Goal: Task Accomplishment & Management: Manage account settings

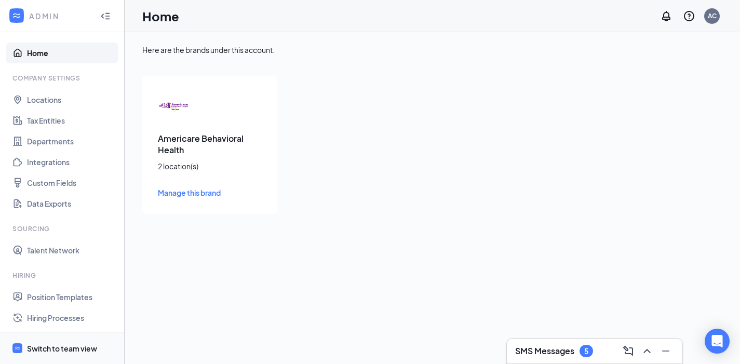
click at [48, 351] on div "Switch to team view" at bounding box center [62, 348] width 70 height 10
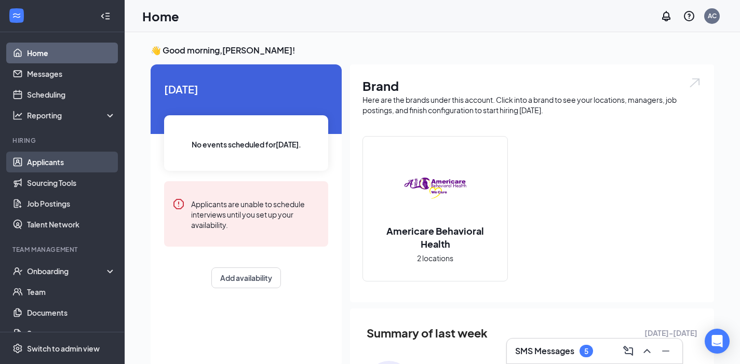
click at [39, 163] on link "Applicants" at bounding box center [71, 162] width 89 height 21
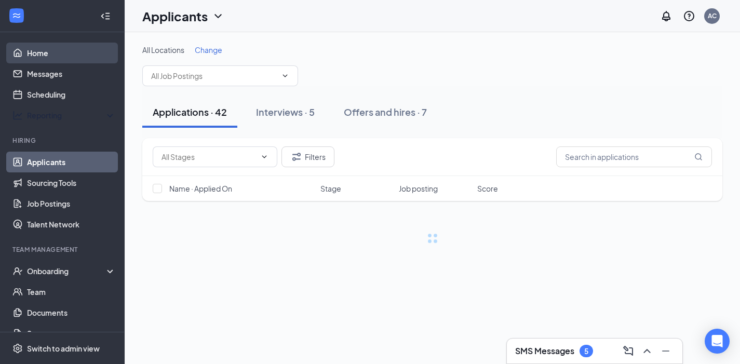
click at [49, 43] on link "Home" at bounding box center [71, 53] width 89 height 21
click at [38, 58] on link "Home" at bounding box center [71, 53] width 89 height 21
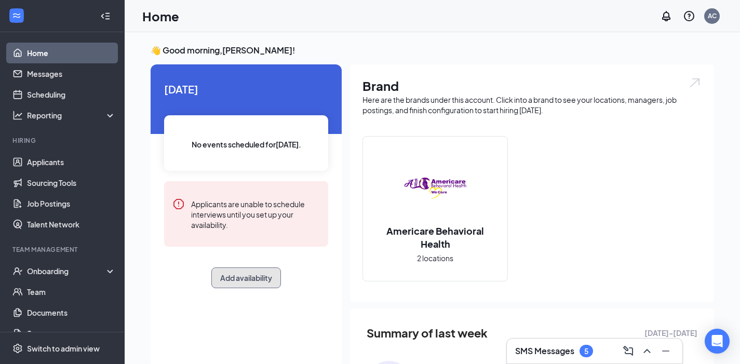
click at [243, 274] on button "Add availability" at bounding box center [246, 277] width 70 height 21
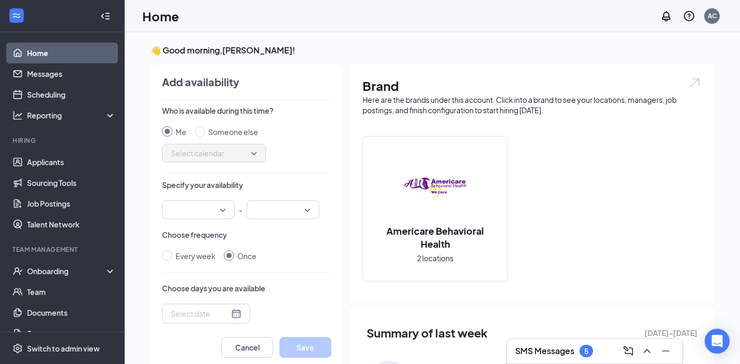
scroll to position [4, 0]
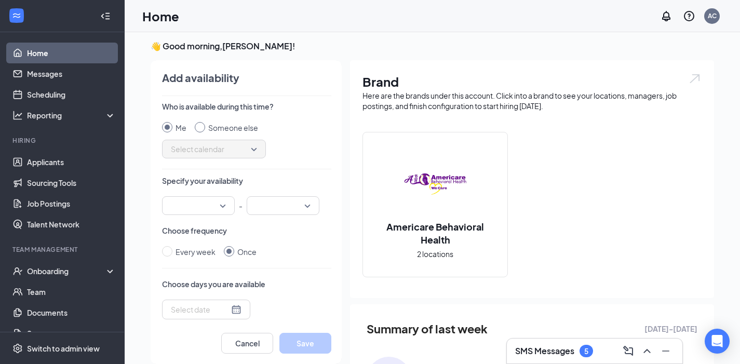
click at [211, 125] on div "Someone else" at bounding box center [233, 127] width 50 height 11
click at [205, 125] on input "Someone else" at bounding box center [200, 127] width 10 height 10
radio input "true"
radio input "false"
click at [204, 159] on div "Who is available during this time? Me Someone else Select calendar Specify your…" at bounding box center [246, 211] width 169 height 221
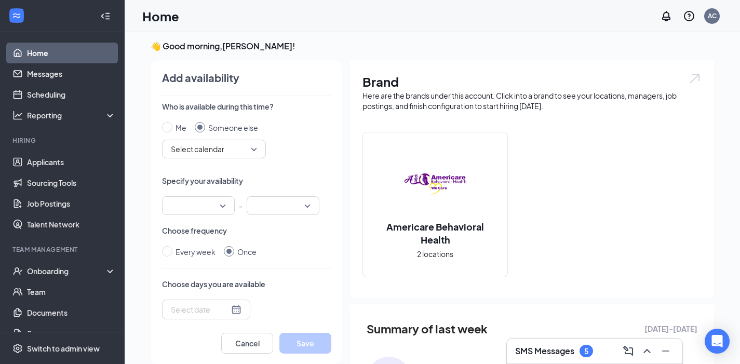
click at [206, 155] on span "Select calendar" at bounding box center [214, 149] width 86 height 16
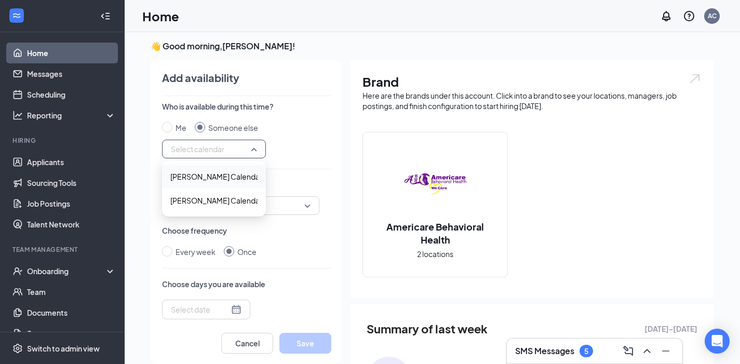
click at [204, 183] on div "Mathew Kiio's Calendar" at bounding box center [214, 177] width 104 height 24
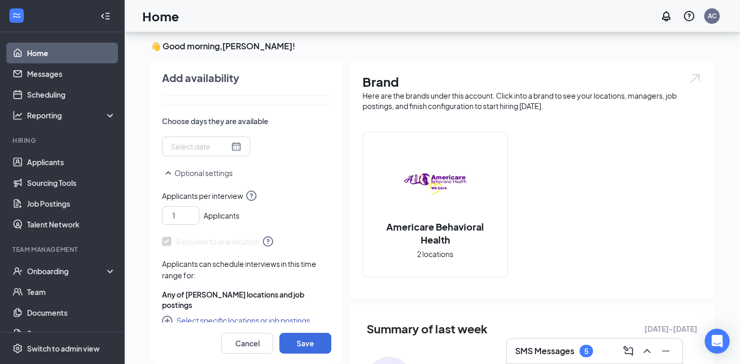
scroll to position [204, 0]
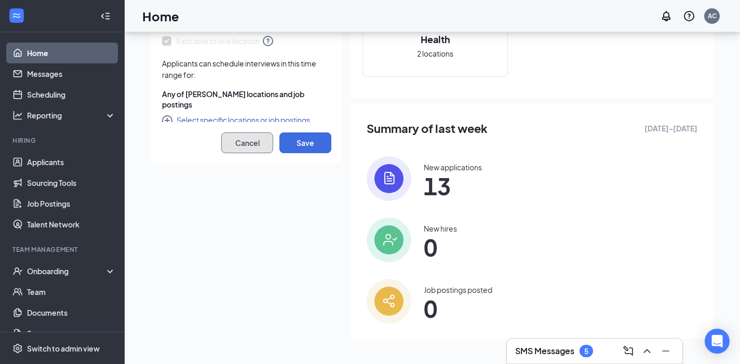
click at [228, 140] on button "Cancel" at bounding box center [247, 142] width 52 height 21
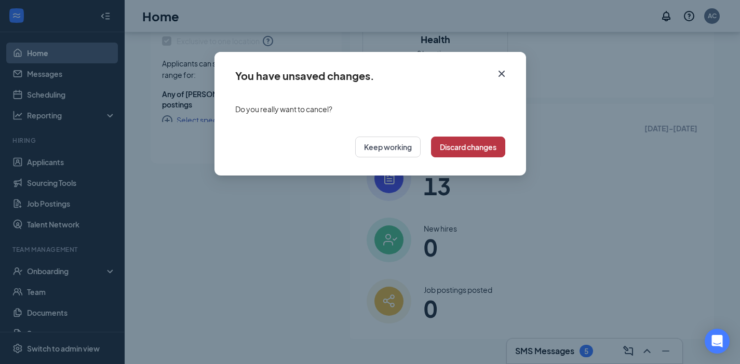
click at [465, 148] on button "Discard changes" at bounding box center [468, 146] width 74 height 21
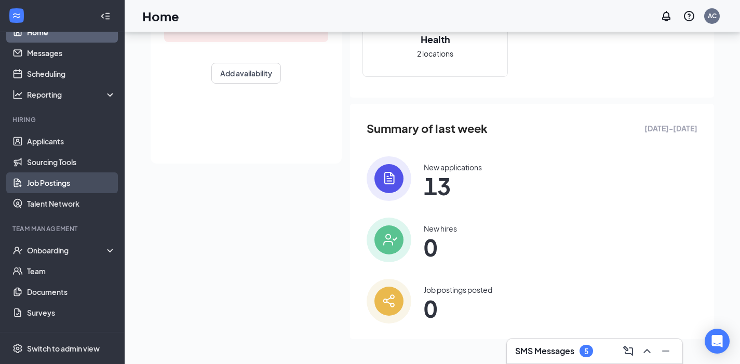
scroll to position [25, 0]
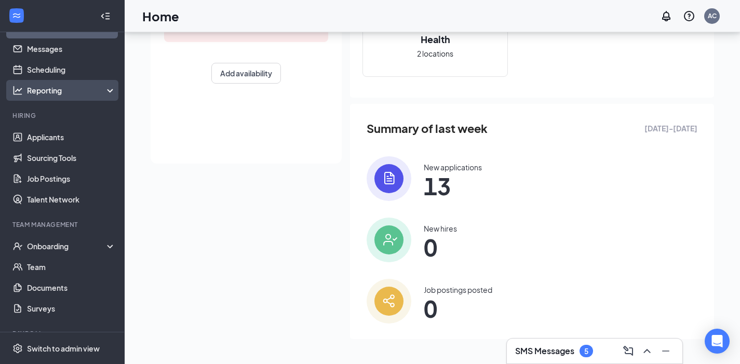
click at [105, 89] on div "Reporting" at bounding box center [71, 90] width 89 height 10
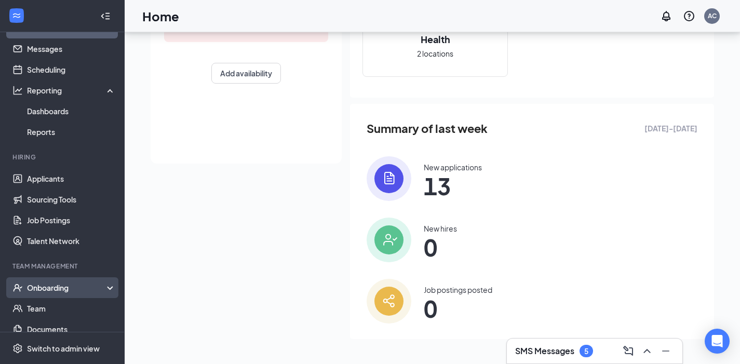
click at [108, 290] on div "Onboarding" at bounding box center [62, 287] width 125 height 21
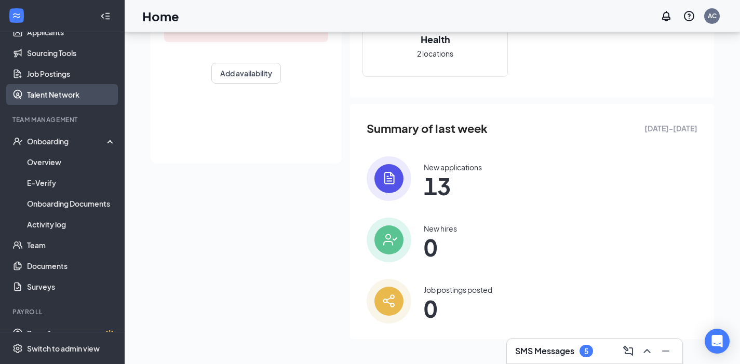
scroll to position [187, 0]
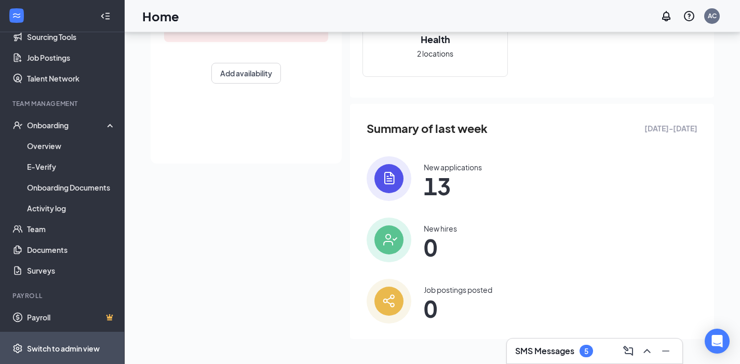
click at [66, 349] on div "Switch to admin view" at bounding box center [63, 348] width 73 height 10
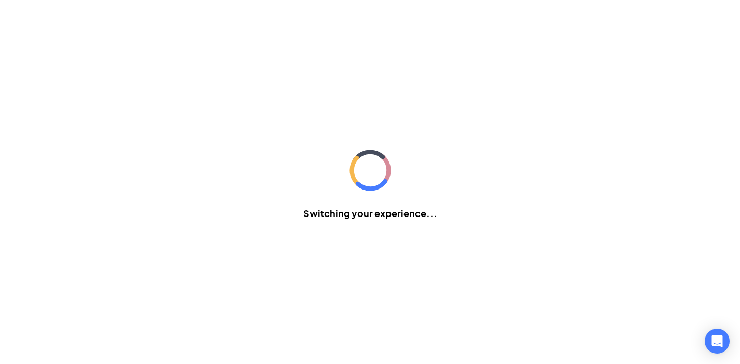
scroll to position [156, 0]
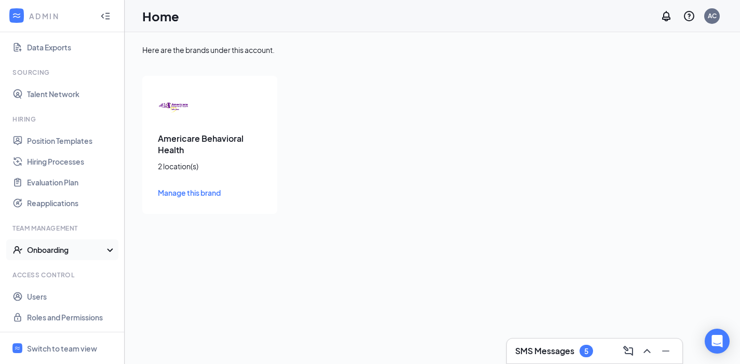
click at [103, 251] on div "Onboarding" at bounding box center [67, 249] width 80 height 10
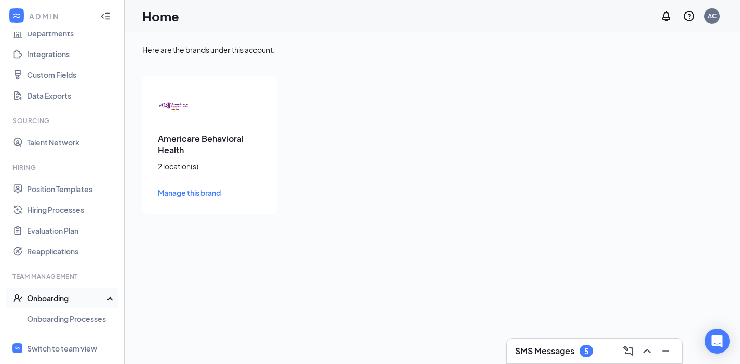
scroll to position [177, 0]
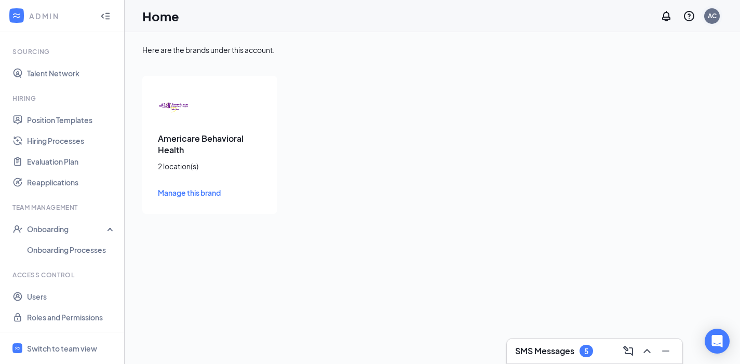
click at [715, 14] on div "AC" at bounding box center [711, 15] width 9 height 9
click at [708, 23] on div "AC" at bounding box center [712, 16] width 16 height 16
click at [452, 218] on div "Here are the brands under this account. Americare Behavioral Health 2 location(…" at bounding box center [432, 129] width 615 height 194
click at [64, 317] on link "Roles and Permissions" at bounding box center [71, 317] width 89 height 21
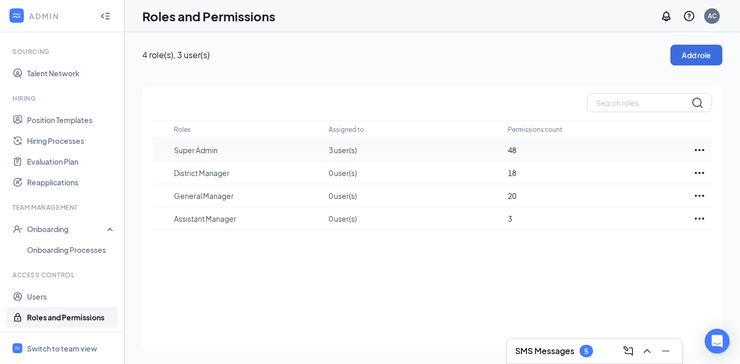
click at [187, 147] on p "Super Admin" at bounding box center [246, 150] width 144 height 10
click at [690, 149] on div at bounding box center [699, 150] width 25 height 12
click at [653, 185] on p "Edit" at bounding box center [652, 181] width 87 height 10
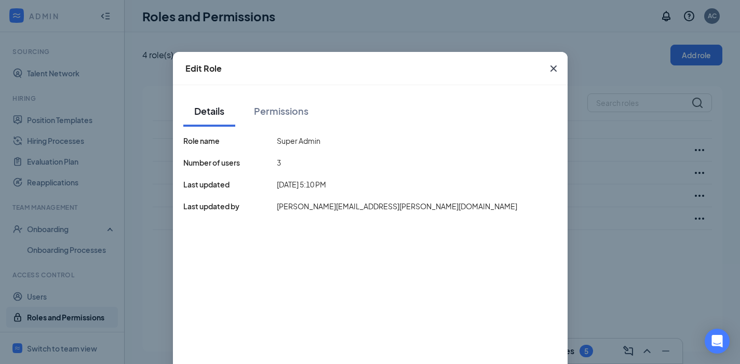
click at [547, 73] on icon "Cross" at bounding box center [553, 68] width 12 height 12
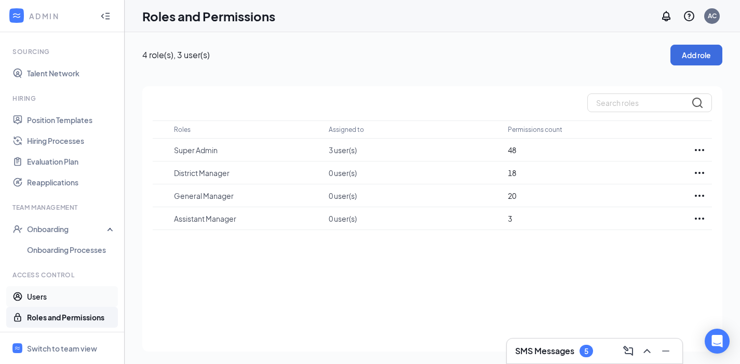
click at [88, 298] on link "Users" at bounding box center [71, 296] width 89 height 21
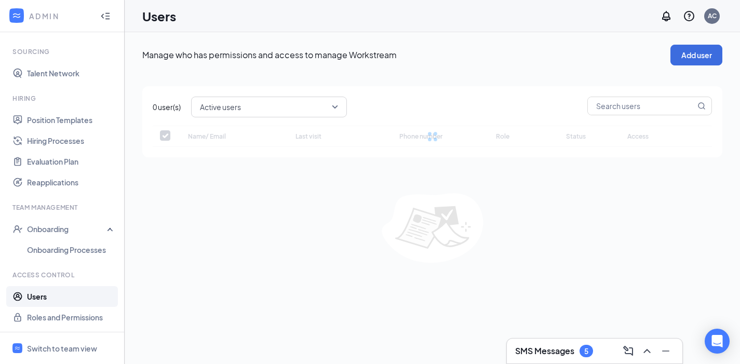
checkbox input "false"
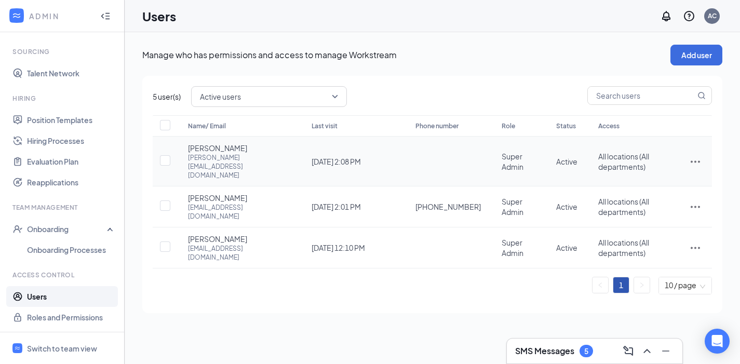
click at [212, 151] on span "Anne Canlas" at bounding box center [217, 148] width 59 height 10
click at [695, 155] on icon "ActionsIcon" at bounding box center [695, 161] width 12 height 12
click at [434, 334] on div "Manage who has permissions and access to manage Workstream Add user 5 user(s) A…" at bounding box center [432, 198] width 615 height 332
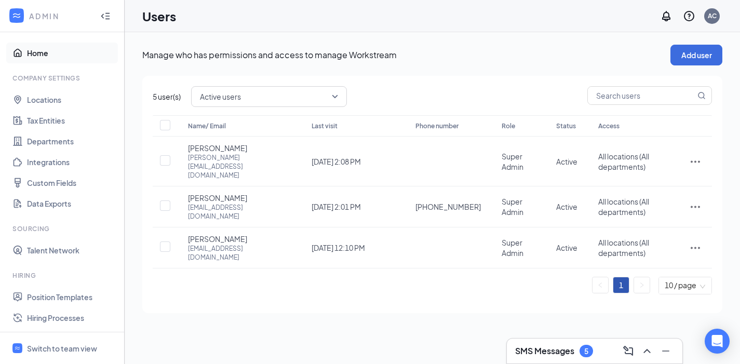
click at [32, 62] on link "Home" at bounding box center [71, 53] width 89 height 21
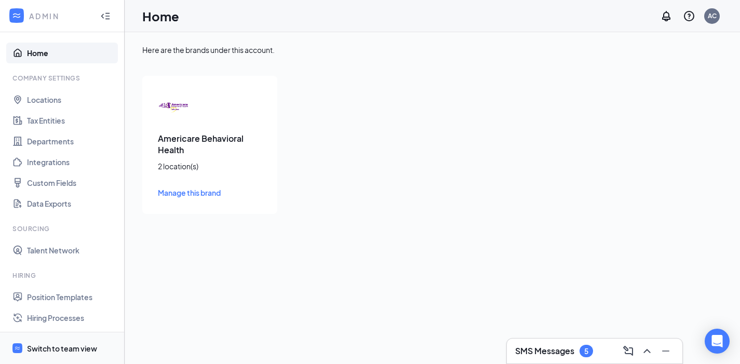
click at [56, 343] on div "Switch to team view" at bounding box center [62, 348] width 70 height 10
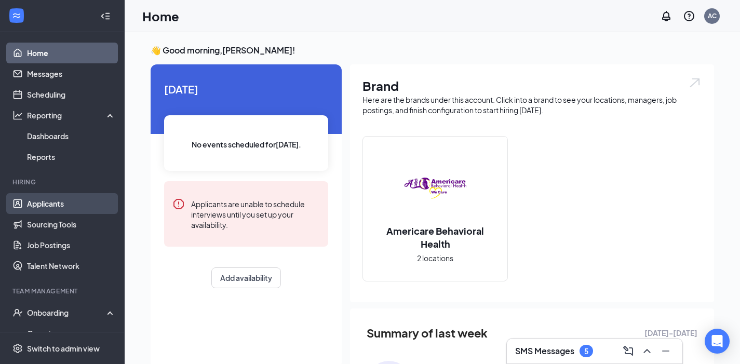
click at [51, 212] on link "Applicants" at bounding box center [71, 203] width 89 height 21
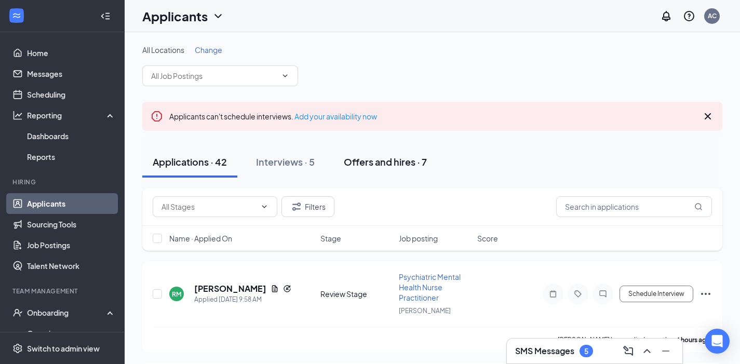
scroll to position [45, 0]
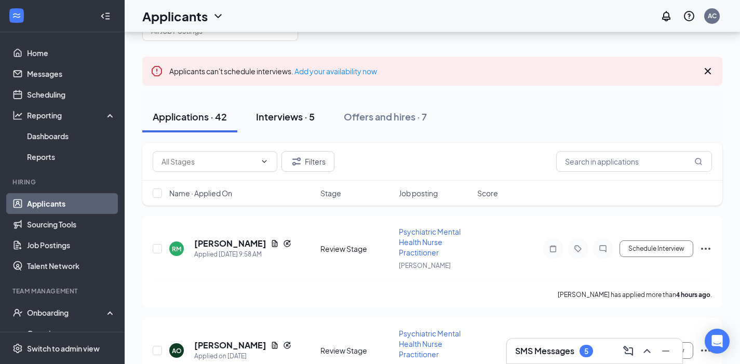
click at [290, 124] on button "Interviews · 5" at bounding box center [284, 116] width 79 height 31
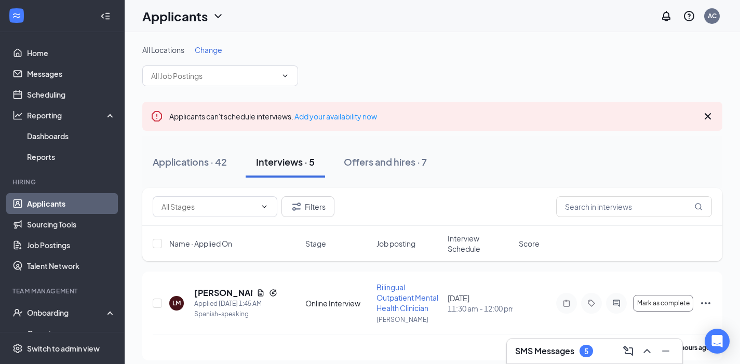
click at [435, 55] on div "All Locations Change" at bounding box center [432, 66] width 580 height 42
click at [616, 306] on icon "ActiveChat" at bounding box center [616, 303] width 12 height 8
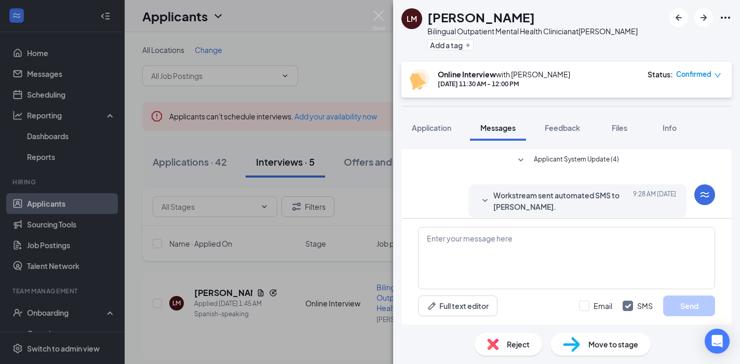
click at [481, 336] on div at bounding box center [485, 347] width 12 height 23
click at [483, 341] on icon "SmallChevronDown" at bounding box center [485, 347] width 12 height 12
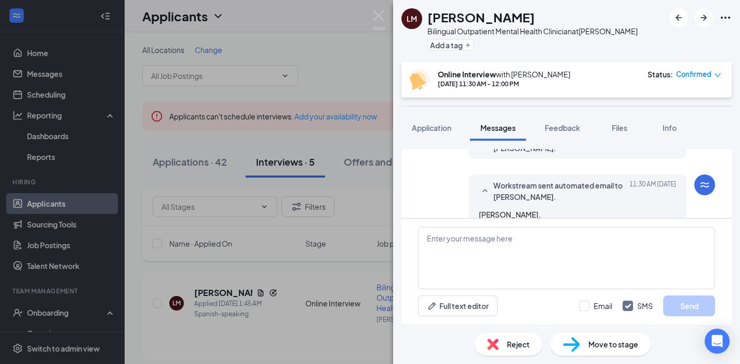
scroll to position [371, 0]
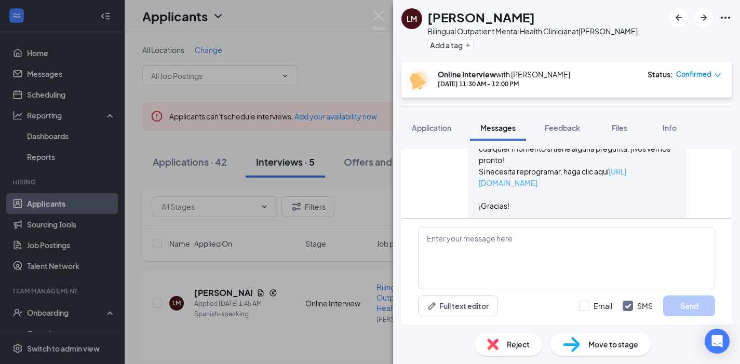
click at [577, 183] on link "https://l.wrkstrm.us/aSFv0xLrp" at bounding box center [552, 177] width 147 height 21
click at [377, 16] on img at bounding box center [378, 20] width 13 height 20
click at [290, 126] on div "Applicants can't schedule interviews. Add your availability now" at bounding box center [432, 116] width 580 height 29
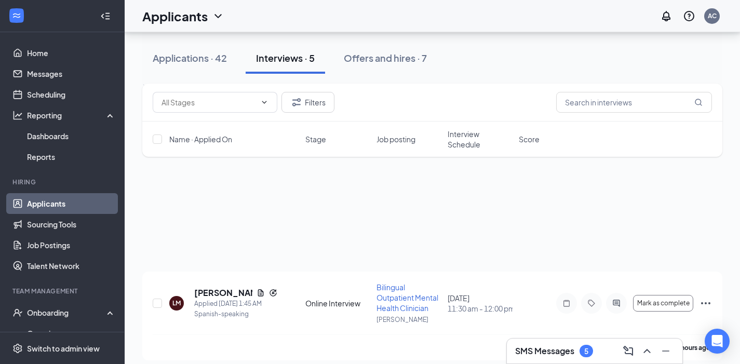
scroll to position [405, 0]
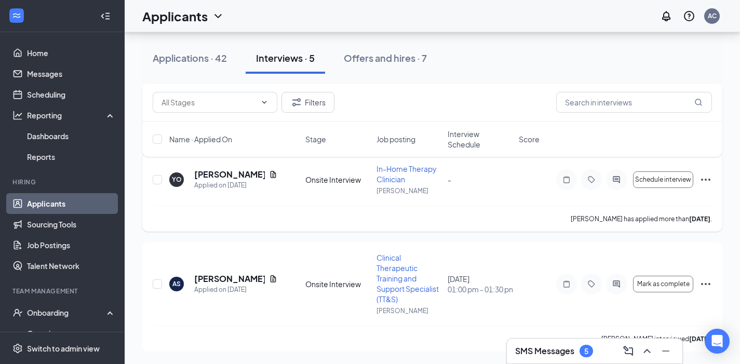
click at [708, 179] on icon "Ellipses" at bounding box center [705, 180] width 9 height 2
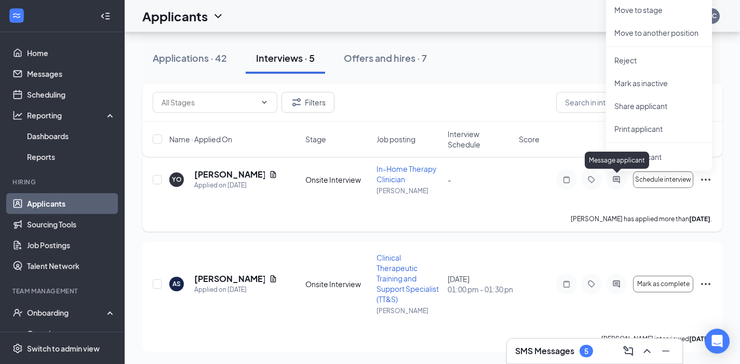
click at [621, 179] on icon "ActiveChat" at bounding box center [616, 179] width 12 height 8
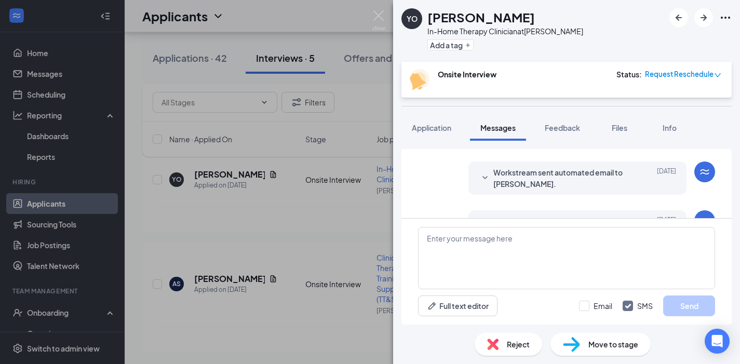
scroll to position [152, 0]
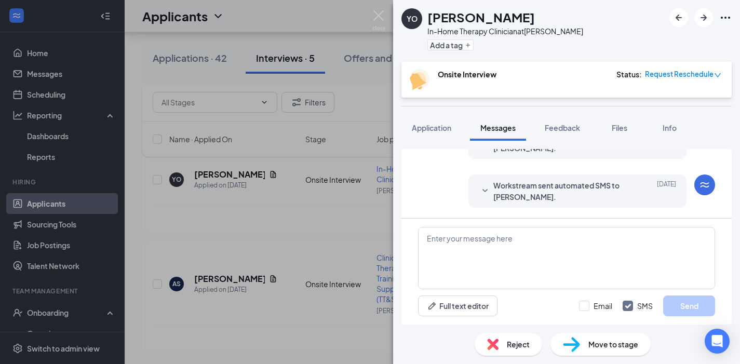
click at [484, 189] on icon "SmallChevronDown" at bounding box center [485, 191] width 12 height 12
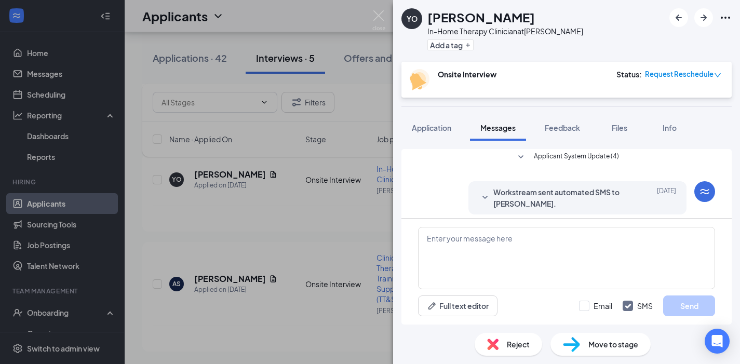
scroll to position [0, 0]
click at [486, 205] on icon "SmallChevronDown" at bounding box center [485, 201] width 12 height 12
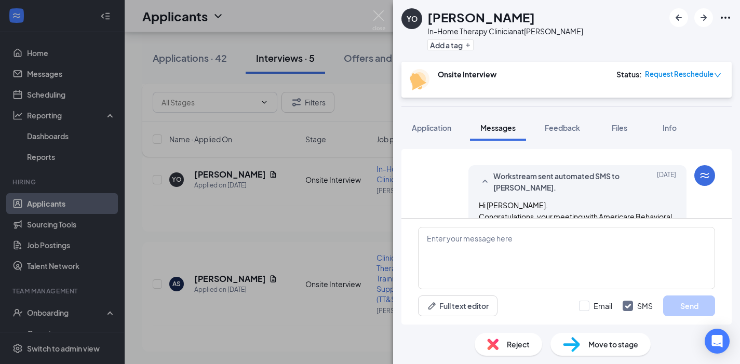
scroll to position [18, 0]
click at [487, 182] on icon "SmallChevronUp" at bounding box center [485, 183] width 12 height 12
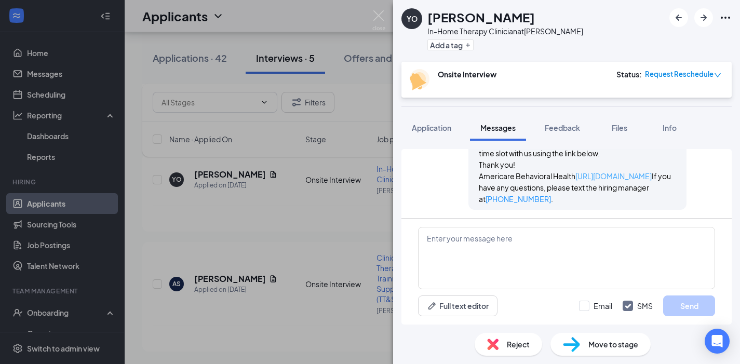
scroll to position [307, 0]
click at [575, 177] on link "https://l.wrkstrm.us/7AfdGnRrp" at bounding box center [613, 173] width 76 height 9
click at [381, 15] on img at bounding box center [378, 20] width 13 height 20
click at [376, 21] on img at bounding box center [378, 20] width 13 height 20
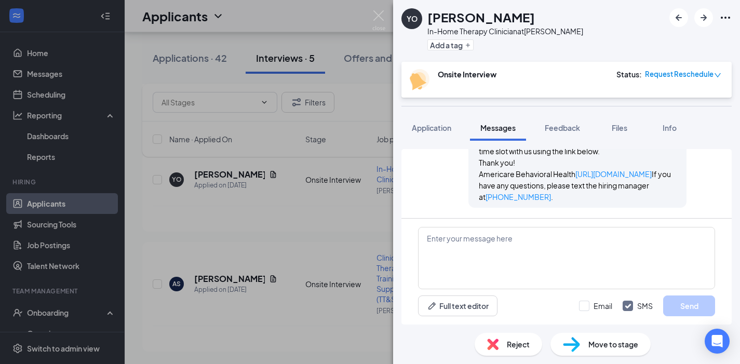
click at [330, 35] on div "YO Yeidy Ocasio In-Home Therapy Clinician at Lawrence Add a tag Onsite Intervie…" at bounding box center [370, 182] width 740 height 364
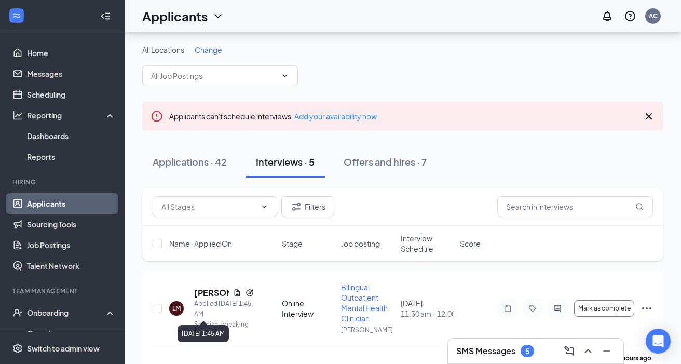
scroll to position [42, 0]
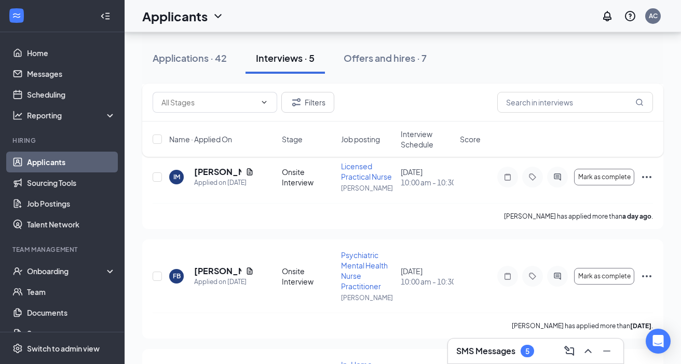
scroll to position [447, 0]
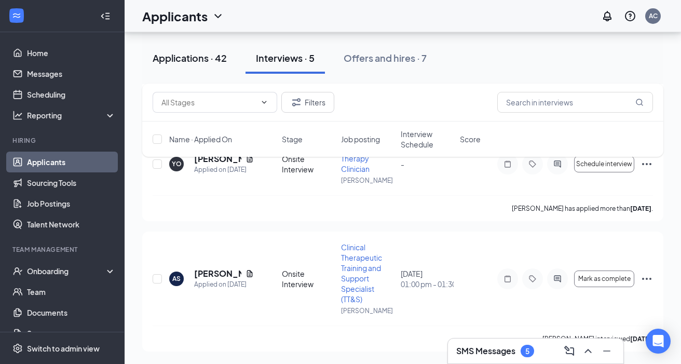
click at [213, 58] on div "Applications · 42" at bounding box center [190, 57] width 74 height 13
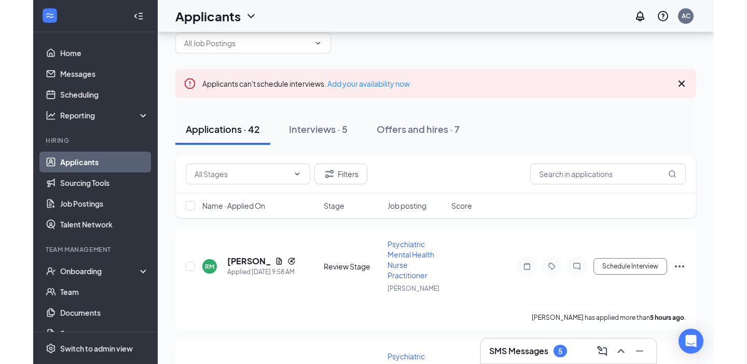
scroll to position [50, 0]
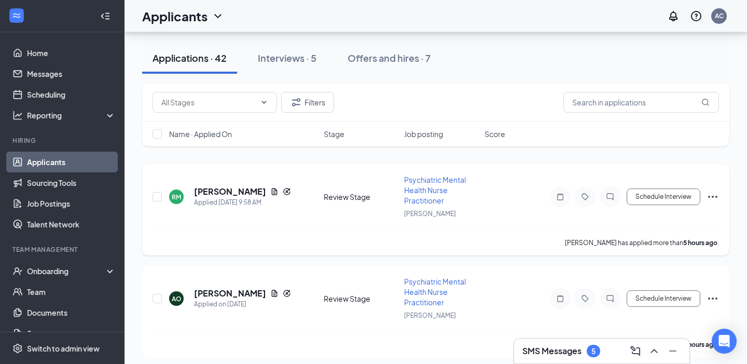
scroll to position [134, 0]
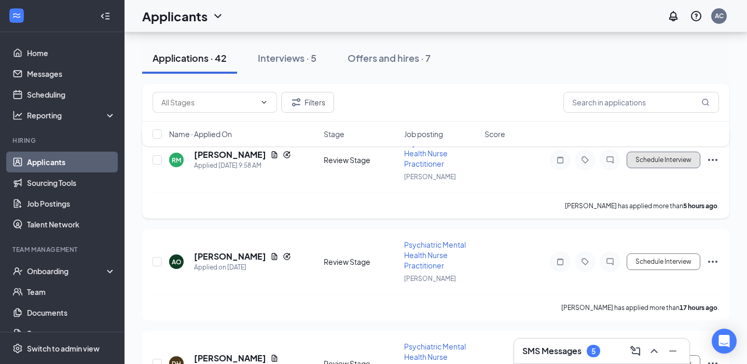
click at [680, 165] on button "Schedule Interview" at bounding box center [664, 160] width 74 height 17
click at [672, 161] on button "Schedule Interview" at bounding box center [664, 160] width 74 height 17
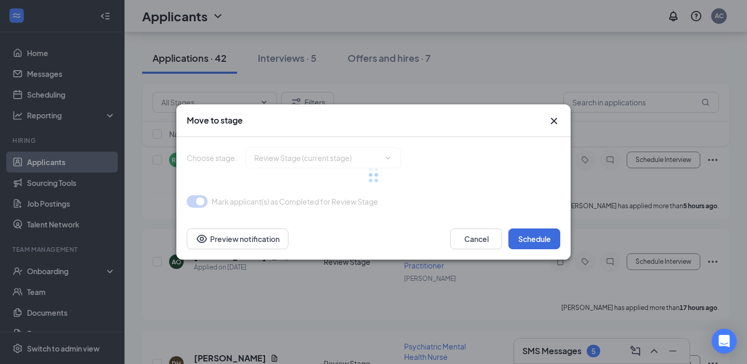
type input "Online Interview (next stage)"
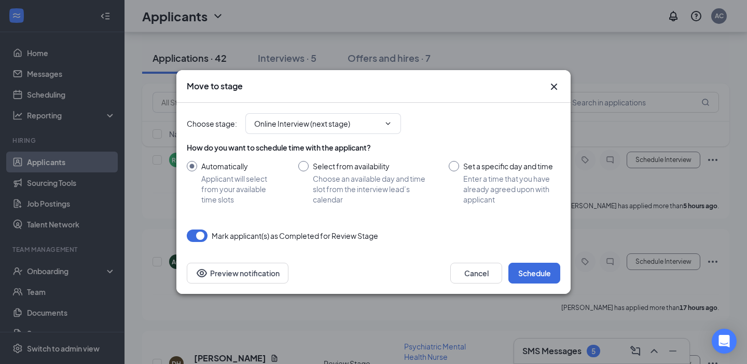
click at [451, 168] on input "Set a specific day and time Enter a time that you have already agreed upon with…" at bounding box center [505, 183] width 112 height 44
radio input "true"
radio input "false"
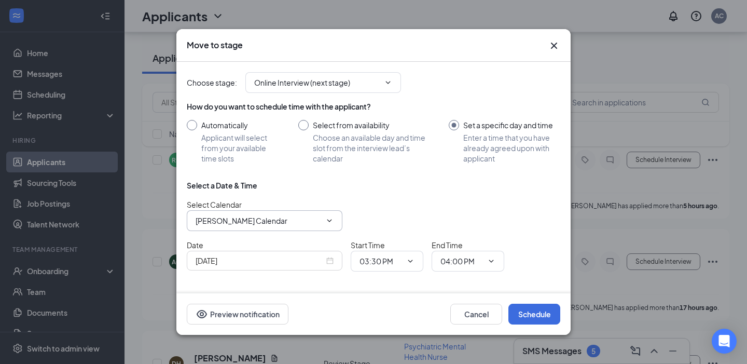
click at [332, 220] on icon "ChevronDown" at bounding box center [329, 220] width 8 height 8
click at [331, 222] on icon "ChevronDown" at bounding box center [329, 220] width 8 height 8
click at [294, 220] on input "Anne Canlas's Calendar" at bounding box center [259, 220] width 126 height 11
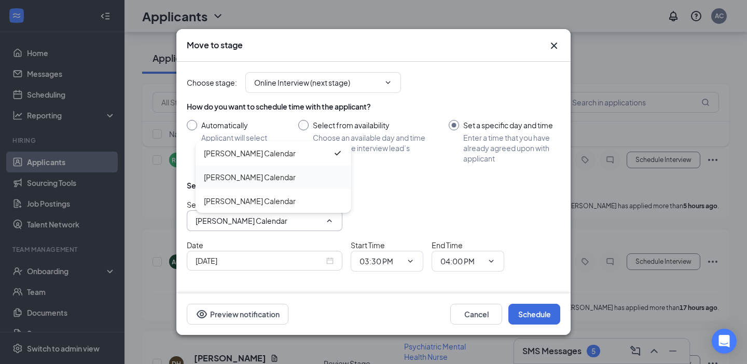
click at [296, 179] on div "Mathew Kiio's Calendar" at bounding box center [273, 176] width 139 height 11
type input "Mathew Kiio's Calendar"
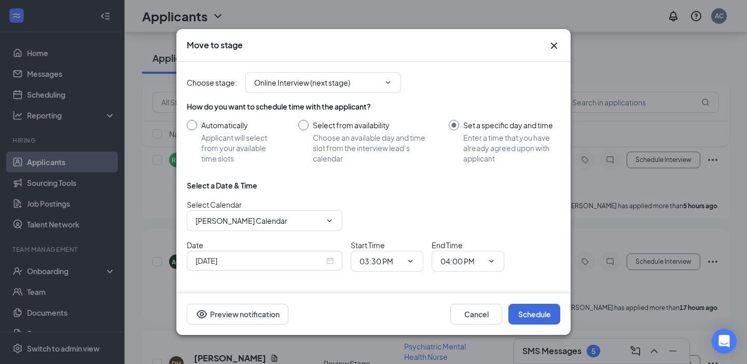
click at [302, 256] on input "Sep 16, 2025" at bounding box center [260, 260] width 129 height 11
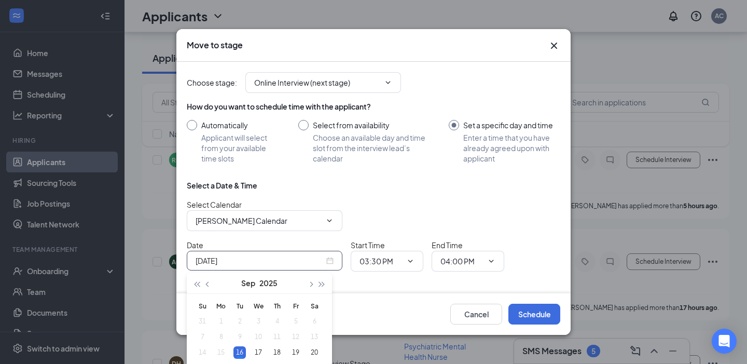
scroll to position [159, 0]
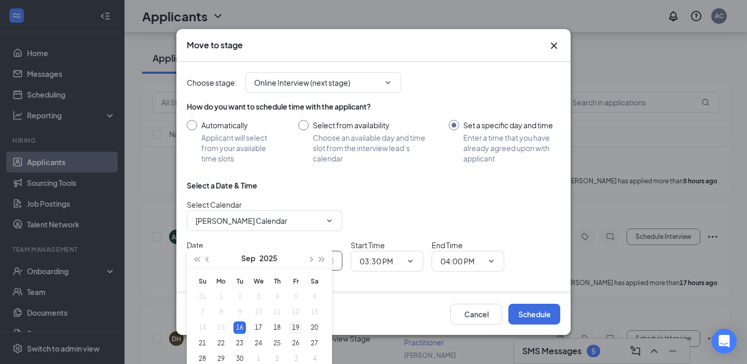
type input "Sep 19, 2025"
click at [294, 329] on div "19" at bounding box center [296, 327] width 12 height 12
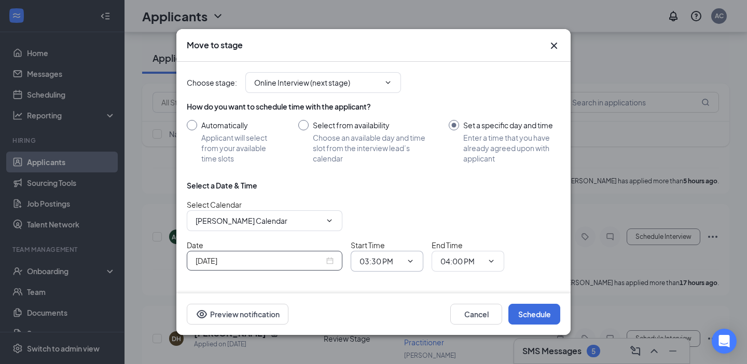
click at [411, 264] on icon "ChevronDown" at bounding box center [410, 261] width 8 height 8
click at [381, 258] on input "03:30 PM" at bounding box center [381, 260] width 43 height 11
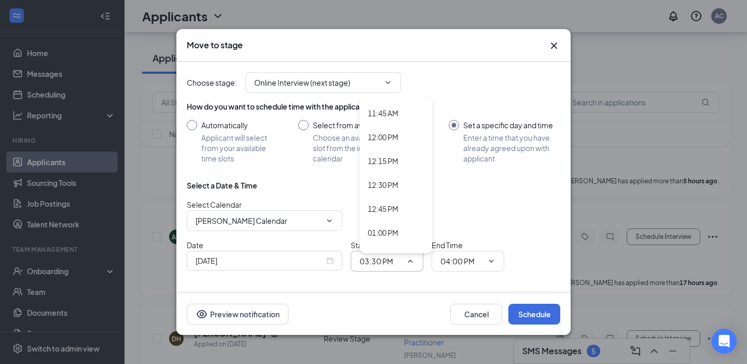
scroll to position [1142, 0]
click at [382, 207] on div "01:00 PM" at bounding box center [383, 208] width 31 height 11
type input "01:00 PM"
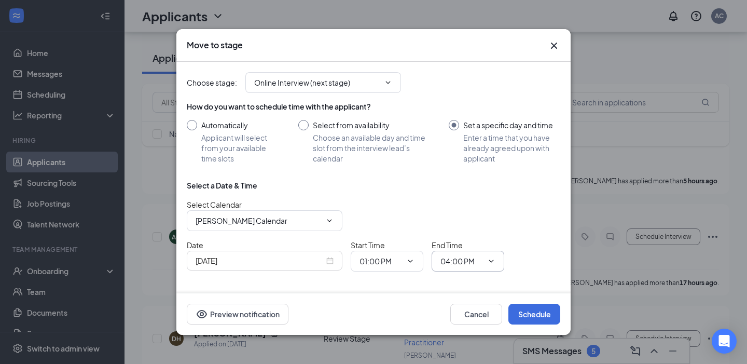
click at [472, 264] on input "04:00 PM" at bounding box center [462, 260] width 43 height 11
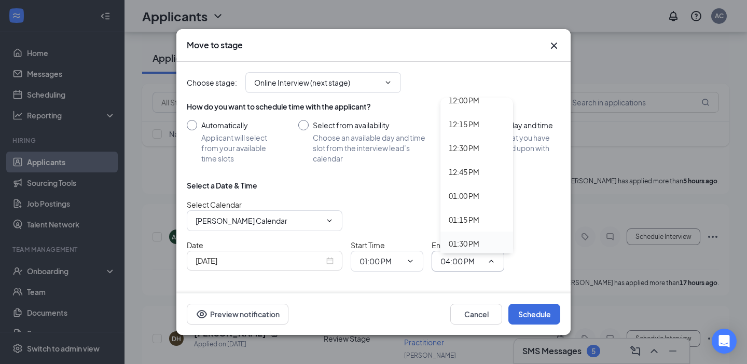
click at [470, 244] on div "01:30 PM" at bounding box center [464, 243] width 31 height 11
type input "01:30 PM"
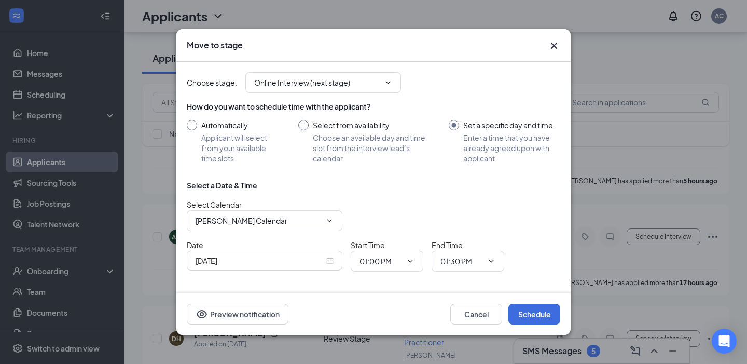
click at [342, 287] on div "Choose stage : Online Interview (next stage) How do you want to schedule time w…" at bounding box center [374, 185] width 374 height 247
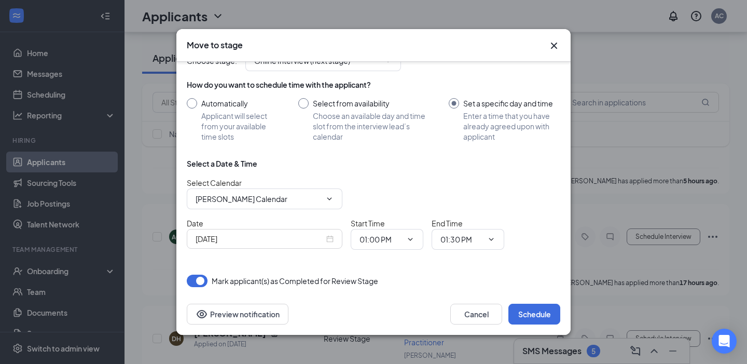
scroll to position [26, 0]
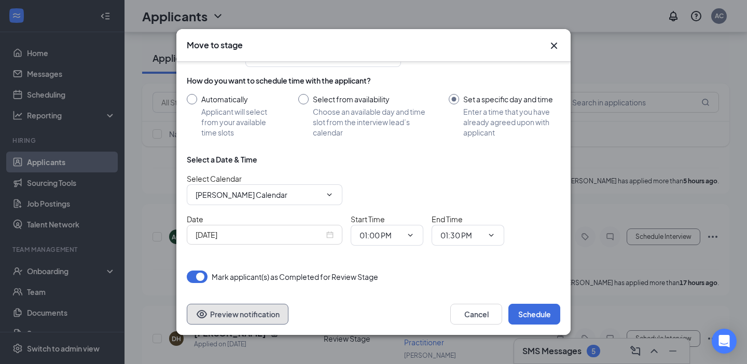
click at [230, 318] on button "Preview notification" at bounding box center [238, 314] width 102 height 21
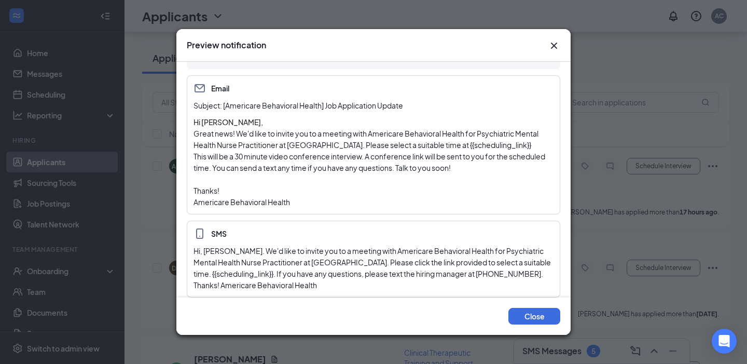
scroll to position [0, 0]
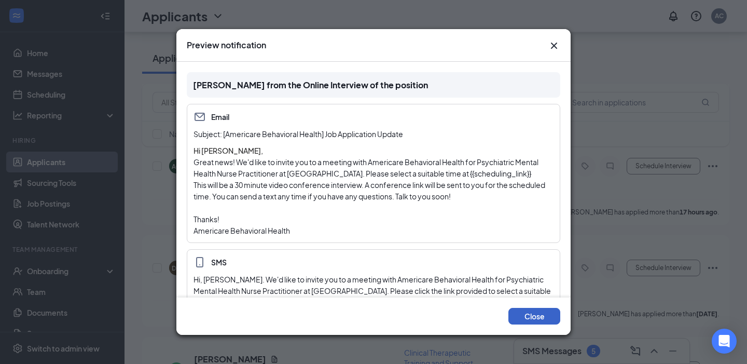
click at [525, 317] on button "Close" at bounding box center [535, 316] width 52 height 17
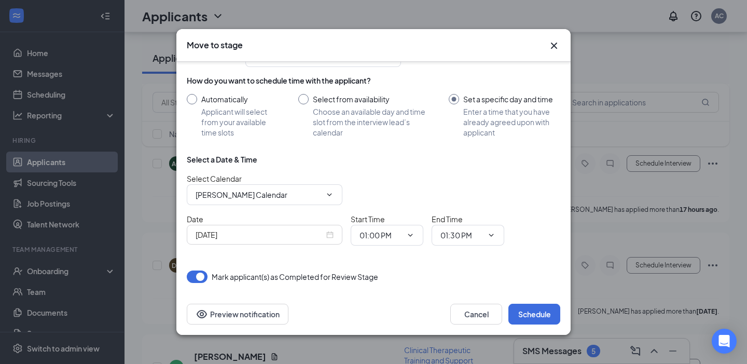
scroll to position [226, 0]
click at [557, 46] on icon "Cross" at bounding box center [554, 45] width 12 height 12
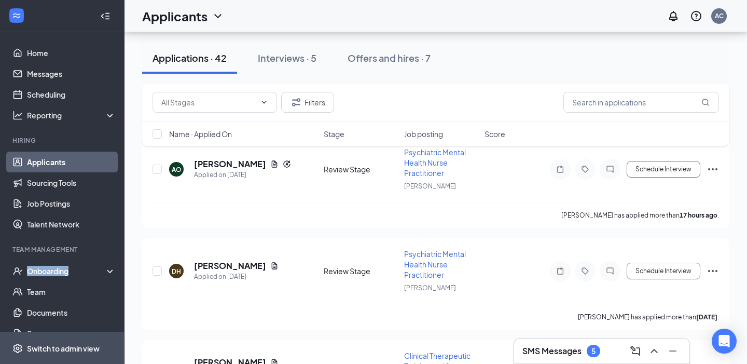
click at [74, 345] on div "Switch to admin view" at bounding box center [63, 348] width 73 height 10
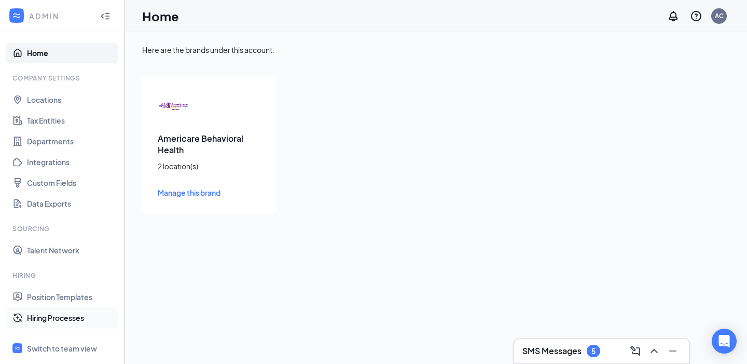
click at [43, 315] on link "Hiring Processes" at bounding box center [71, 317] width 89 height 21
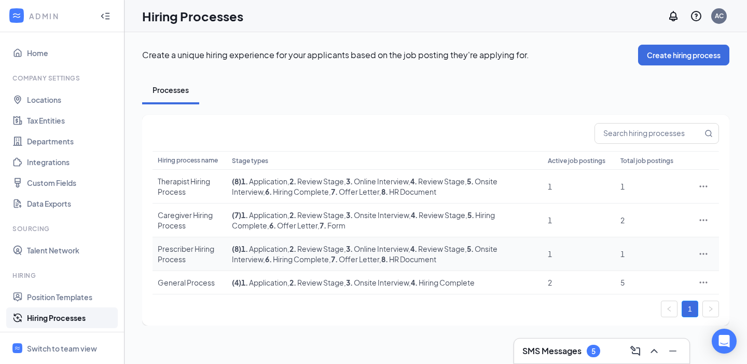
click at [680, 253] on icon "Ellipses" at bounding box center [704, 254] width 10 height 10
click at [680, 253] on icon "Ellipses" at bounding box center [704, 254] width 8 height 2
click at [648, 275] on span "Edit" at bounding box center [655, 274] width 89 height 11
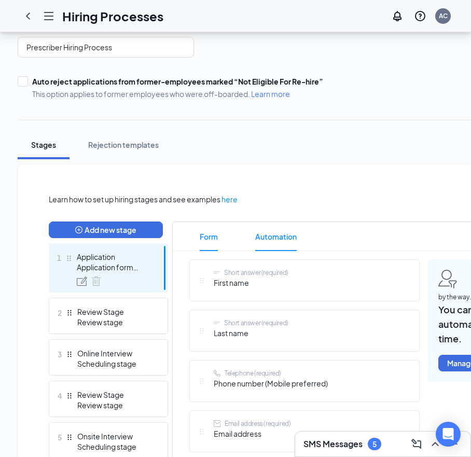
scroll to position [92, 0]
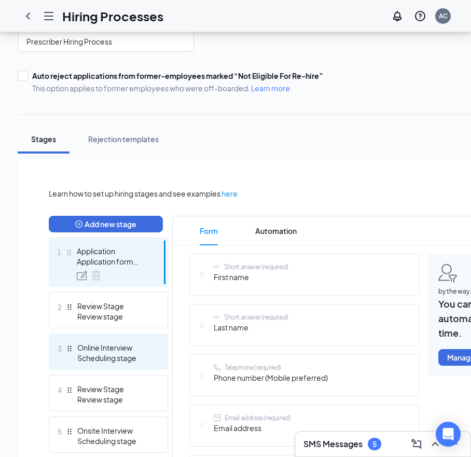
click at [129, 345] on div "Online Interview" at bounding box center [115, 348] width 76 height 10
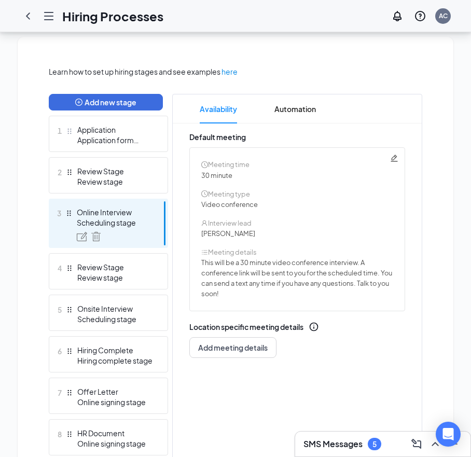
scroll to position [231, 0]
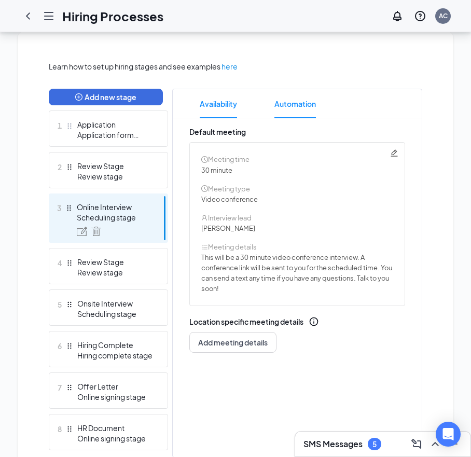
click at [300, 102] on span "Automation" at bounding box center [296, 103] width 42 height 29
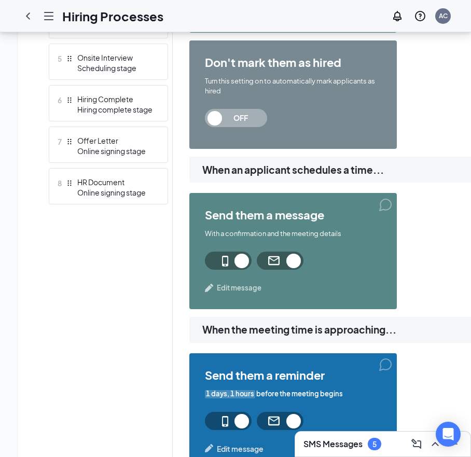
scroll to position [348, 0]
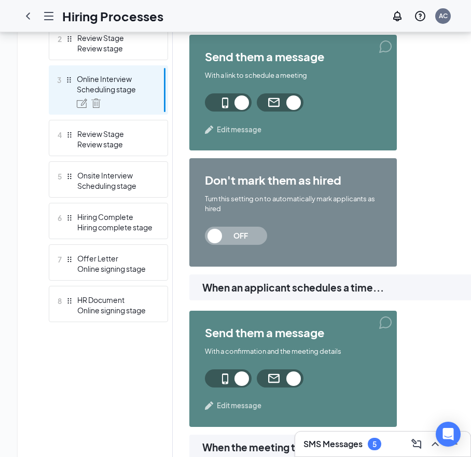
click at [443, 240] on div "send them a message With a link to schedule a meeting Edit message don't mark t…" at bounding box center [384, 155] width 391 height 240
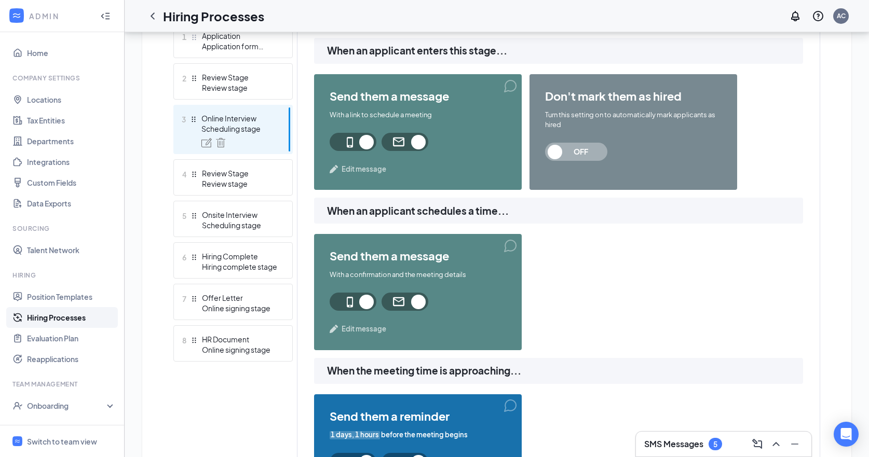
scroll to position [281, 0]
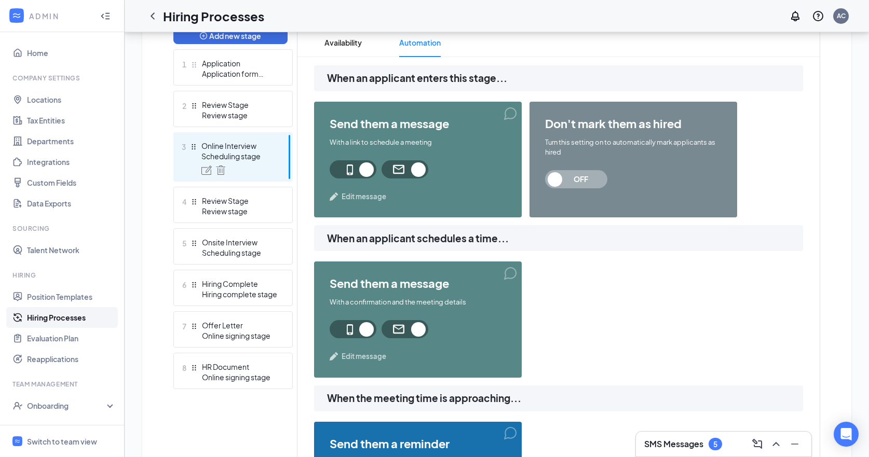
click at [367, 197] on span "Edit message" at bounding box center [363, 197] width 45 height 10
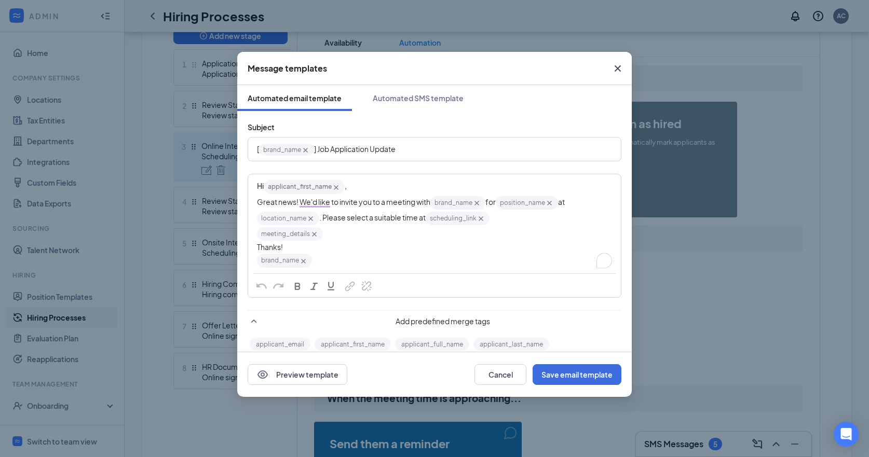
click at [410, 229] on div "meeting_details‌‌‌‌ {{meeting_details}}" at bounding box center [434, 234] width 355 height 16
click at [526, 219] on div "Great news! We'd like to invite you to a meeting with brand_name‌‌‌‌ {{brand_na…" at bounding box center [434, 211] width 355 height 32
click at [447, 235] on div "meeting_details‌‌‌‌ {{meeting_details}}" at bounding box center [434, 234] width 355 height 16
click at [508, 220] on div "Great news! We'd like to invite you to a meeting with brand_name‌‌‌‌ {{brand_na…" at bounding box center [434, 211] width 355 height 32
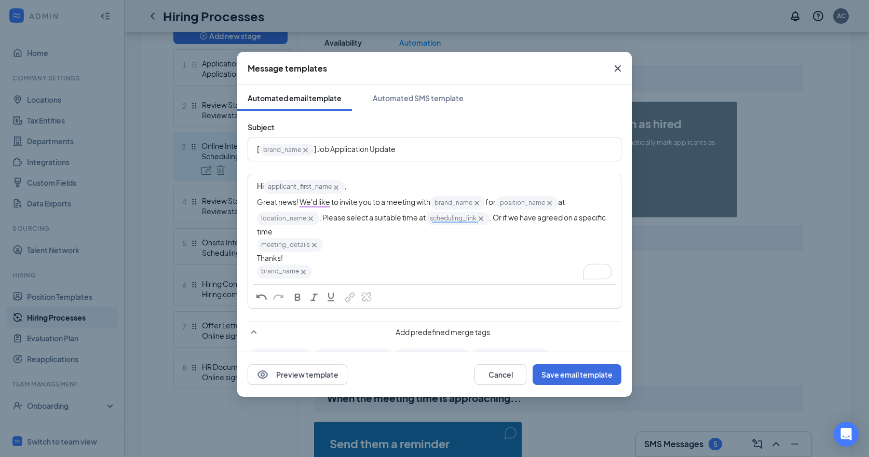
drag, startPoint x: 541, startPoint y: 217, endPoint x: 568, endPoint y: 232, distance: 31.1
click at [541, 217] on span ". Or if we have agreed on a specific time" at bounding box center [432, 224] width 350 height 23
click at [454, 239] on div "meeting_details‌‌‌‌ {{meeting_details}}" at bounding box center [434, 245] width 355 height 16
click at [454, 230] on div "Great news! We'd like to invite you to a meeting with brand_name‌‌‌‌ {{brand_na…" at bounding box center [434, 216] width 355 height 43
click at [336, 231] on span ". Or if we have already agreed on a specific time and day either through call o…" at bounding box center [431, 224] width 349 height 23
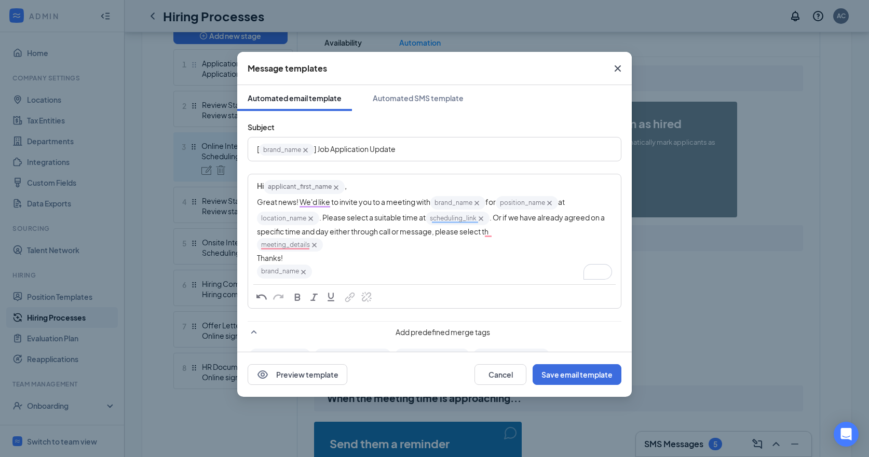
click at [409, 250] on div "meeting_details‌‌‌‌ {{meeting_details}}" at bounding box center [434, 245] width 355 height 16
click at [380, 230] on span ". Or if we have already agreed on a specific time and day either through call o…" at bounding box center [431, 224] width 349 height 23
click at [533, 233] on div "Great news! We'd like to invite you to a meeting with brand_name‌‌‌‌ {{brand_na…" at bounding box center [434, 216] width 355 height 43
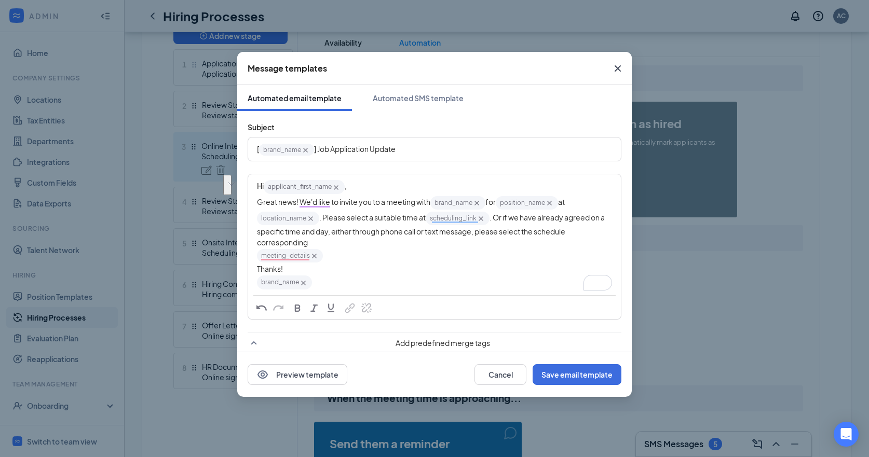
drag, startPoint x: 310, startPoint y: 241, endPoint x: 541, endPoint y: 235, distance: 231.6
click at [541, 235] on div "Great news! We'd like to invite you to a meeting with brand_name‌‌‌‌ {{brand_na…" at bounding box center [434, 221] width 355 height 53
click at [494, 216] on span ". Or if we have already agreed on a specific time and day, either through phone…" at bounding box center [431, 230] width 349 height 34
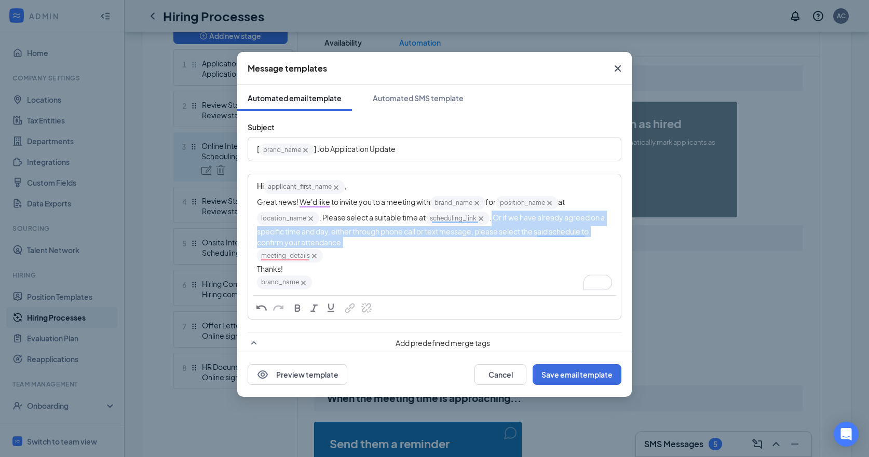
drag, startPoint x: 494, startPoint y: 216, endPoint x: 500, endPoint y: 241, distance: 26.2
click at [500, 241] on div "Great news! We'd like to invite you to a meeting with brand_name‌‌‌‌ {{brand_na…" at bounding box center [434, 221] width 355 height 53
copy div "Or if we have already agreed on a specific time and day, either through phone c…"
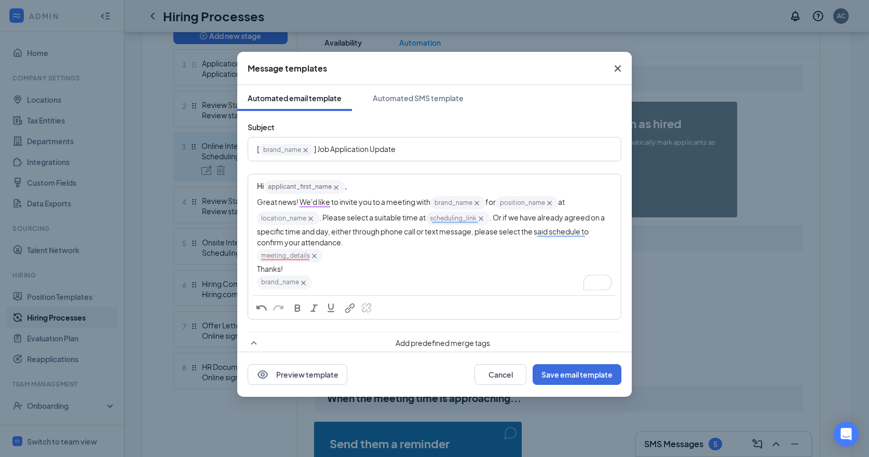
click at [429, 250] on div "meeting_details‌‌‌‌ {{meeting_details}}" at bounding box center [434, 256] width 355 height 16
click at [404, 243] on div "Great news! We'd like to invite you to a meeting with brand_name‌‌‌‌ {{brand_na…" at bounding box center [434, 221] width 355 height 53
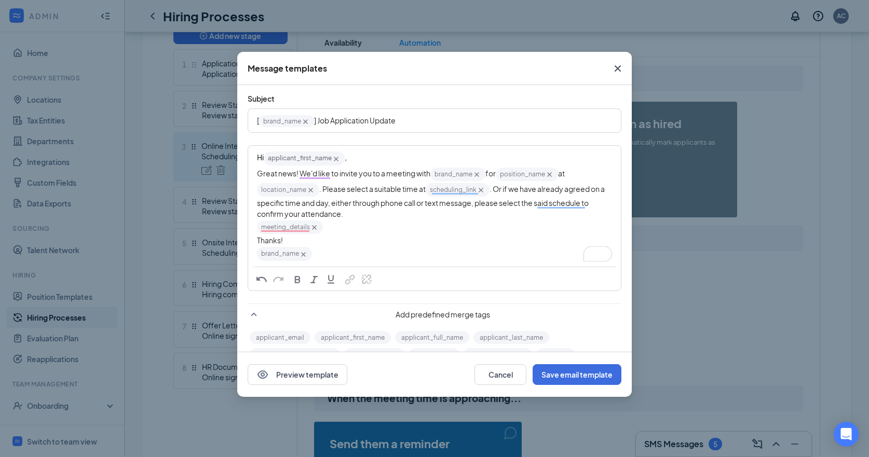
scroll to position [29, 0]
click at [379, 215] on div "Great news! We'd like to invite you to a meeting with brand_name‌‌‌‌ {{brand_na…" at bounding box center [434, 192] width 355 height 53
drag, startPoint x: 495, startPoint y: 187, endPoint x: 508, endPoint y: 210, distance: 26.0
click at [508, 210] on div "Great news! We'd like to invite you to a meeting with brand_name‌‌‌‌ {{brand_na…" at bounding box center [434, 192] width 355 height 53
copy span "Or if we have already agreed on a specific time and day, either through phone c…"
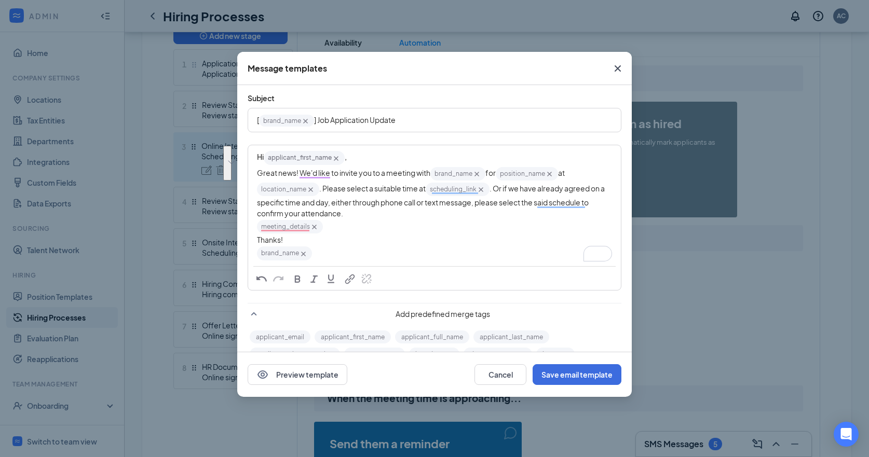
click at [458, 222] on div "meeting_details‌‌‌‌ {{meeting_details}}" at bounding box center [434, 227] width 355 height 16
click at [431, 216] on div "Great news! We'd like to invite you to a meeting with brand_name‌‌‌‌ {{brand_na…" at bounding box center [434, 192] width 355 height 53
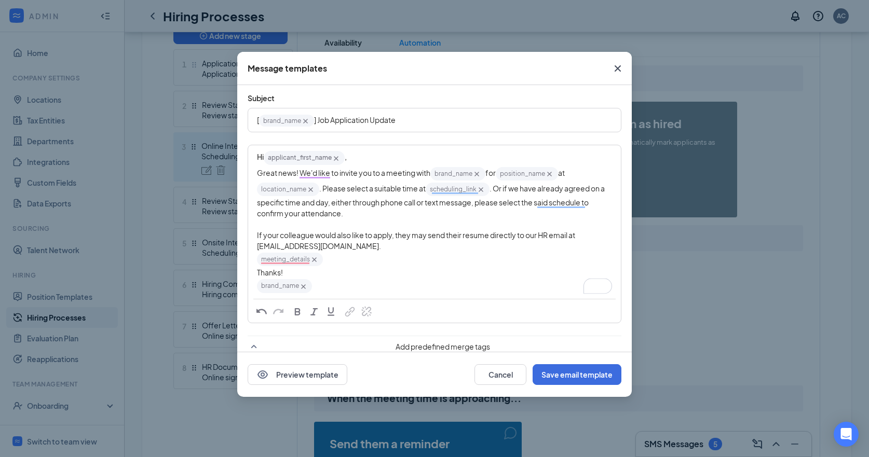
click at [315, 258] on icon "Cross" at bounding box center [314, 260] width 5 height 5
click at [361, 217] on div "Great news! We'd like to invite you to a meeting with brand_name‌‌‌‌ {{brand_na…" at bounding box center [434, 209] width 355 height 86
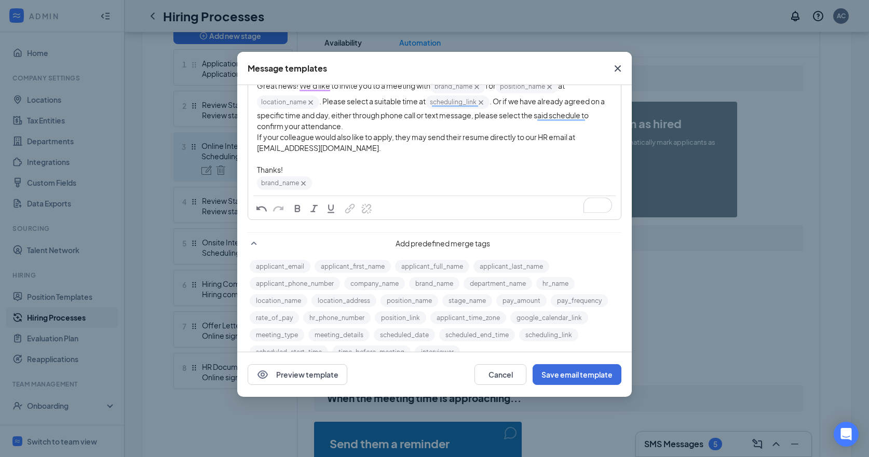
scroll to position [157, 0]
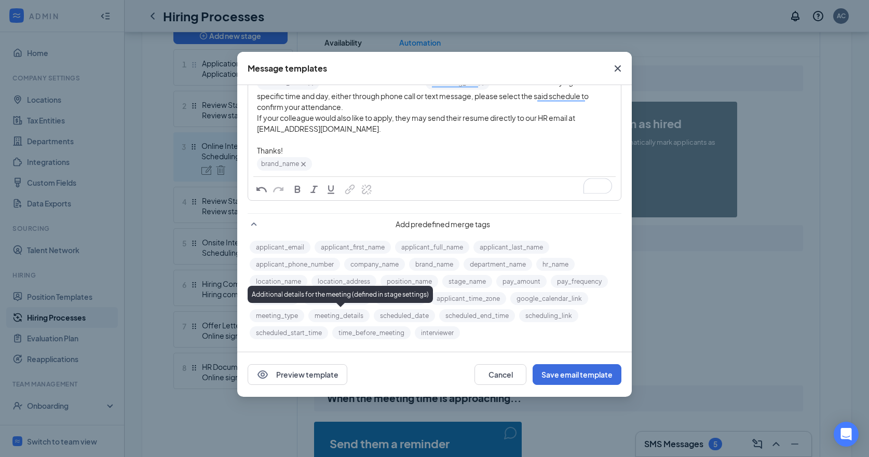
click at [347, 316] on button "meeting_details" at bounding box center [338, 315] width 61 height 13
click at [335, 113] on div "If your colleague would also like to apply, they may send their resume directly…" at bounding box center [434, 124] width 355 height 22
click at [337, 317] on button "meeting_details" at bounding box center [338, 315] width 61 height 13
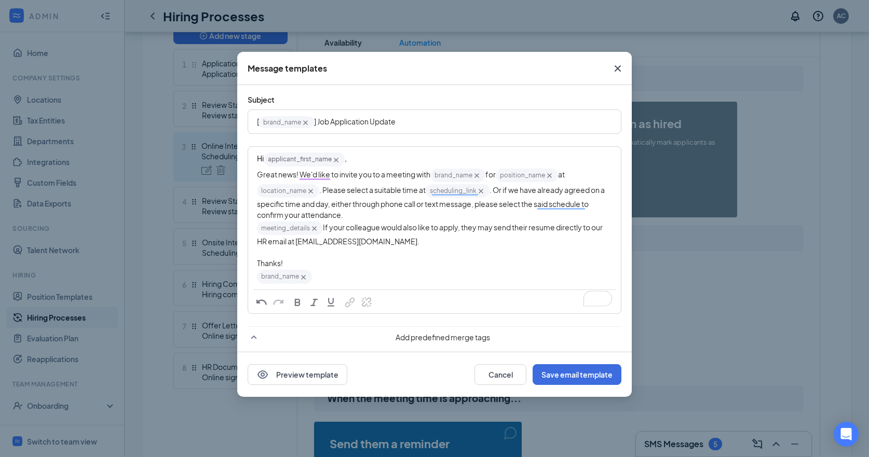
scroll to position [28, 0]
click at [590, 363] on button "Save email template" at bounding box center [576, 374] width 89 height 21
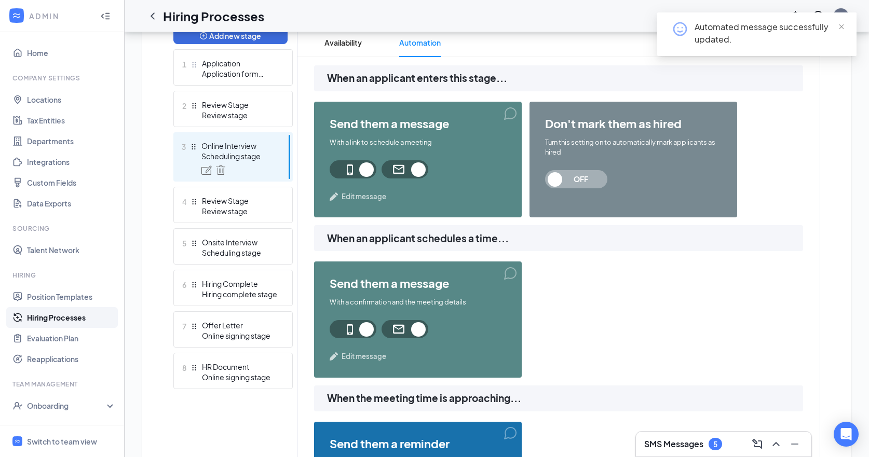
click at [374, 358] on span "Edit message" at bounding box center [363, 356] width 45 height 10
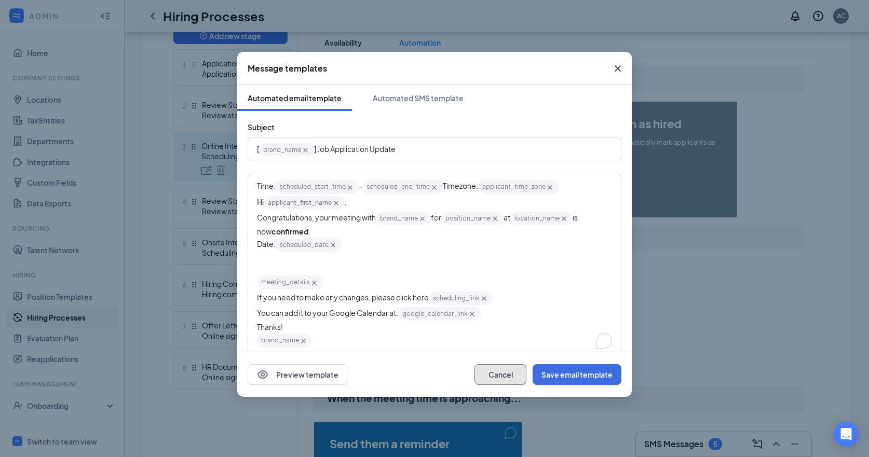
click at [509, 363] on button "Cancel" at bounding box center [500, 374] width 52 height 21
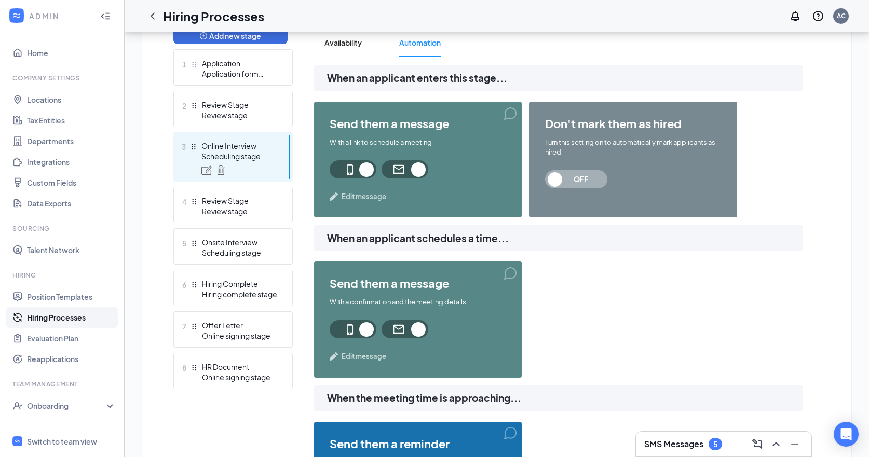
click at [361, 198] on span "Edit message" at bounding box center [363, 197] width 45 height 10
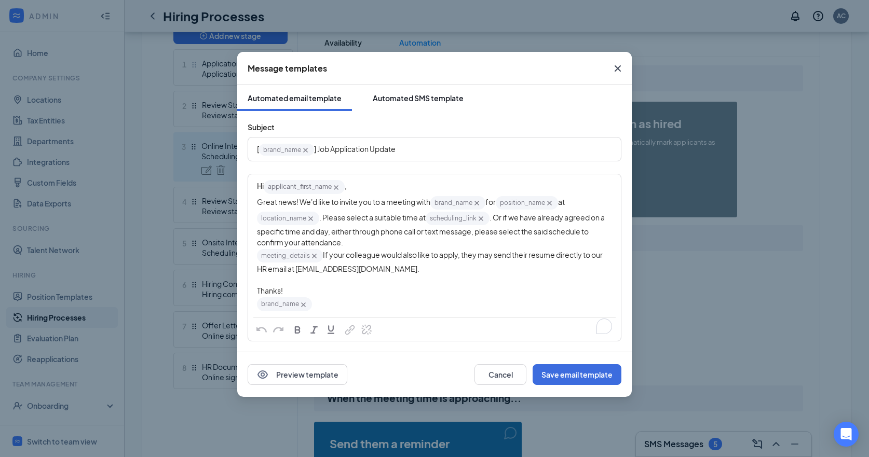
click at [423, 97] on div "Automated SMS template" at bounding box center [418, 98] width 91 height 10
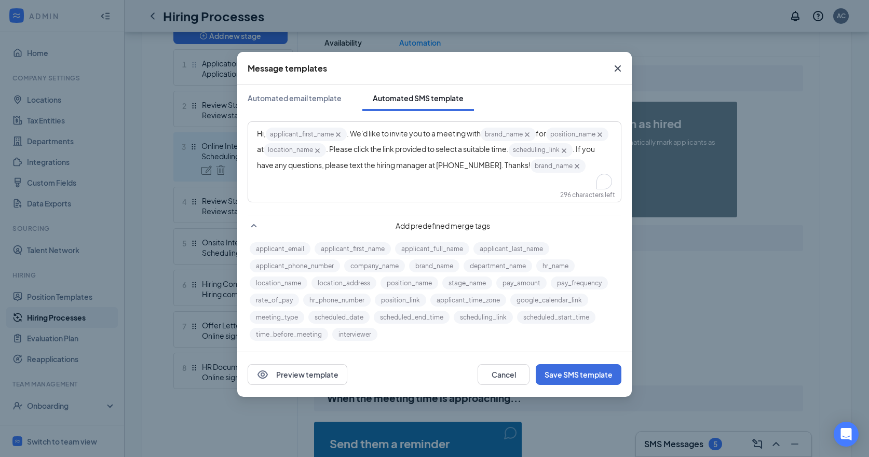
click at [323, 165] on span ". If you have any questions, please text the hiring manager at (617) 665-7787. …" at bounding box center [426, 156] width 339 height 25
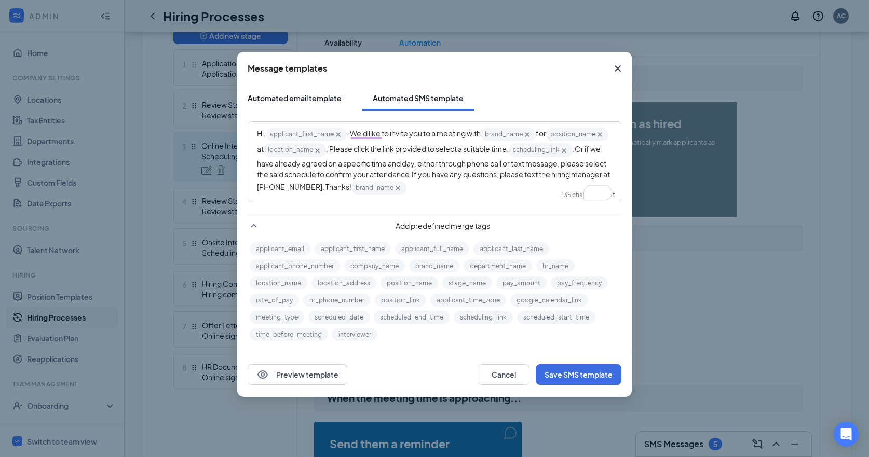
click at [328, 97] on div "Automated email template" at bounding box center [295, 98] width 94 height 10
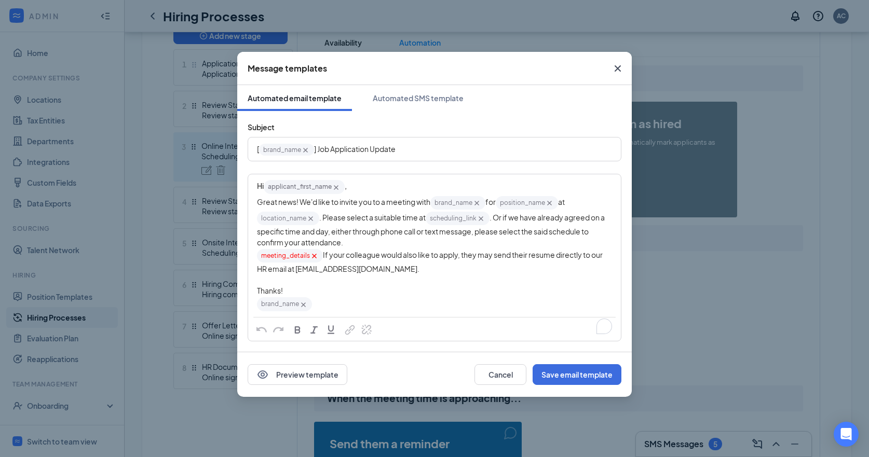
click at [330, 275] on div "meeting_details‌‌‌‌ {{meeting_details}} If your colleague would also like to ap…" at bounding box center [434, 261] width 355 height 26
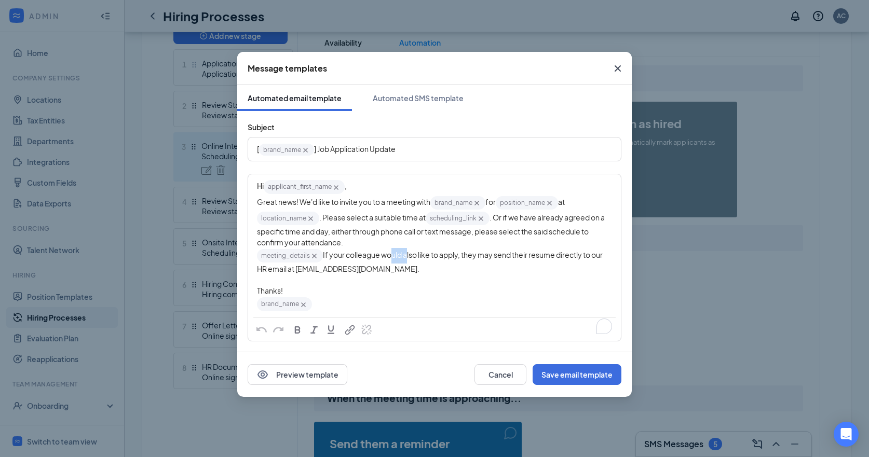
click at [330, 275] on div "meeting_details‌‌‌‌ {{meeting_details}} If your colleague would also like to ap…" at bounding box center [434, 261] width 355 height 26
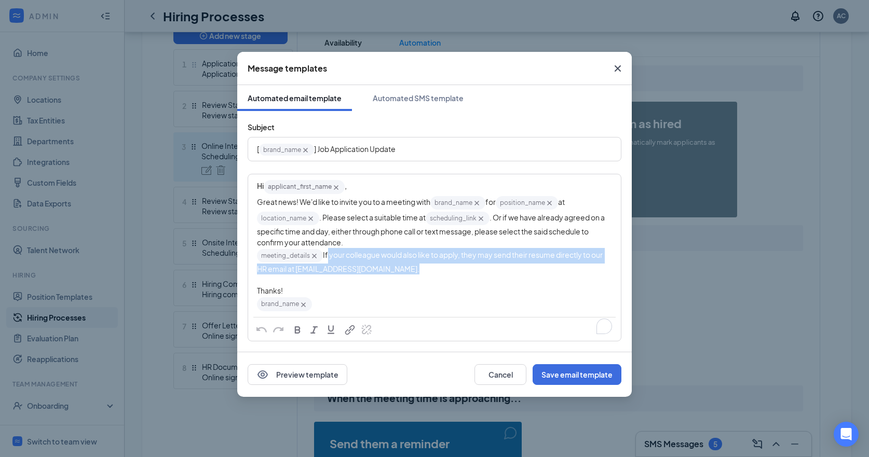
copy span "If your colleague would also like to apply, they may send their resume directly…"
click at [449, 97] on div "Automated SMS template" at bounding box center [418, 98] width 91 height 10
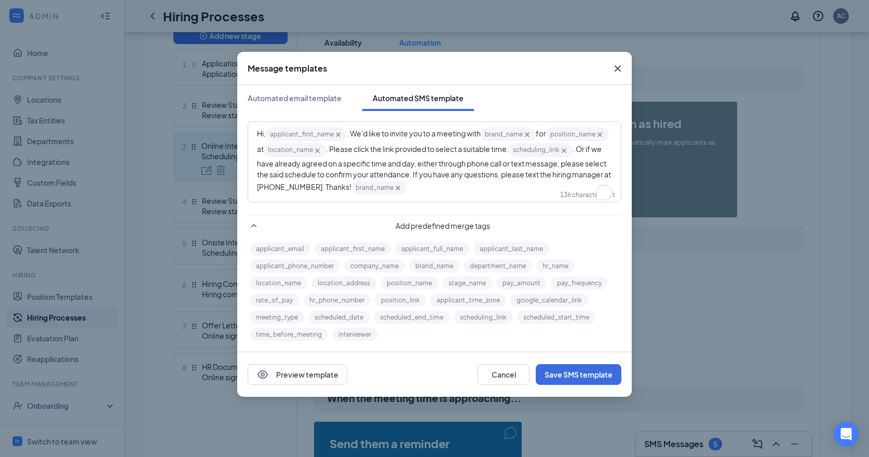
drag, startPoint x: 510, startPoint y: 177, endPoint x: 544, endPoint y: 185, distance: 34.6
click at [510, 177] on span ". Or if we have already agreed on a specific time and day, either through phone…" at bounding box center [434, 167] width 355 height 47
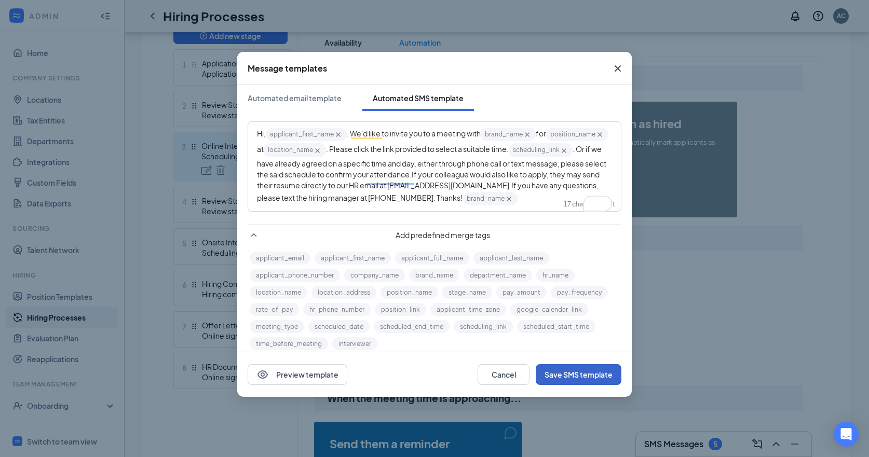
click at [575, 363] on button "Save SMS template" at bounding box center [579, 374] width 86 height 21
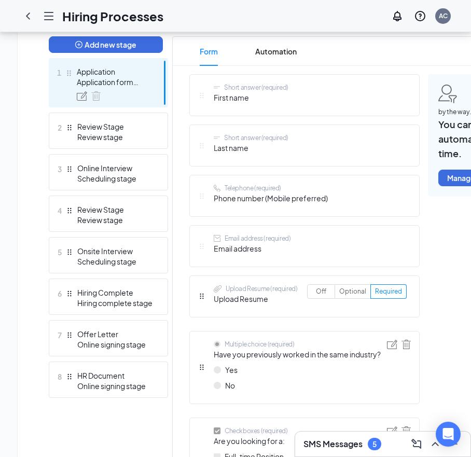
scroll to position [281, 0]
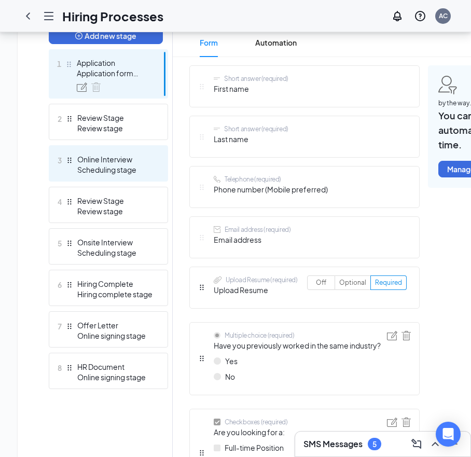
click at [125, 149] on div "3 Online Interview Scheduling stage" at bounding box center [108, 163] width 119 height 36
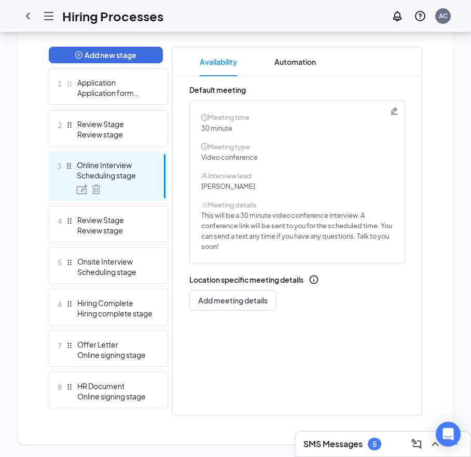
scroll to position [273, 0]
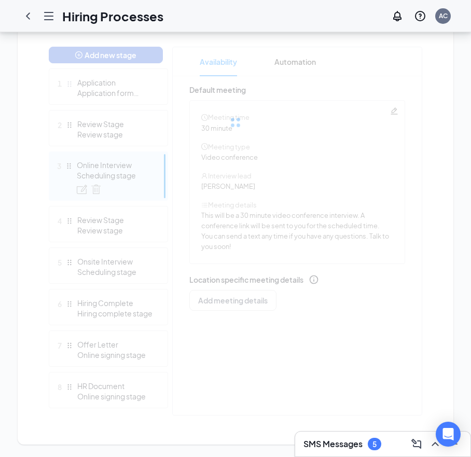
click at [0, 0] on span "Switch to team view" at bounding box center [0, 0] width 0 height 0
click at [0, 0] on div "Switch to team view" at bounding box center [0, 0] width 0 height 0
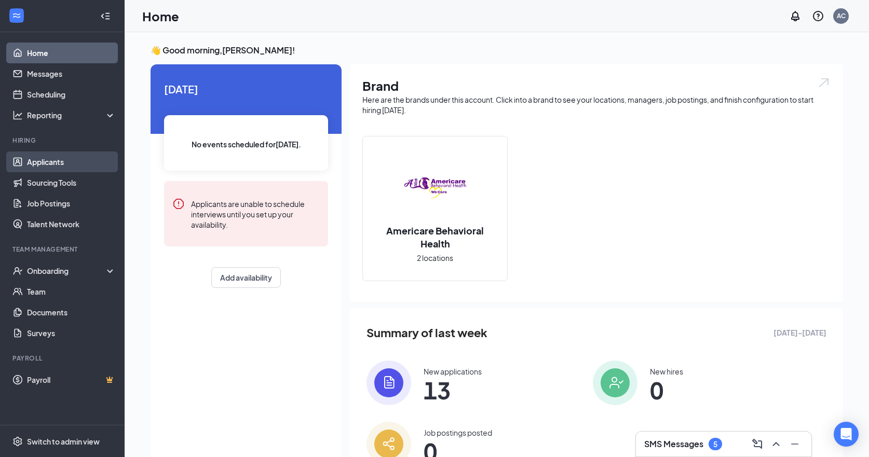
click at [67, 156] on link "Applicants" at bounding box center [71, 162] width 89 height 21
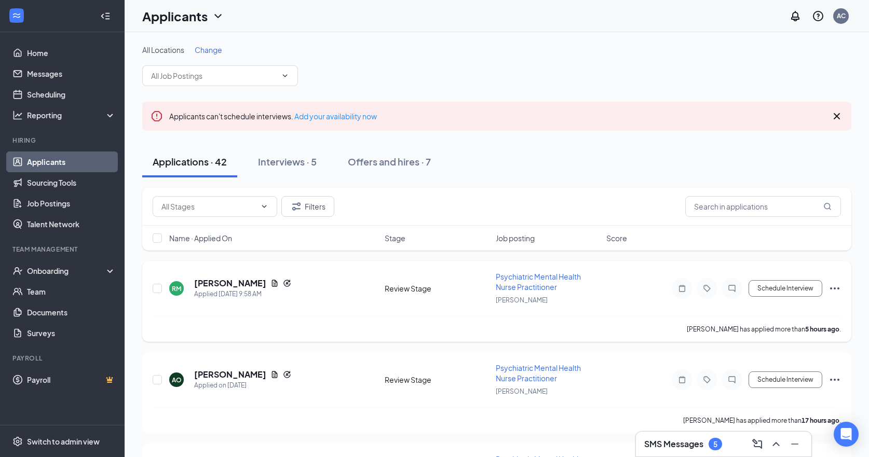
click at [747, 286] on icon "Ellipses" at bounding box center [834, 288] width 12 height 12
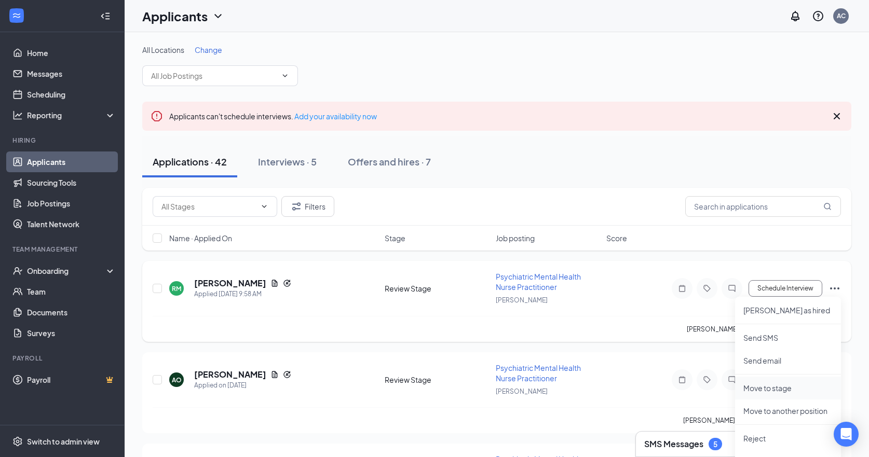
click at [747, 363] on p "Move to stage" at bounding box center [787, 388] width 89 height 10
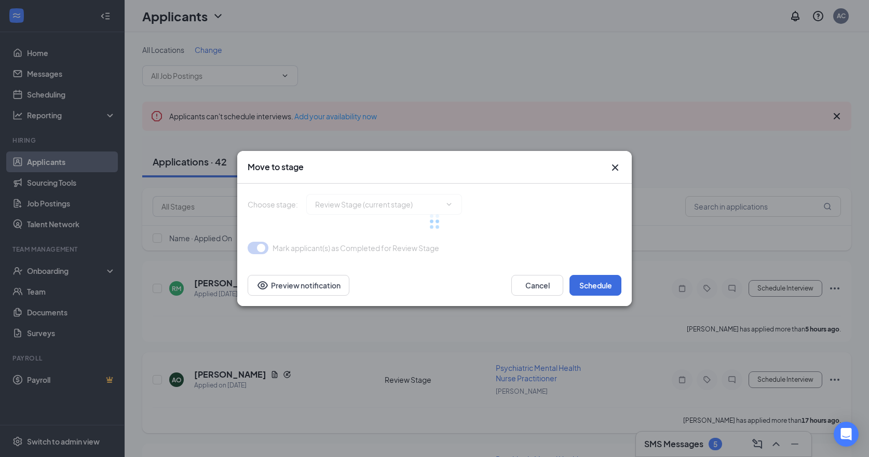
type input "Online Interview (next stage)"
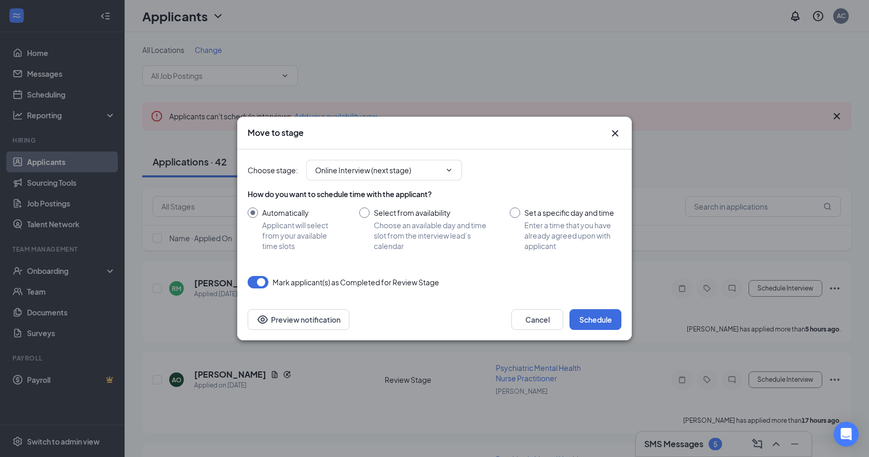
click at [514, 210] on input "Set a specific day and time Enter a time that you have already agreed upon with…" at bounding box center [566, 230] width 112 height 44
radio input "true"
radio input "false"
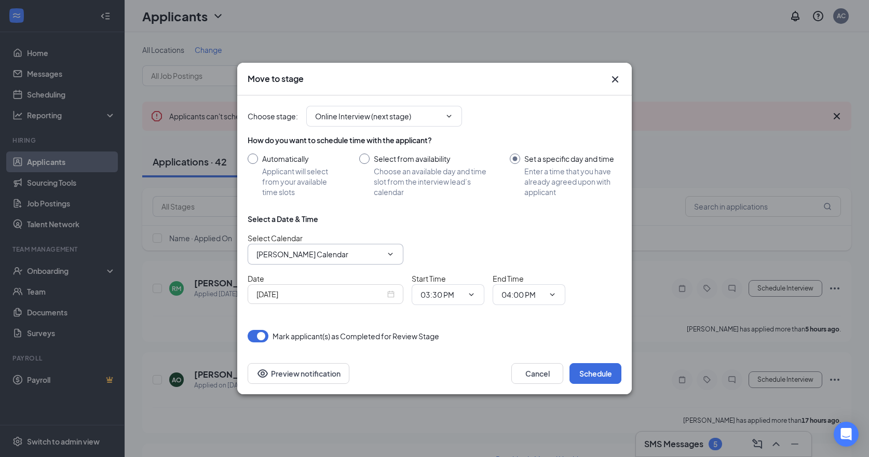
click at [397, 256] on span "Anne Canlas's Calendar" at bounding box center [326, 254] width 156 height 21
click at [384, 252] on span at bounding box center [389, 254] width 10 height 8
click at [392, 251] on icon "ChevronDown" at bounding box center [390, 254] width 8 height 8
click at [350, 251] on input "Anne Canlas's Calendar" at bounding box center [319, 254] width 126 height 11
click at [338, 297] on div "Mathew Kiio's Calendar" at bounding box center [311, 297] width 92 height 11
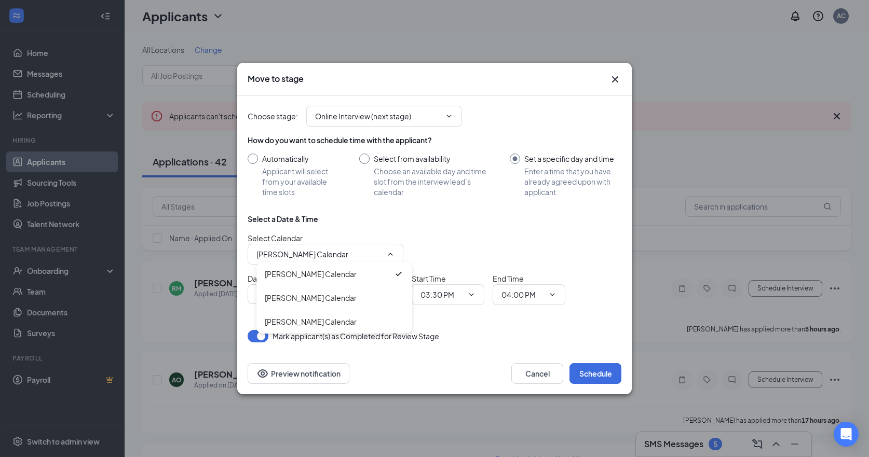
type input "Mathew Kiio's Calendar"
drag, startPoint x: 375, startPoint y: 293, endPoint x: 387, endPoint y: 292, distance: 12.0
click at [375, 293] on input "Sep 16, 2025" at bounding box center [320, 294] width 129 height 11
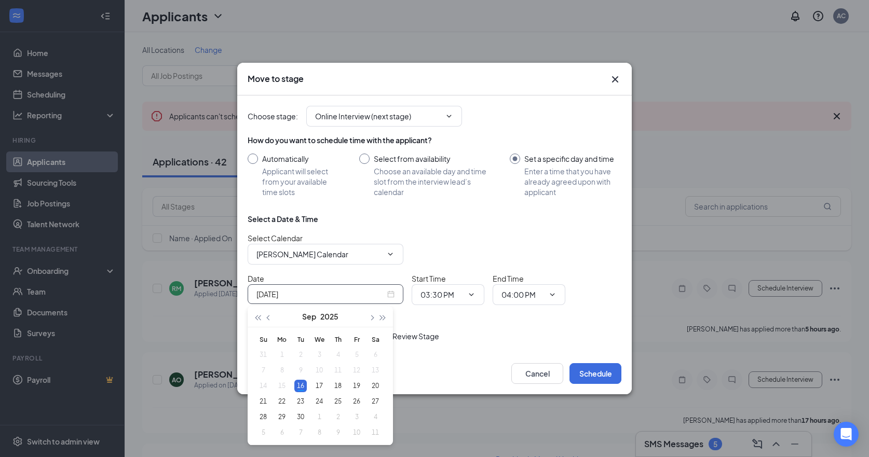
click at [388, 292] on div "Sep 16, 2025" at bounding box center [325, 294] width 138 height 11
click at [278, 294] on input "Sep 16, 2025" at bounding box center [320, 294] width 129 height 11
click at [466, 319] on div "Choose stage : Online Interview (next stage) How do you want to schedule time w…" at bounding box center [435, 218] width 374 height 247
type input "Sep 16, 2025"
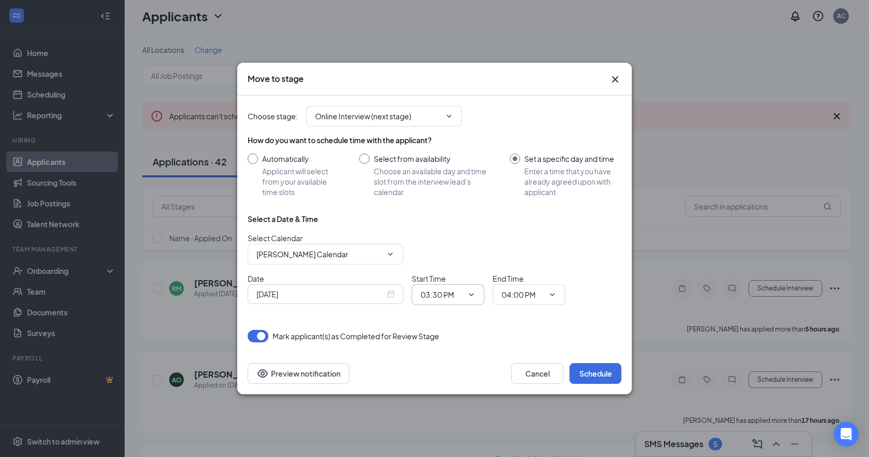
click at [469, 296] on icon "ChevronDown" at bounding box center [471, 295] width 8 height 8
click at [470, 294] on icon "ChevronDown" at bounding box center [471, 295] width 8 height 8
click at [433, 294] on input "03:30 PM" at bounding box center [441, 294] width 43 height 11
click at [458, 275] on div "01:00 PM" at bounding box center [444, 274] width 31 height 11
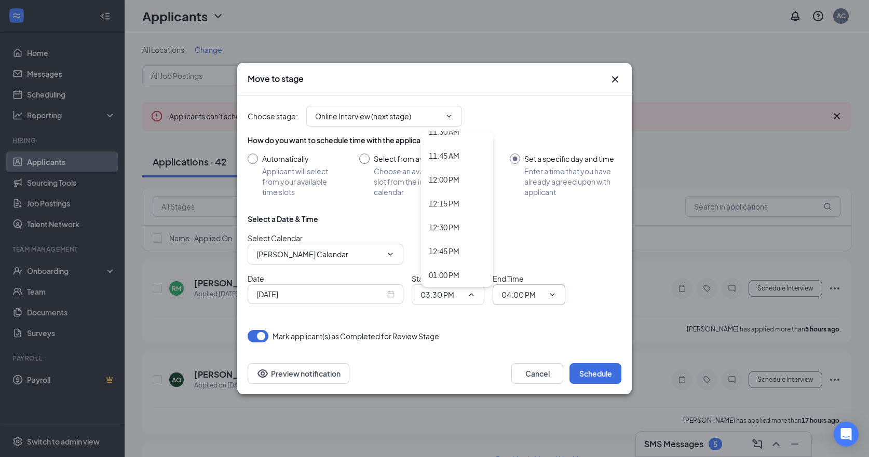
type input "01:00 PM"
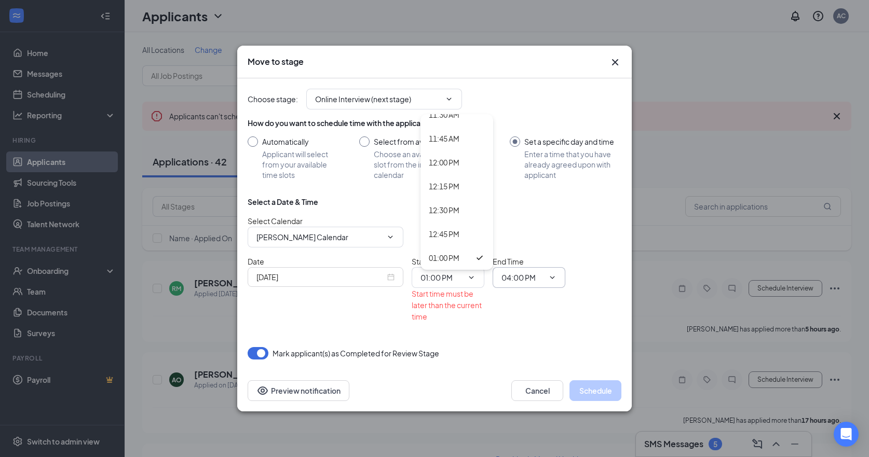
click at [512, 295] on div "End Time 04:00 PM" at bounding box center [529, 289] width 73 height 66
click at [526, 281] on input "04:00 PM" at bounding box center [522, 277] width 43 height 11
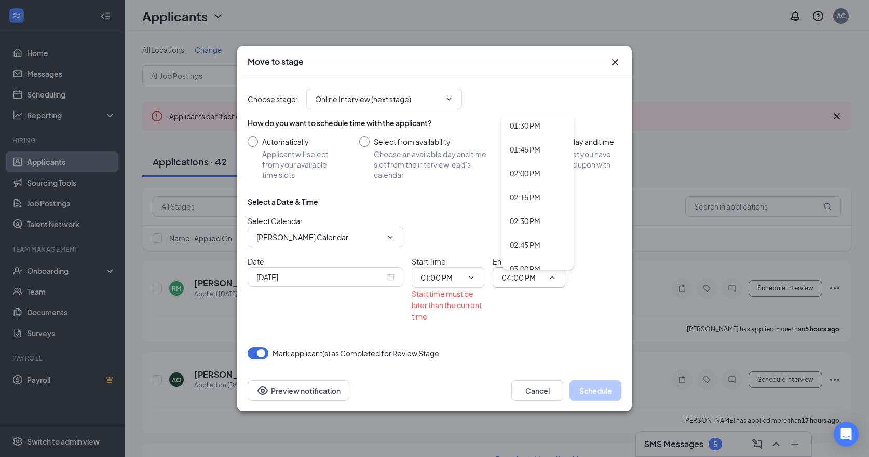
scroll to position [1290, 0]
click at [525, 122] on div "01:30 PM" at bounding box center [525, 124] width 31 height 11
type input "01:30 PM"
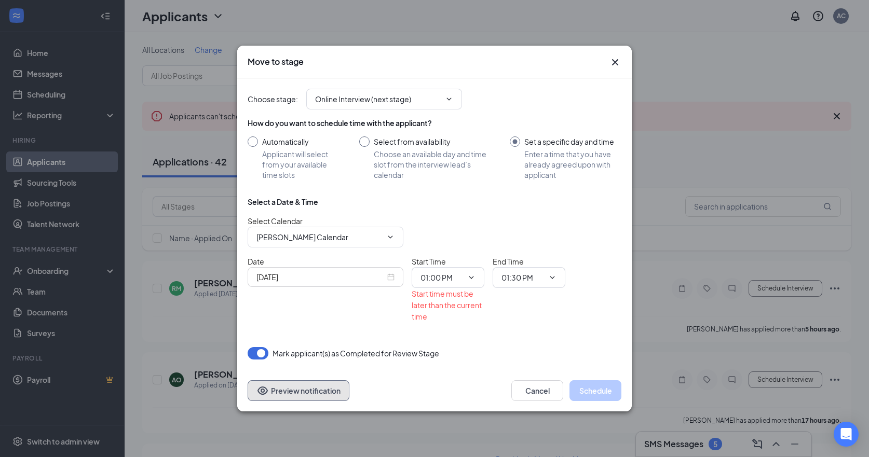
click at [303, 363] on button "Preview notification" at bounding box center [299, 390] width 102 height 21
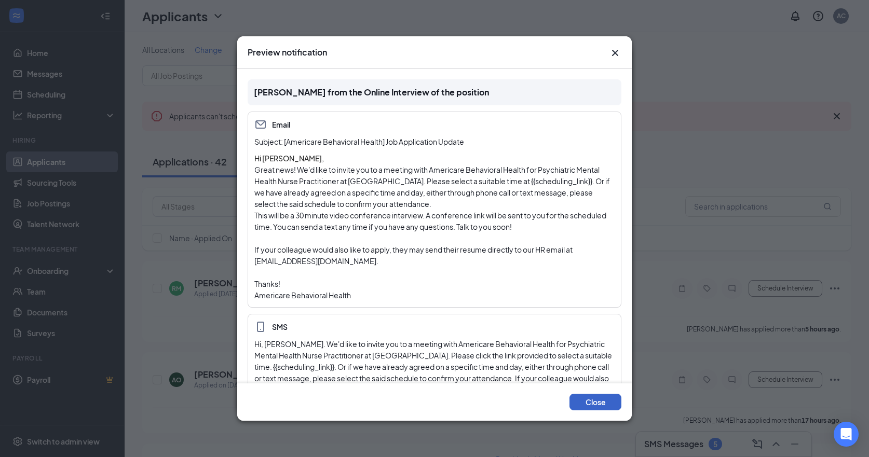
click at [588, 363] on button "Close" at bounding box center [595, 402] width 52 height 17
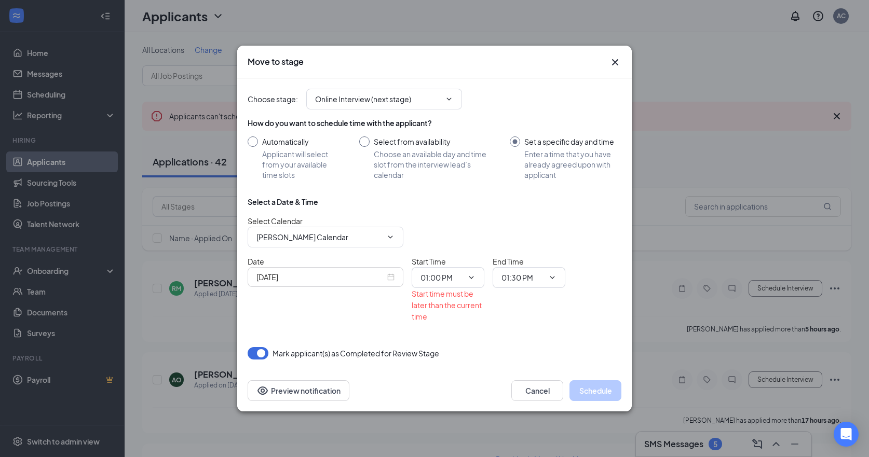
click at [507, 337] on div "Choose stage : Online Interview (next stage) How do you want to schedule time w…" at bounding box center [435, 218] width 374 height 281
click at [471, 279] on icon "ChevronDown" at bounding box center [471, 277] width 5 height 3
click at [481, 280] on span "01:00 PM 12:00 AM 12:15 AM 12:30 AM 12:45 AM 01:00 AM 01:15 AM 01:30 AM 01:45 A…" at bounding box center [448, 277] width 73 height 21
click at [466, 277] on span at bounding box center [470, 278] width 10 height 8
click at [442, 277] on input "01:00 PM" at bounding box center [441, 277] width 43 height 11
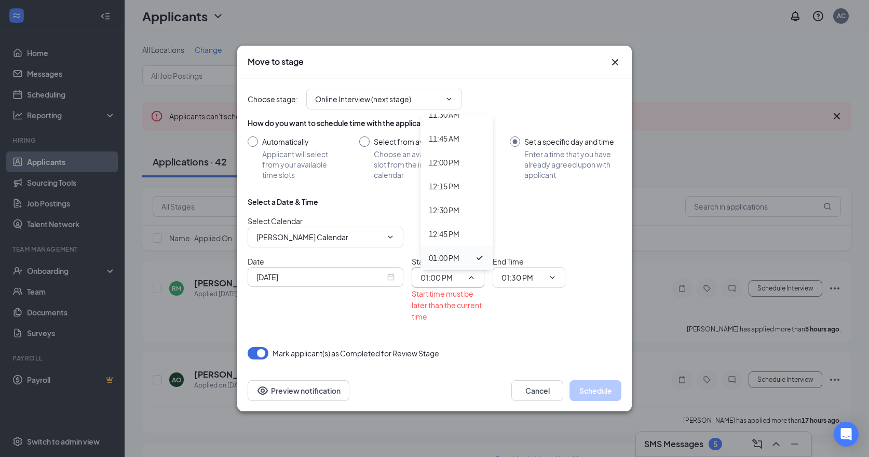
click at [452, 257] on div "01:00 PM" at bounding box center [444, 257] width 31 height 11
click at [463, 281] on span "01:00 PM 12:00 AM 12:15 AM 12:30 AM 12:45 AM 01:00 AM 01:15 AM 01:30 AM 01:45 A…" at bounding box center [448, 277] width 73 height 21
click at [473, 276] on icon "ChevronDown" at bounding box center [471, 278] width 8 height 8
click at [433, 275] on input "01:00 PM" at bounding box center [441, 277] width 43 height 11
click at [360, 279] on input "Sep 16, 2025" at bounding box center [320, 276] width 129 height 11
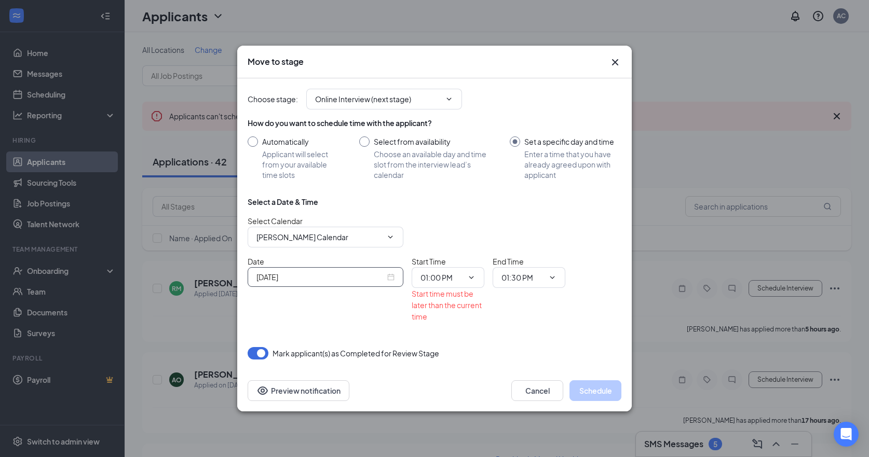
click at [376, 276] on input "Sep 16, 2025" at bounding box center [320, 276] width 129 height 11
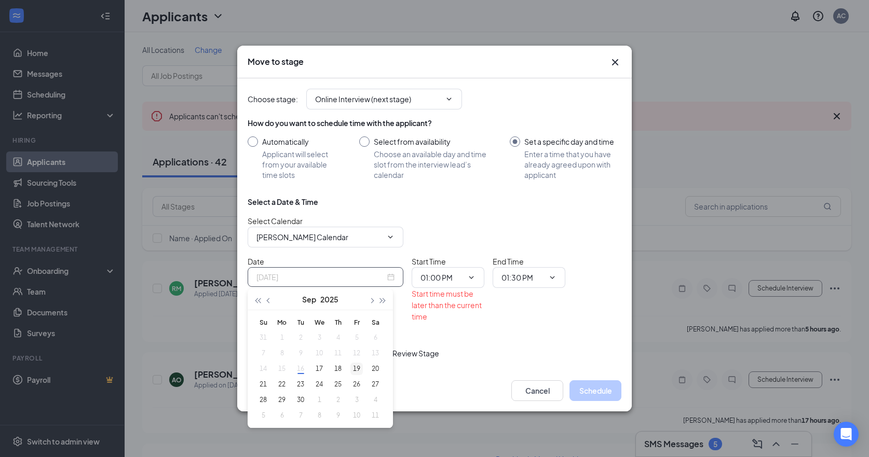
type input "Sep 19, 2025"
click at [356, 363] on div "19" at bounding box center [356, 369] width 12 height 12
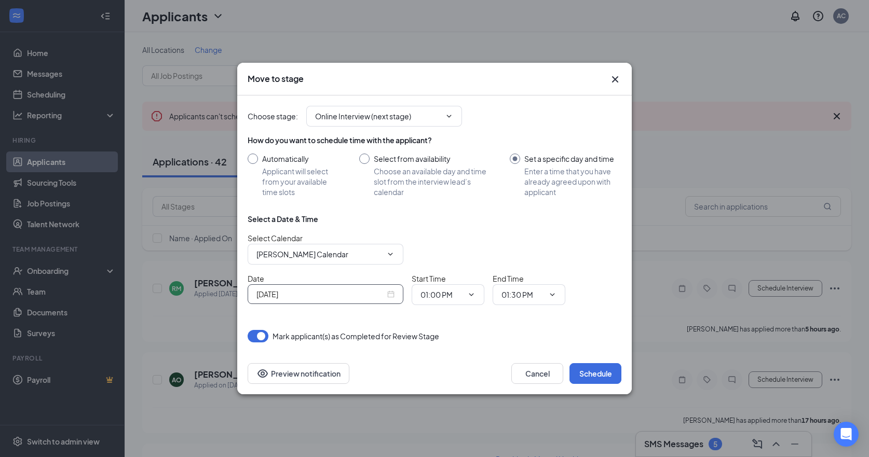
click at [507, 338] on div "Mark applicant(s) as Completed for Review Stage" at bounding box center [435, 336] width 374 height 12
click at [593, 363] on button "Schedule" at bounding box center [595, 373] width 52 height 21
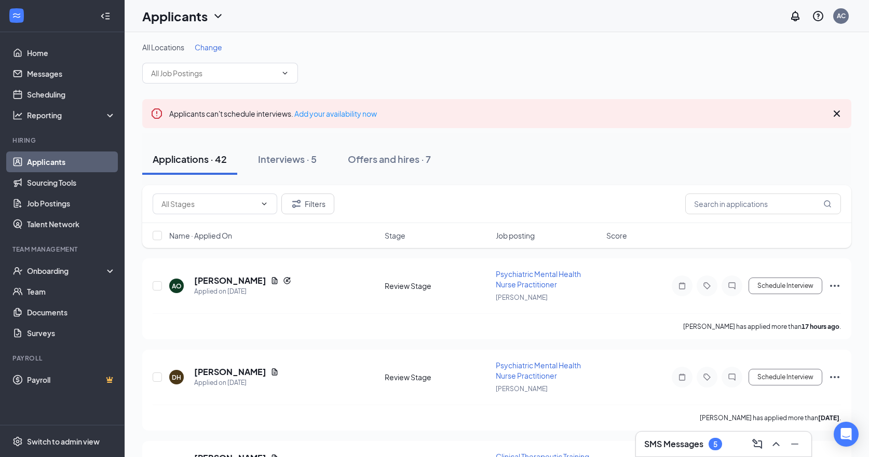
scroll to position [4, 0]
click at [278, 166] on button "Interviews · 5" at bounding box center [287, 157] width 79 height 31
click at [286, 158] on div "Interviews · 5" at bounding box center [287, 157] width 59 height 13
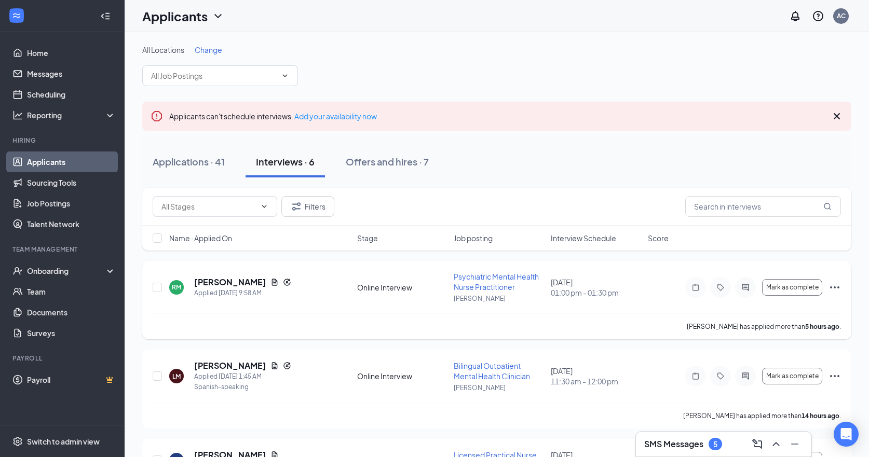
click at [278, 282] on icon "Document" at bounding box center [275, 282] width 6 height 7
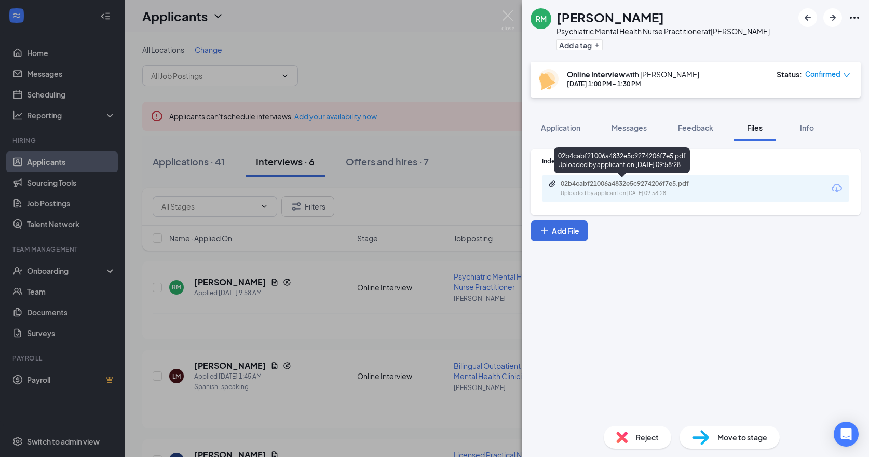
click at [607, 186] on div "02b4cabf21006a4832e5c9274206f7e5.pdf" at bounding box center [633, 184] width 145 height 8
click at [506, 11] on img at bounding box center [507, 20] width 13 height 20
click at [507, 17] on img at bounding box center [507, 20] width 13 height 20
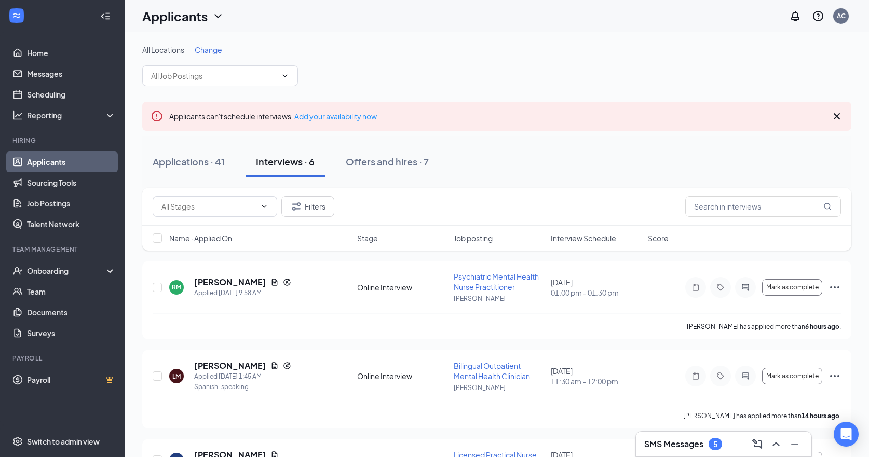
click at [546, 49] on div "All Locations Change" at bounding box center [496, 50] width 709 height 10
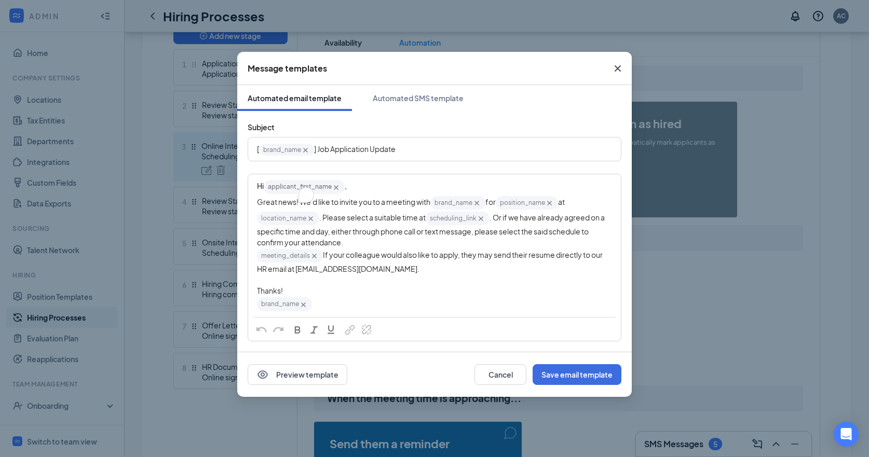
scroll to position [281, 0]
click at [353, 244] on div "Great news! We'd like to invite you to a meeting with brand_name‌‌‌‌ {{brand_na…" at bounding box center [434, 221] width 355 height 53
click at [354, 274] on span "If your colleague would also like to apply, they may send their resume directly…" at bounding box center [430, 261] width 347 height 23
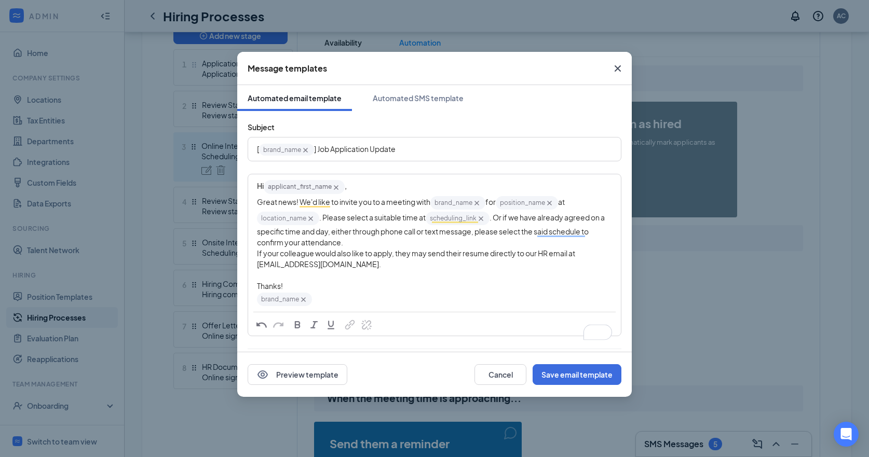
scroll to position [96, 0]
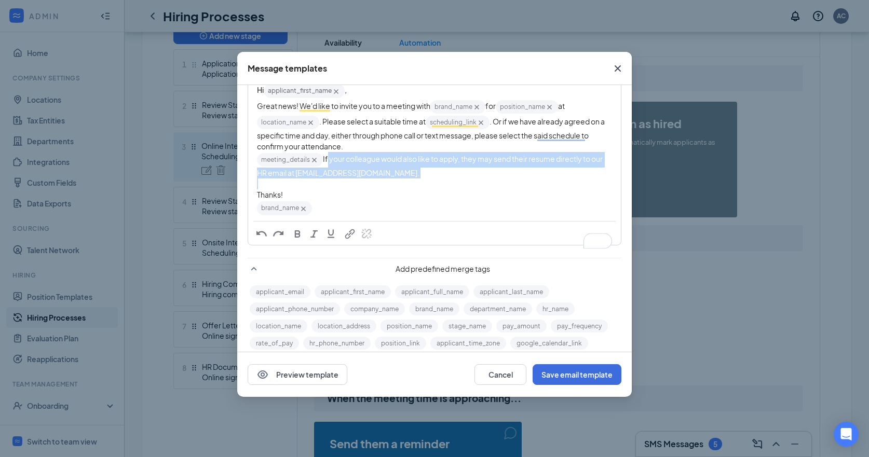
click at [356, 177] on span "If your colleague would also like to apply, they may send their resume directly…" at bounding box center [430, 165] width 347 height 23
drag, startPoint x: 344, startPoint y: 210, endPoint x: 266, endPoint y: 199, distance: 78.7
click at [266, 179] on div "meeting_details‌‌‌‌ {{meeting_details}} If your colleague would also like to ap…" at bounding box center [434, 165] width 355 height 26
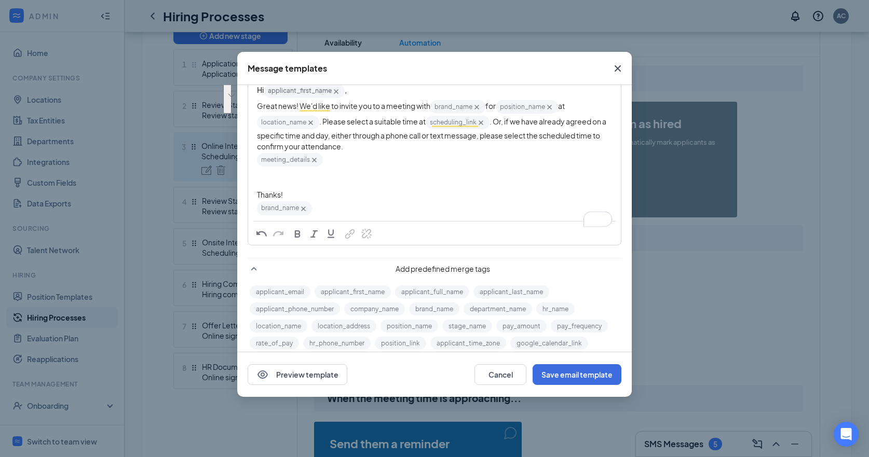
drag, startPoint x: 496, startPoint y: 120, endPoint x: 553, endPoint y: 154, distance: 65.9
click at [553, 153] on div "Great news! We'd like to invite you to a meeting with brand_name‌‌‌‌ {{brand_na…" at bounding box center [434, 125] width 355 height 53
copy span "Or, if we have already agreed on a specific time and day, either through a phon…"
click at [522, 169] on div "meeting_details‌‌‌‌ {{meeting_details}}" at bounding box center [434, 165] width 355 height 26
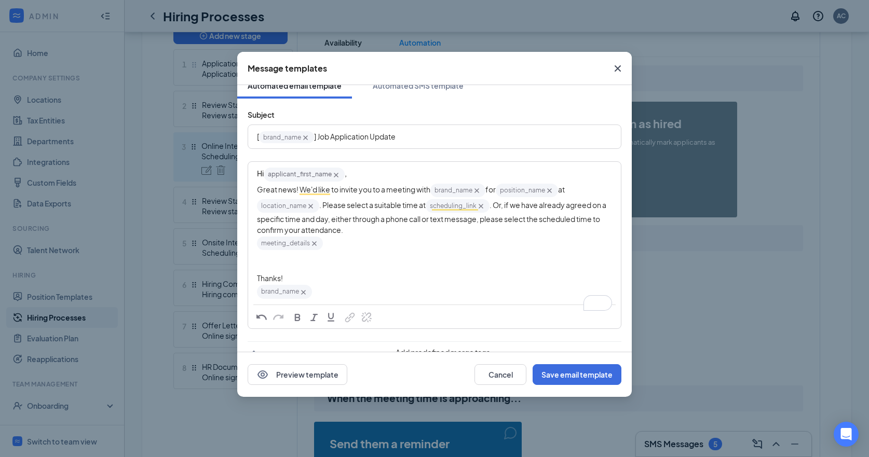
scroll to position [0, 0]
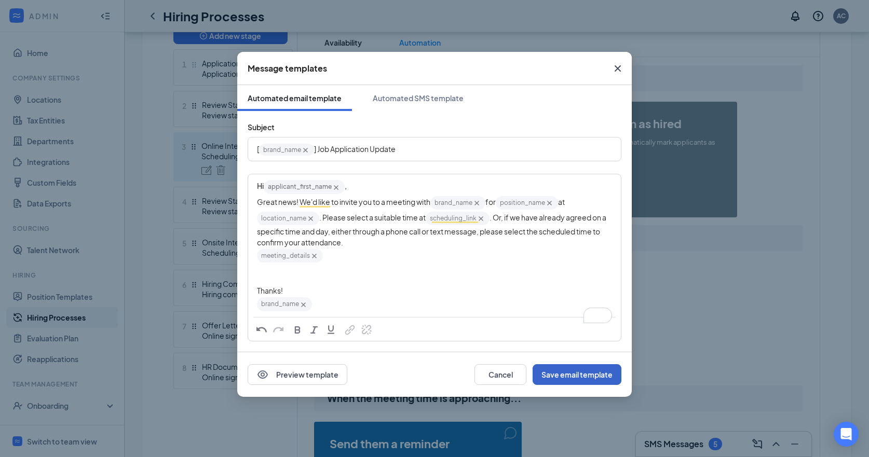
click at [597, 371] on button "Save email template" at bounding box center [576, 374] width 89 height 21
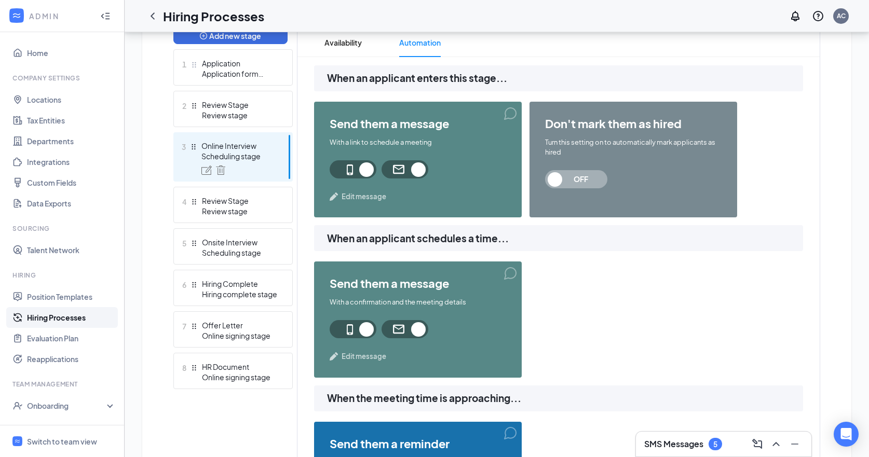
click at [370, 200] on span "Edit message" at bounding box center [363, 197] width 45 height 10
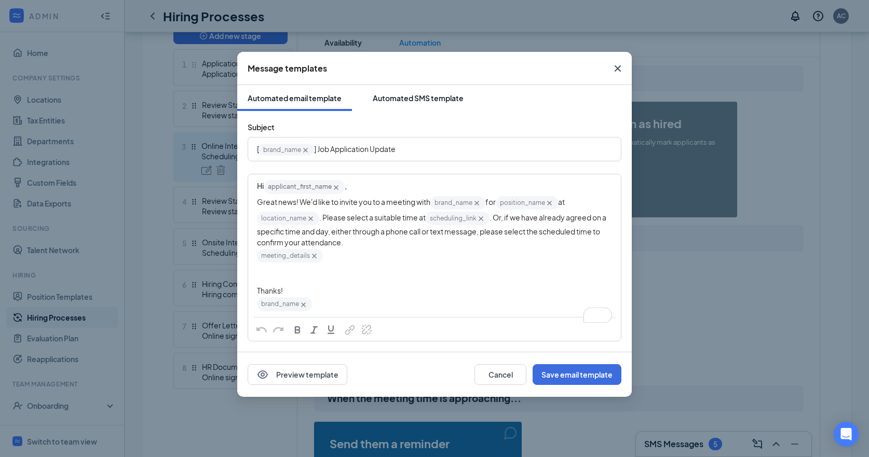
click at [401, 101] on div "Automated SMS template" at bounding box center [418, 98] width 91 height 10
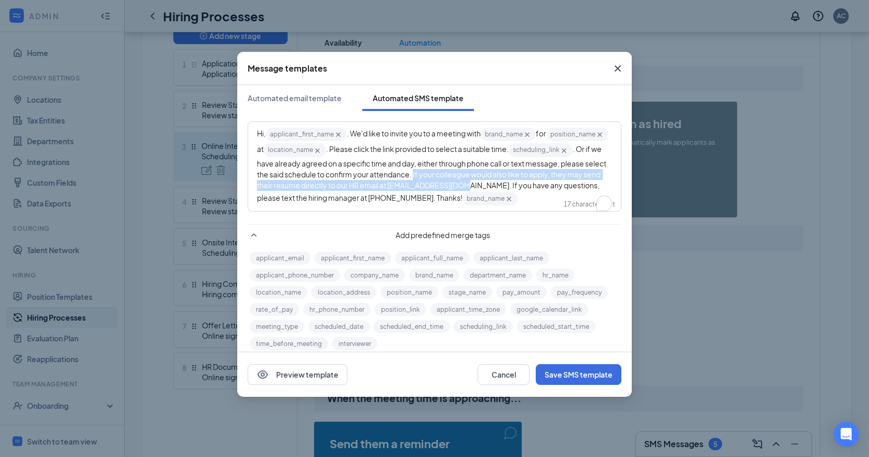
drag, startPoint x: 512, startPoint y: 177, endPoint x: 559, endPoint y: 189, distance: 48.8
click at [559, 189] on span ". Or if we have already agreed on a specific time and day, either through phone…" at bounding box center [432, 173] width 350 height 58
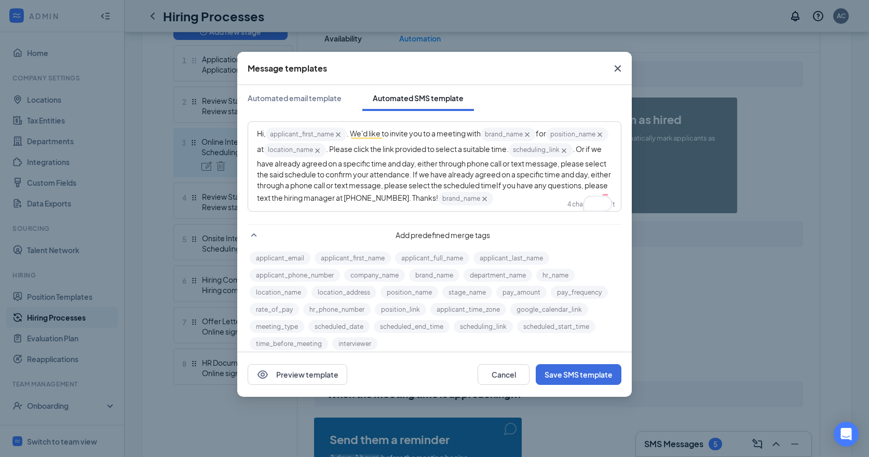
scroll to position [16, 0]
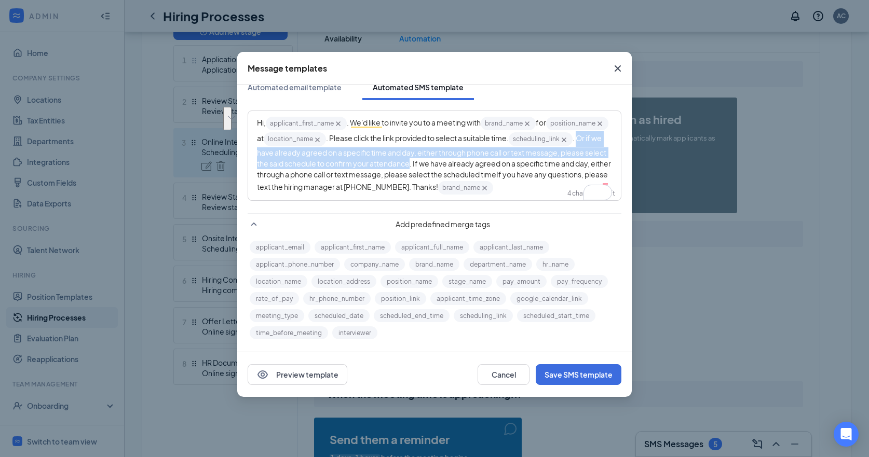
drag, startPoint x: 324, startPoint y: 148, endPoint x: 440, endPoint y: 160, distance: 116.4
click at [505, 162] on span ". Or if we have already agreed on a specific time and day, either through phone…" at bounding box center [432, 150] width 350 height 34
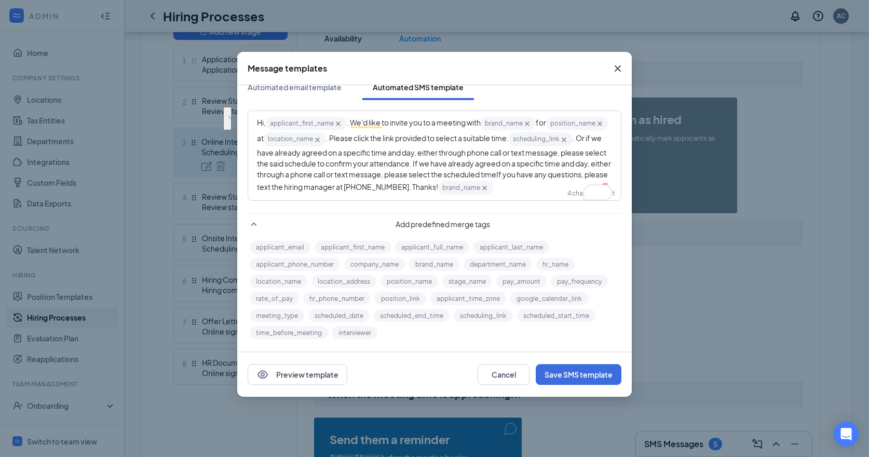
drag, startPoint x: 378, startPoint y: 158, endPoint x: 361, endPoint y: 155, distance: 17.4
click at [378, 158] on div "Hi, applicant_first_name‌‌‌‌ {{applicant_first_name}} . We'd like to invite you…" at bounding box center [434, 156] width 355 height 80
click at [335, 148] on span ". Or if we have already agreed on a specific time and day, either through phone…" at bounding box center [432, 150] width 350 height 34
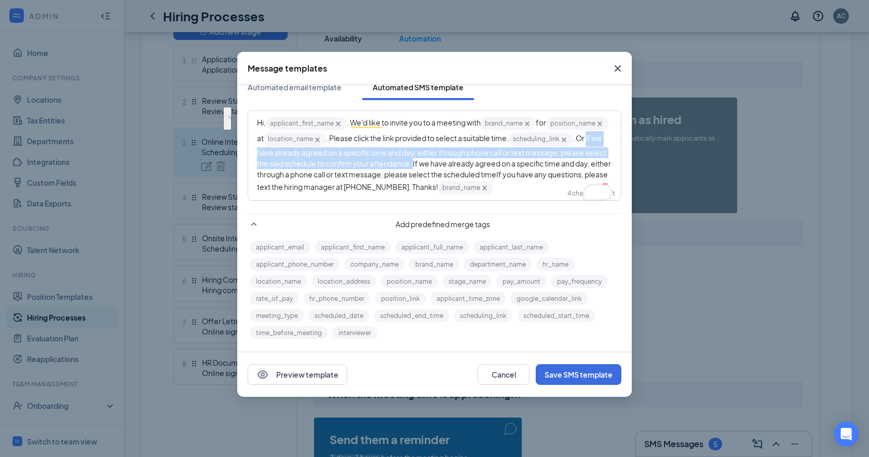
drag, startPoint x: 333, startPoint y: 148, endPoint x: 515, endPoint y: 184, distance: 185.1
click at [512, 165] on span ". Or if we have already agreed on a specific time and day, either through phone…" at bounding box center [432, 150] width 350 height 34
click at [346, 152] on span ". Or if we have already agreed on a specific time and day, either through phone…" at bounding box center [432, 150] width 350 height 34
drag, startPoint x: 333, startPoint y: 151, endPoint x: 514, endPoint y: 163, distance: 181.6
click at [514, 163] on div "Hi, applicant_first_name‌‌‌‌ {{applicant_first_name}} . We'd like to invite you…" at bounding box center [434, 156] width 355 height 80
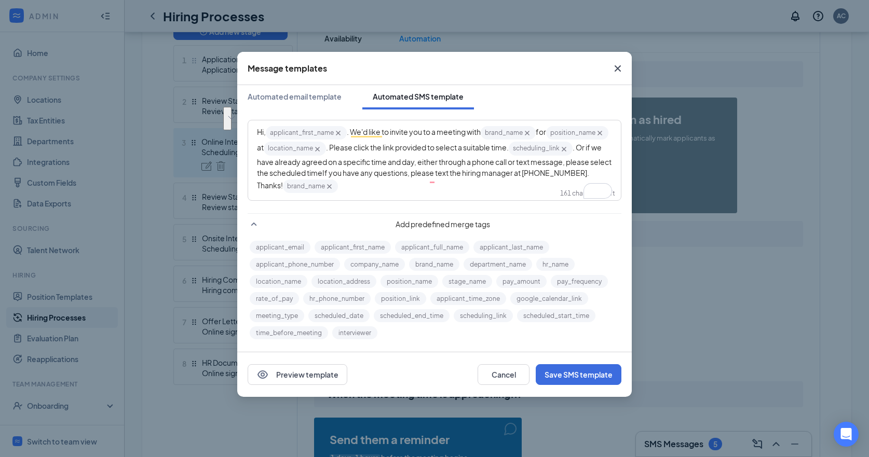
scroll to position [5, 0]
click at [512, 183] on div "Hi, applicant_first_name‌‌‌‌ {{applicant_first_name}} . We'd like to invite you…" at bounding box center [434, 159] width 355 height 69
click at [499, 191] on div "Hi, applicant_first_name‌‌‌‌ {{applicant_first_name}} . We'd like to invite you…" at bounding box center [434, 159] width 355 height 69
click at [577, 376] on button "Save SMS template" at bounding box center [579, 374] width 86 height 21
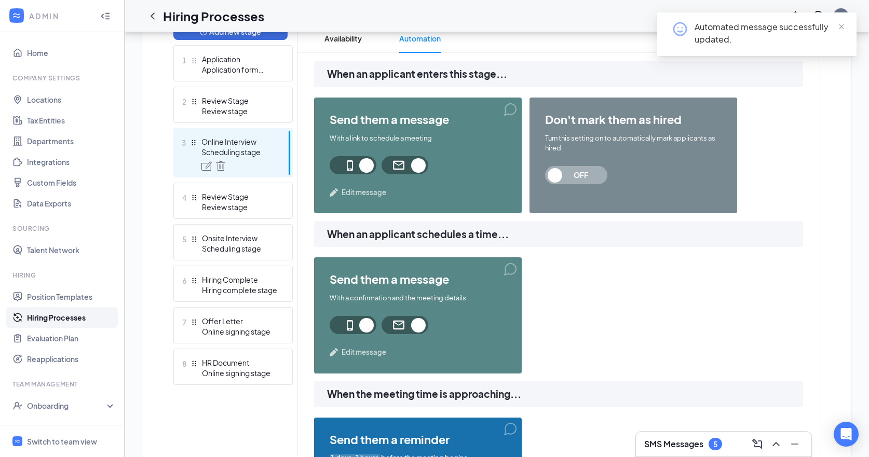
click at [373, 357] on span "Edit message" at bounding box center [363, 352] width 45 height 10
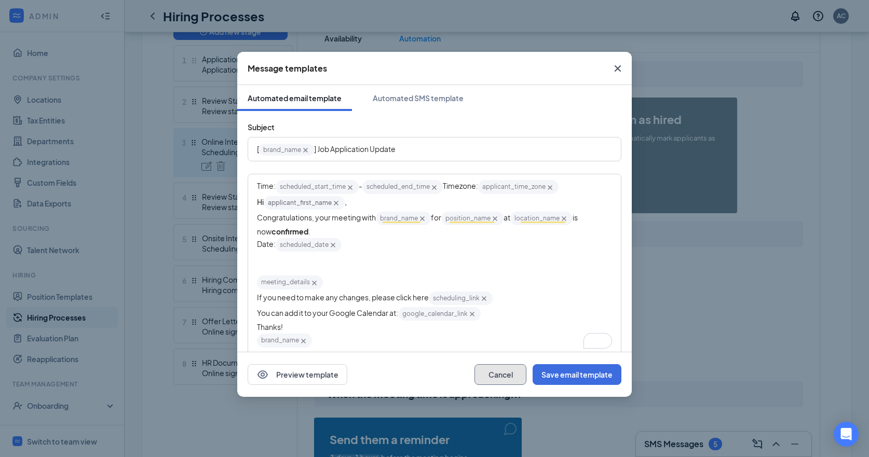
click at [485, 375] on button "Cancel" at bounding box center [500, 374] width 52 height 21
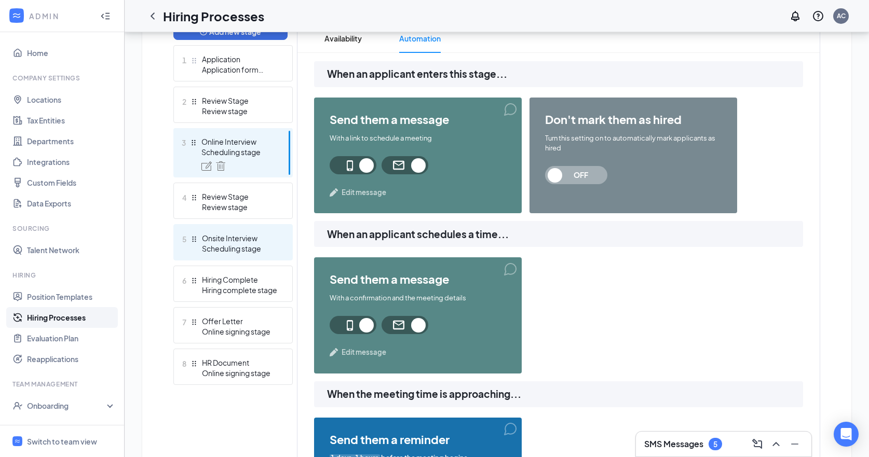
click at [239, 246] on div "Scheduling stage" at bounding box center [240, 248] width 76 height 10
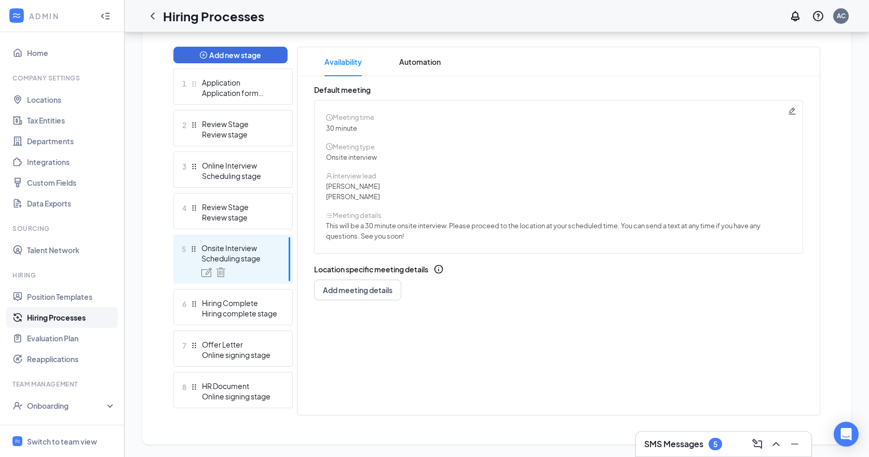
scroll to position [262, 0]
click at [414, 67] on span "Automation" at bounding box center [420, 61] width 42 height 29
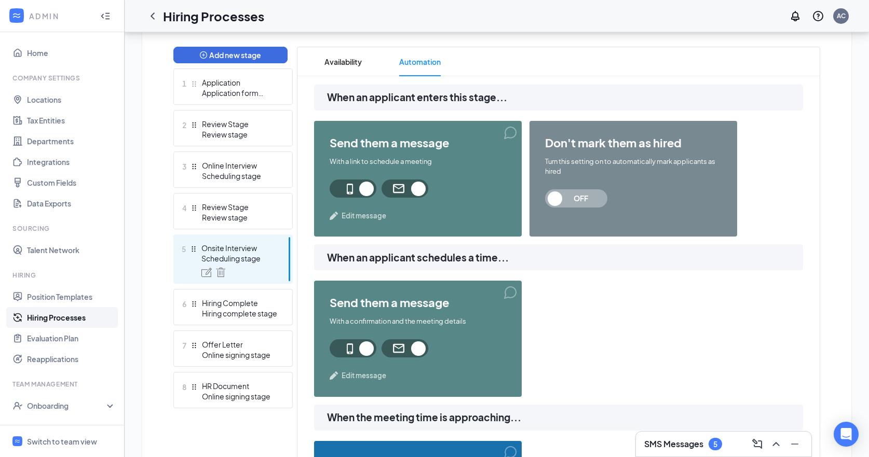
click at [370, 220] on span "Edit message" at bounding box center [363, 216] width 45 height 10
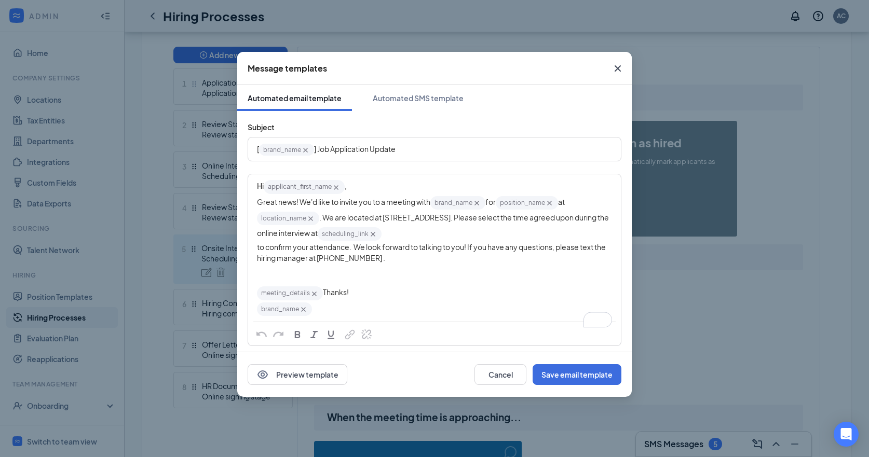
drag, startPoint x: 332, startPoint y: 293, endPoint x: 321, endPoint y: 285, distance: 13.0
click at [332, 293] on div "meeting_details‌‌‌‌ {{meeting_details}} Thanks!" at bounding box center [434, 288] width 355 height 26
click at [311, 278] on div "meeting_details‌‌‌‌ {{meeting_details}} Thanks!" at bounding box center [434, 288] width 355 height 26
click at [336, 283] on div "meeting_details‌‌‌‌ {{meeting_details}} Thanks!" at bounding box center [434, 277] width 355 height 26
click at [398, 254] on div "to confirm your attendance. We look forward to talking to you! If you have any …" at bounding box center [434, 253] width 355 height 22
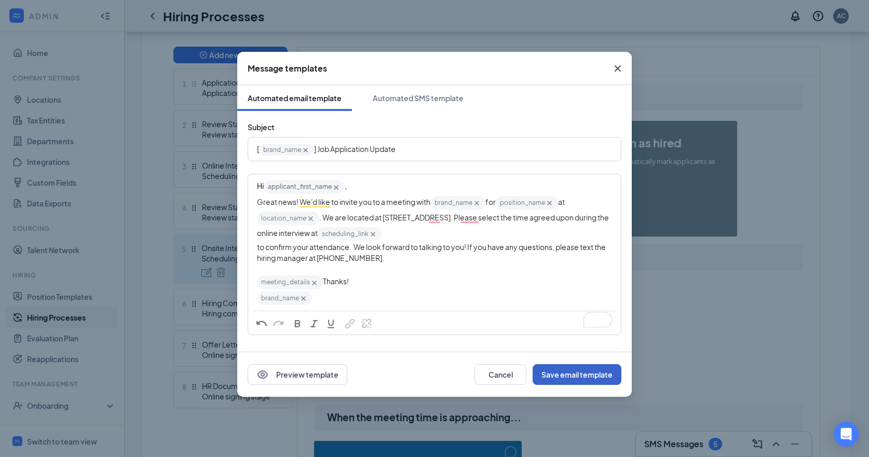
click at [585, 380] on button "Save email template" at bounding box center [576, 374] width 89 height 21
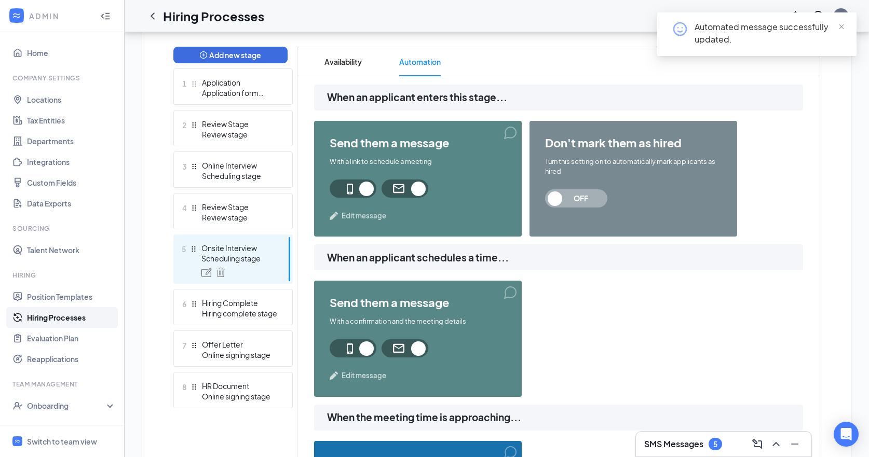
click at [371, 225] on div "send them a message With a link to schedule a meeting Edit message" at bounding box center [418, 179] width 208 height 116
click at [374, 216] on span "Edit message" at bounding box center [363, 216] width 45 height 10
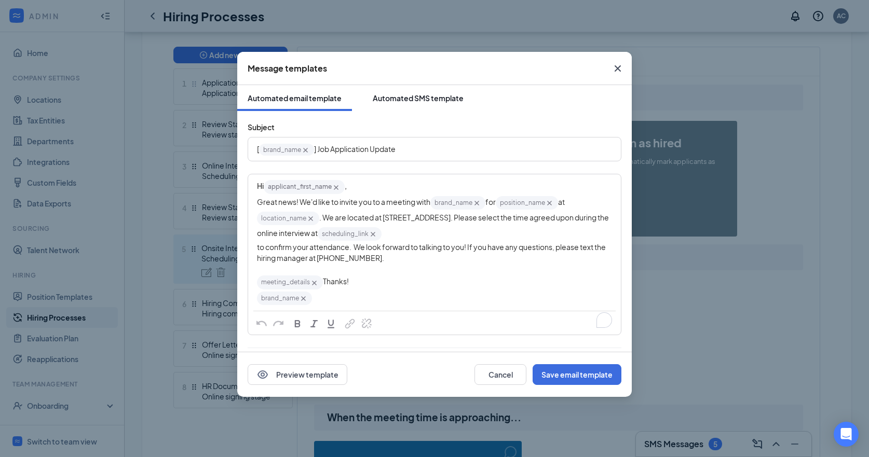
click at [414, 95] on div "Automated SMS template" at bounding box center [418, 98] width 91 height 10
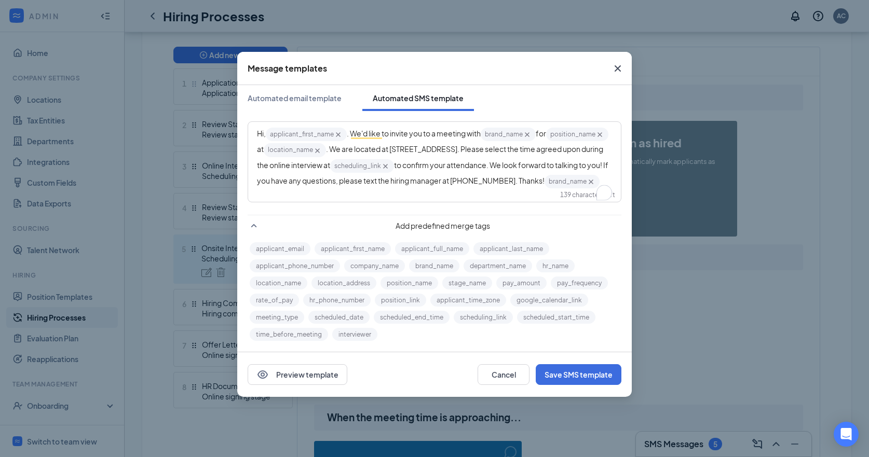
click at [616, 69] on icon "Cross" at bounding box center [617, 68] width 6 height 6
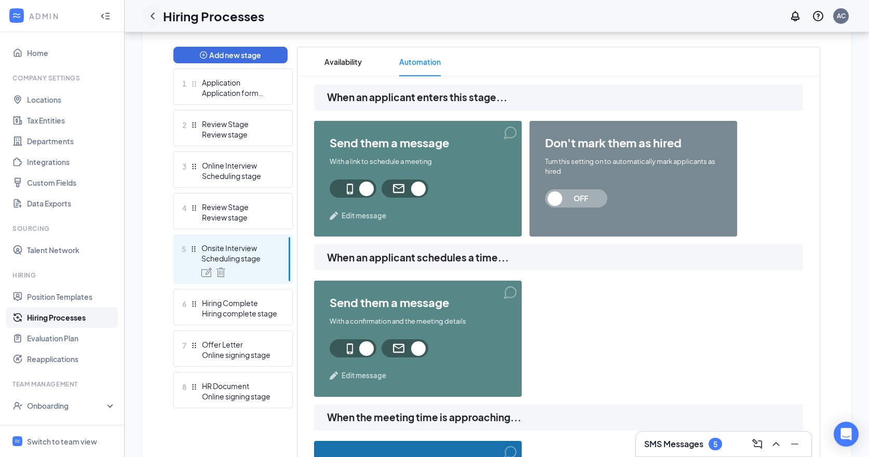
click at [155, 19] on icon "ChevronLeft" at bounding box center [152, 16] width 12 height 12
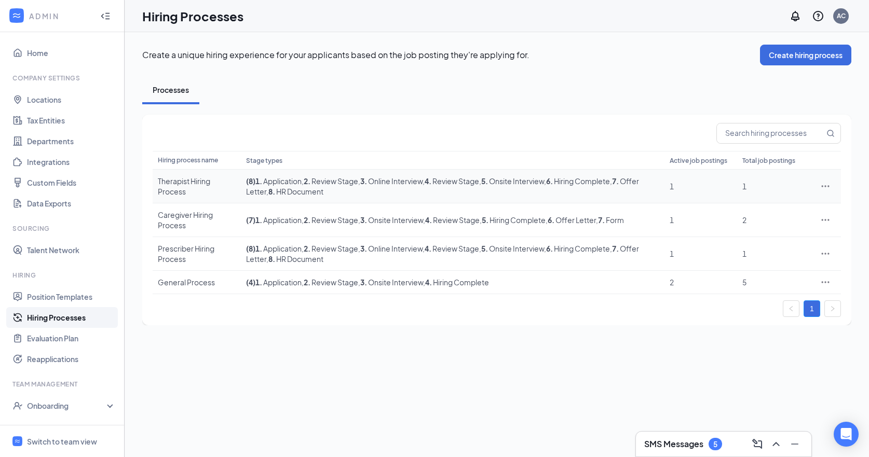
click at [821, 185] on icon "Ellipses" at bounding box center [825, 186] width 10 height 10
click at [764, 205] on span "Edit" at bounding box center [777, 207] width 89 height 11
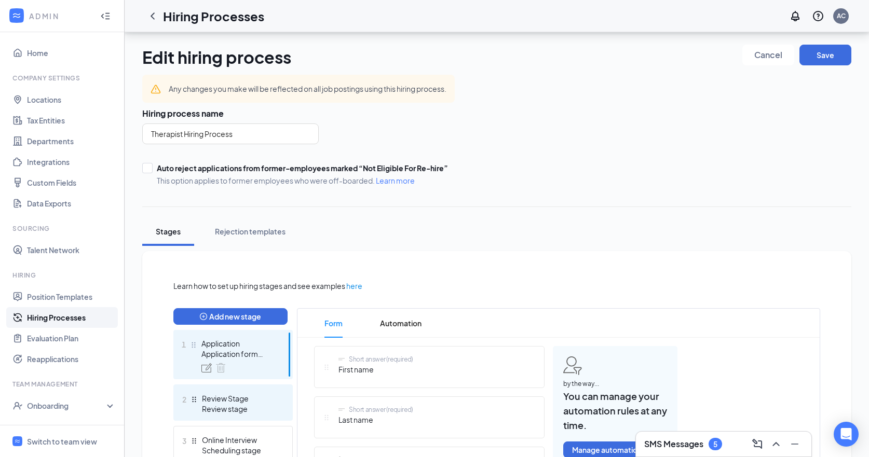
scroll to position [166, 0]
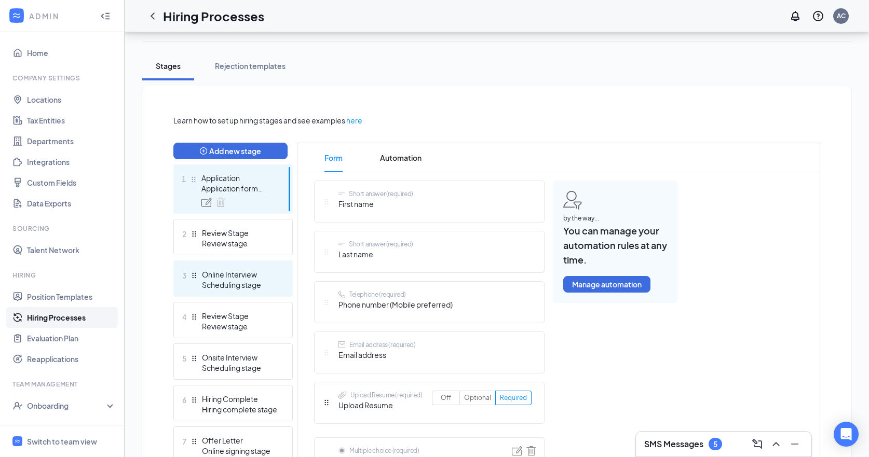
click at [227, 276] on div "Online Interview" at bounding box center [240, 274] width 76 height 10
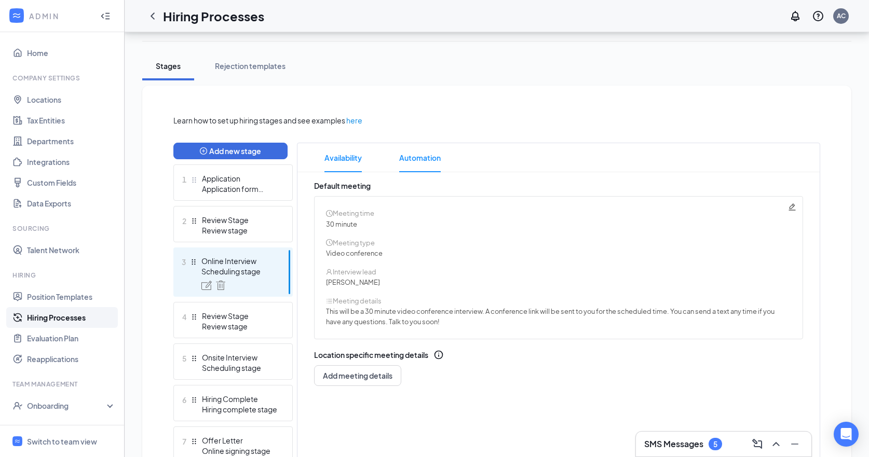
click at [418, 160] on span "Automation" at bounding box center [420, 157] width 42 height 29
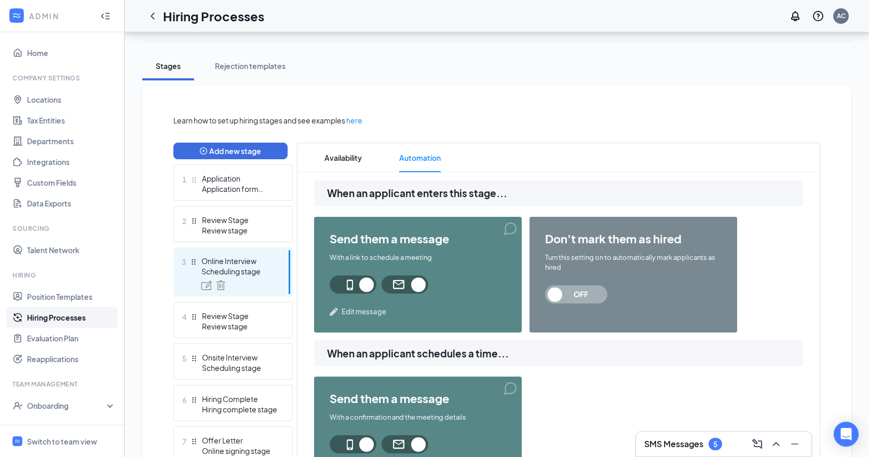
click at [365, 315] on span "Edit message" at bounding box center [363, 312] width 45 height 10
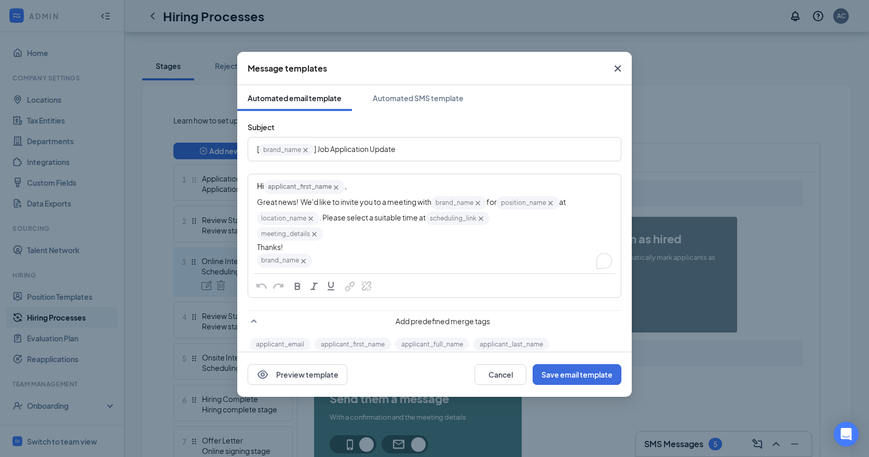
click at [519, 220] on div "Great news! We'd like to invite you to a meeting with brand_name‌‌‌‌ {{brand_na…" at bounding box center [434, 211] width 355 height 32
click at [507, 217] on div "Great news! We'd like to invite you to a meeting with brand_name‌‌‌‌ {{brand_na…" at bounding box center [434, 211] width 355 height 32
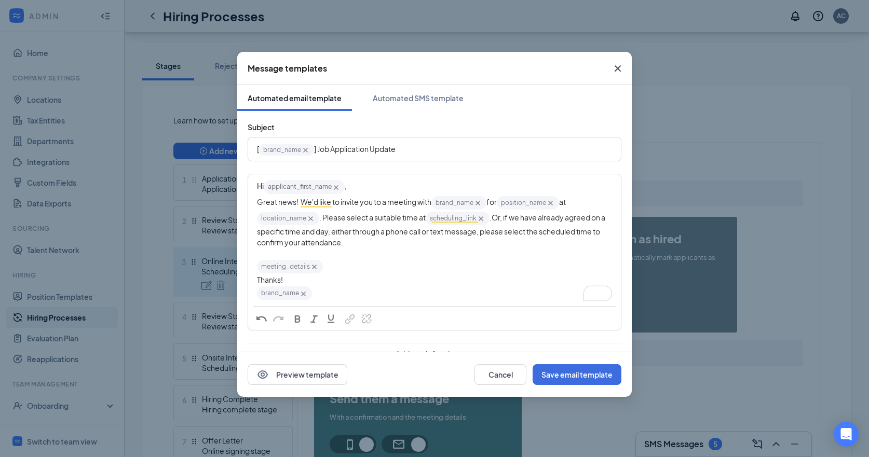
click at [458, 269] on div "meeting_details‌‌‌‌ {{meeting_details}}" at bounding box center [434, 267] width 355 height 16
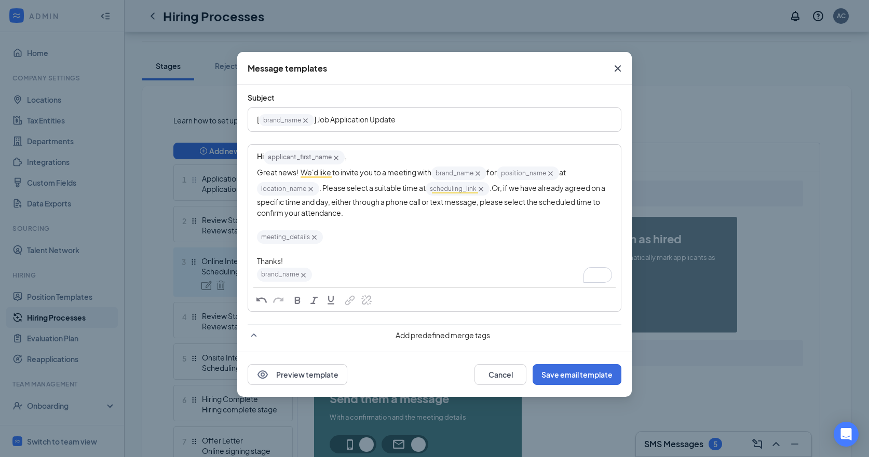
scroll to position [11, 0]
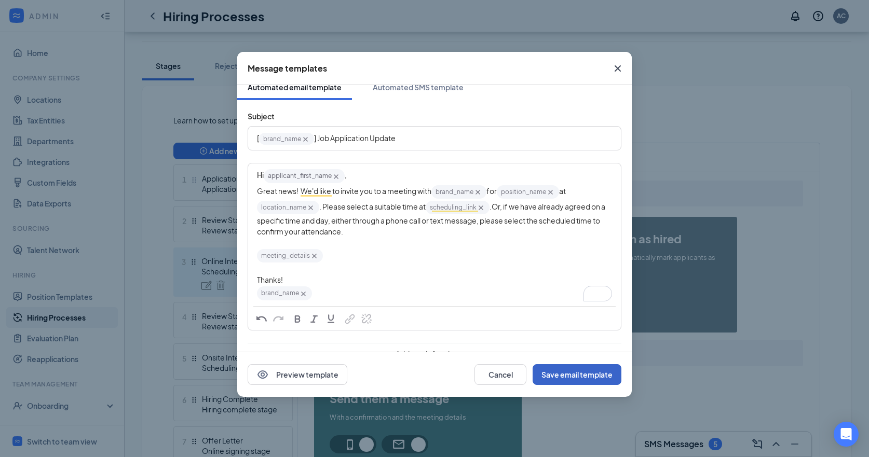
click at [573, 370] on button "Save email template" at bounding box center [576, 374] width 89 height 21
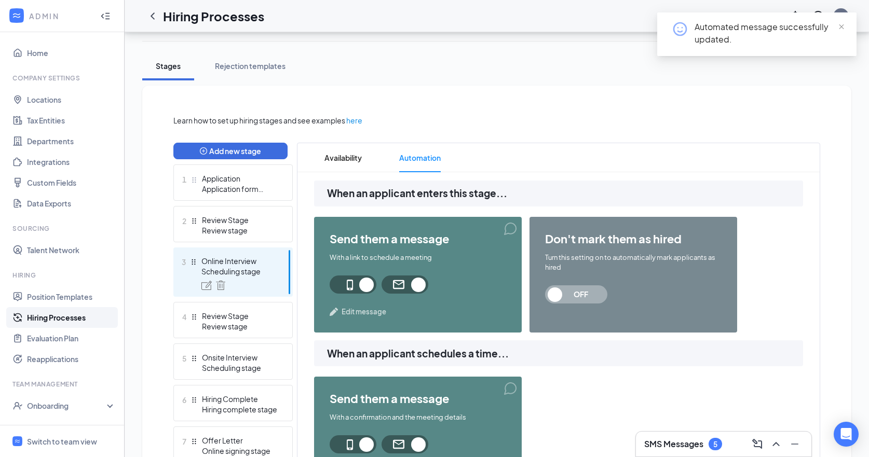
click at [362, 312] on span "Edit message" at bounding box center [363, 312] width 45 height 10
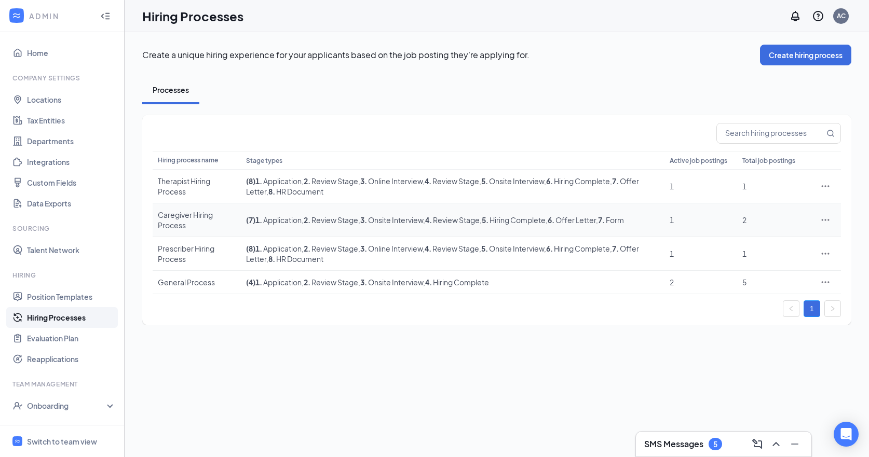
click at [822, 219] on icon "Ellipses" at bounding box center [826, 220] width 8 height 2
click at [760, 243] on span "Edit" at bounding box center [777, 241] width 89 height 11
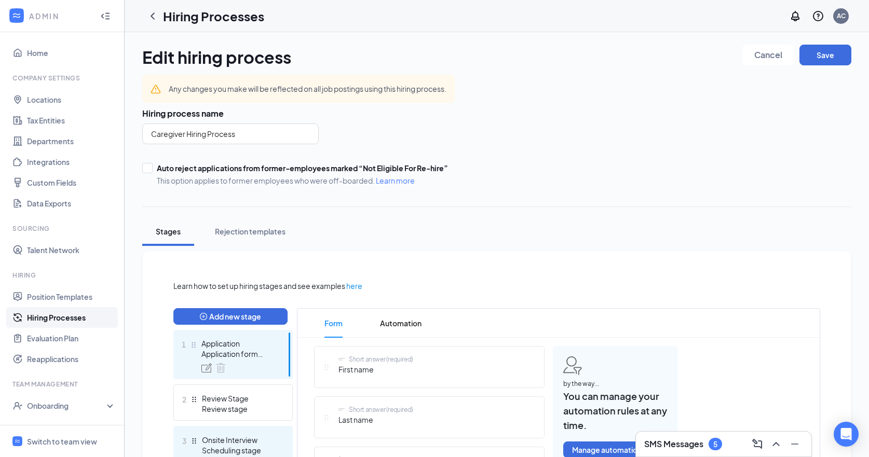
scroll to position [120, 0]
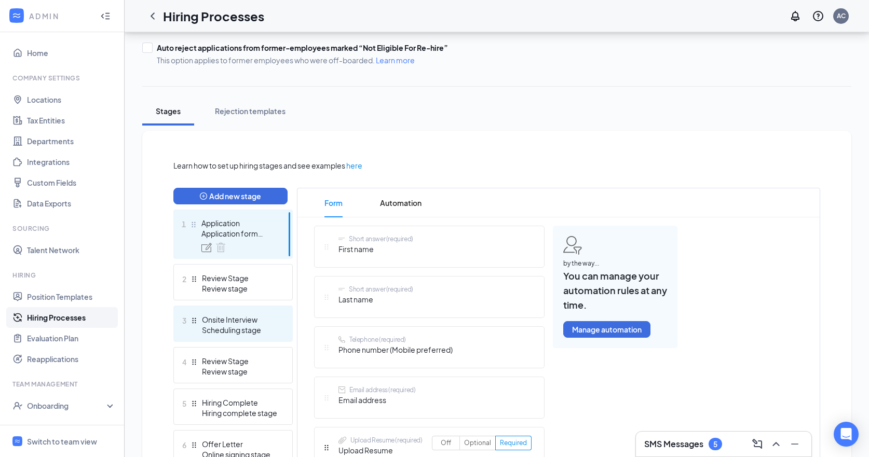
click at [240, 325] on div "Scheduling stage" at bounding box center [240, 330] width 76 height 10
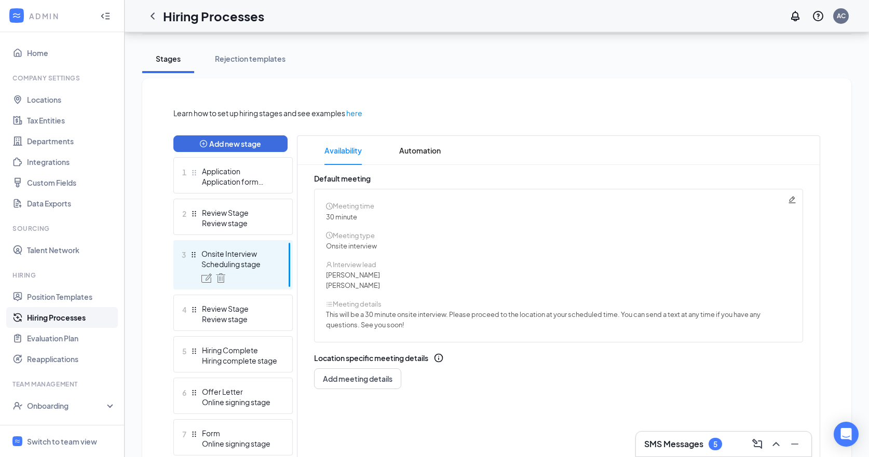
scroll to position [208, 0]
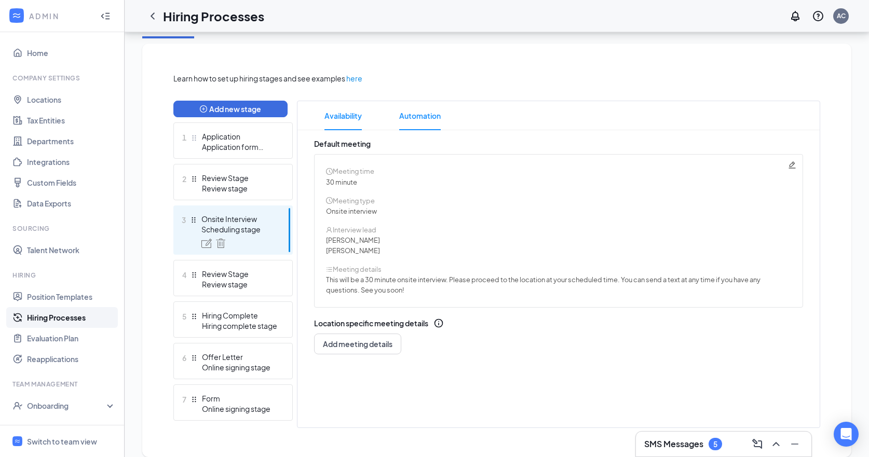
click at [432, 123] on span "Automation" at bounding box center [420, 115] width 42 height 29
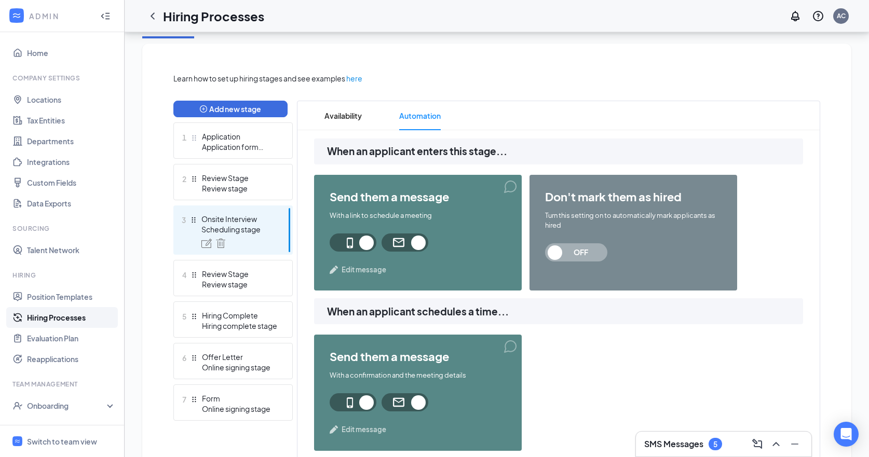
click at [362, 269] on span "Edit message" at bounding box center [363, 270] width 45 height 10
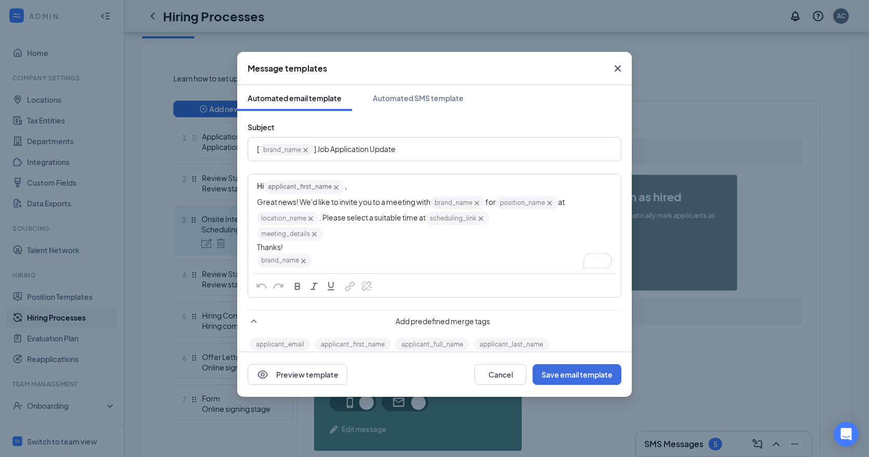
click at [512, 219] on div "Great news! We'd like to invite you to a meeting with brand_name‌‌‌‌ {{brand_na…" at bounding box center [434, 211] width 355 height 32
click at [510, 217] on div "Great news! We'd like to invite you to a meeting with brand_name‌‌‌‌ {{brand_na…" at bounding box center [434, 211] width 355 height 32
click at [471, 242] on div "meeting_details‌‌‌‌ {{meeting_details}}" at bounding box center [434, 234] width 355 height 16
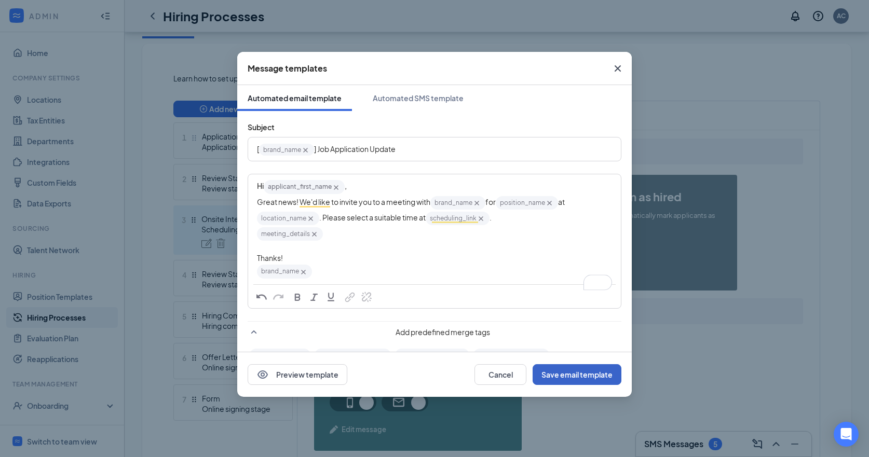
click at [583, 374] on button "Save email template" at bounding box center [576, 374] width 89 height 21
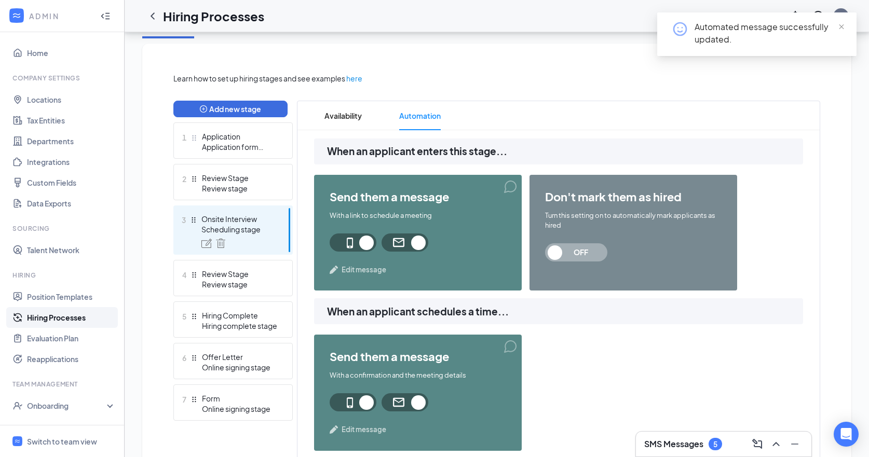
click at [375, 274] on span "Edit message" at bounding box center [363, 270] width 45 height 10
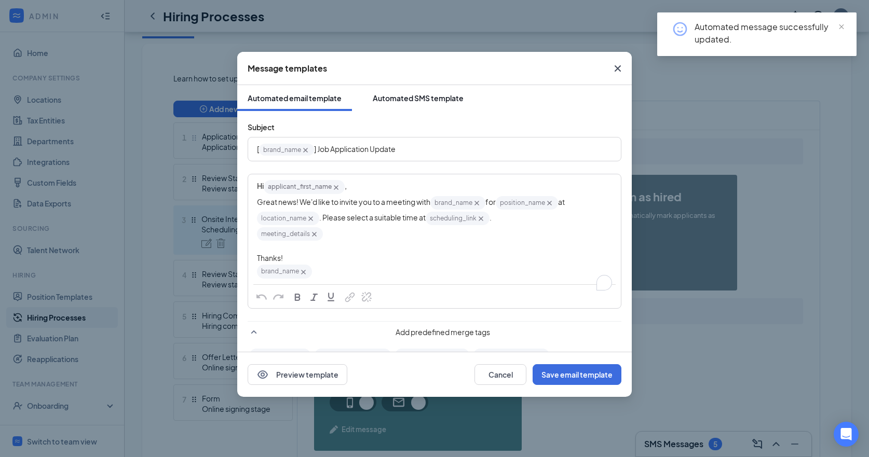
click at [400, 100] on div "Automated SMS template" at bounding box center [418, 98] width 91 height 10
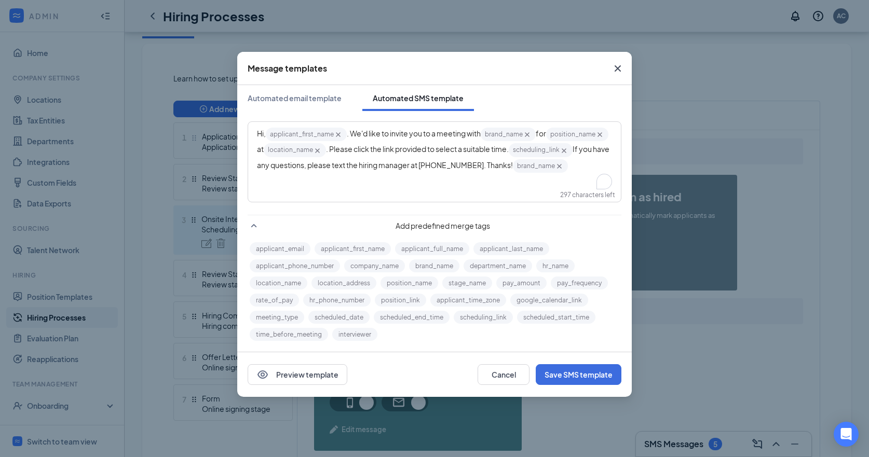
click at [616, 69] on icon "Cross" at bounding box center [617, 68] width 12 height 12
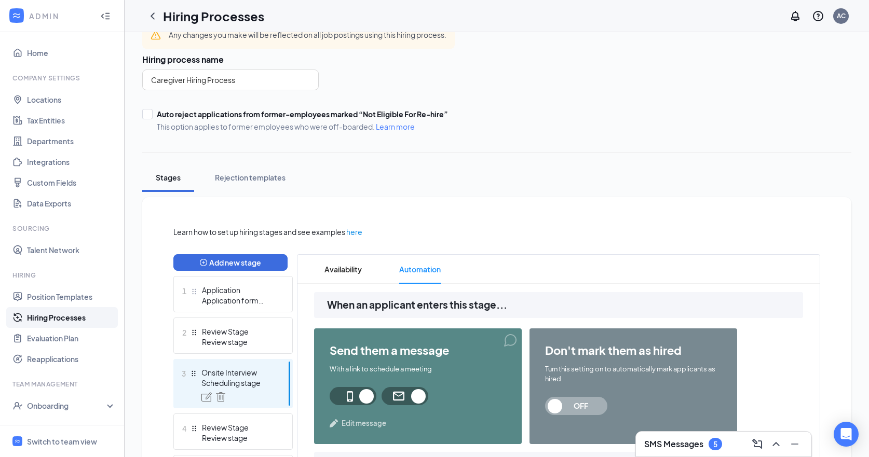
scroll to position [154, 0]
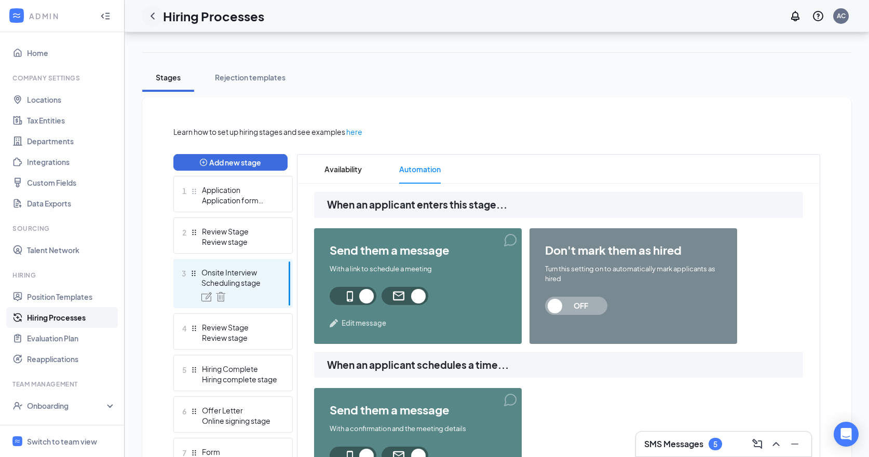
click at [155, 23] on div at bounding box center [152, 16] width 21 height 21
click at [151, 18] on icon "ChevronLeft" at bounding box center [152, 16] width 12 height 12
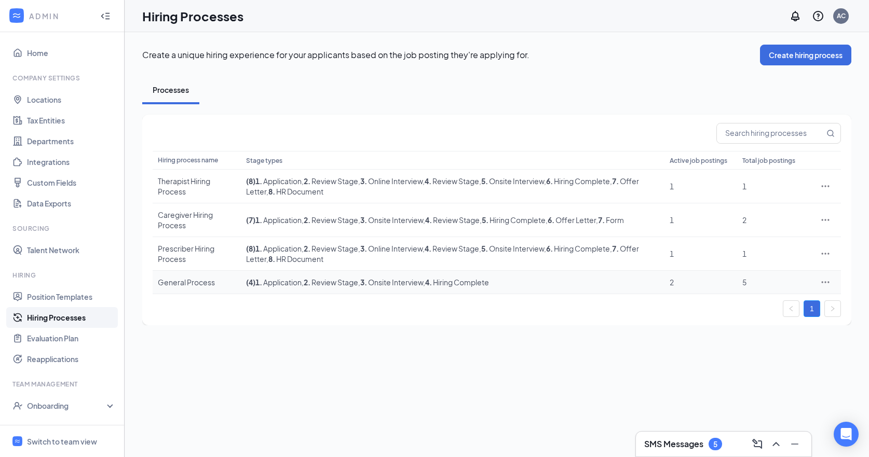
click at [823, 283] on icon "Ellipses" at bounding box center [825, 282] width 10 height 10
click at [755, 300] on span "Edit" at bounding box center [777, 303] width 89 height 11
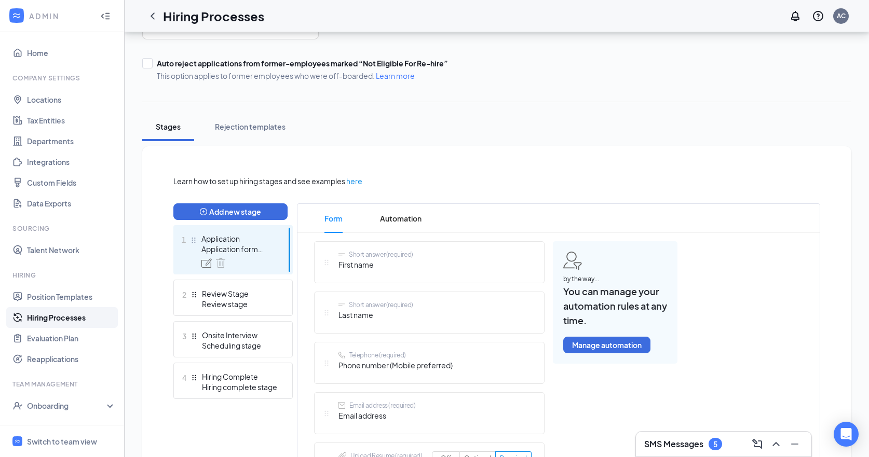
scroll to position [107, 0]
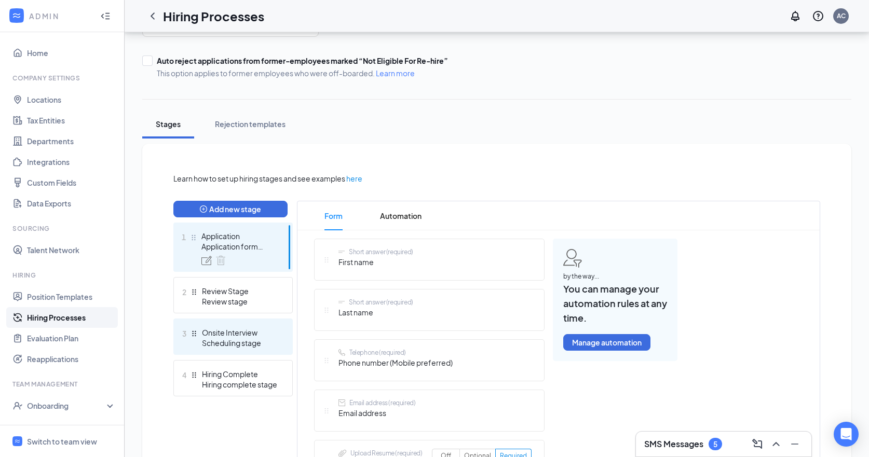
click at [263, 344] on div "Scheduling stage" at bounding box center [240, 343] width 76 height 10
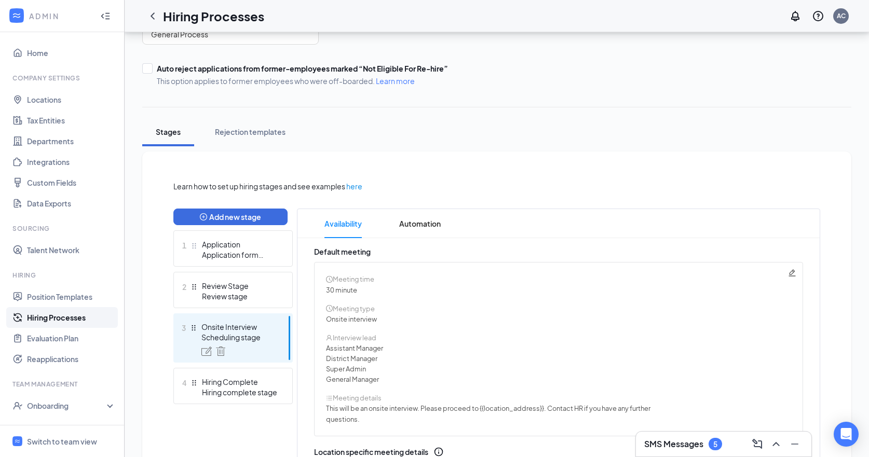
scroll to position [96, 0]
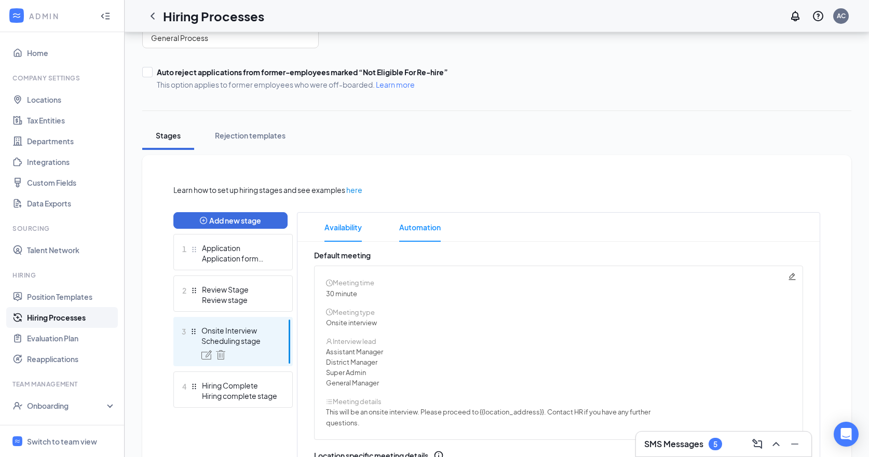
click at [423, 231] on span "Automation" at bounding box center [420, 227] width 42 height 29
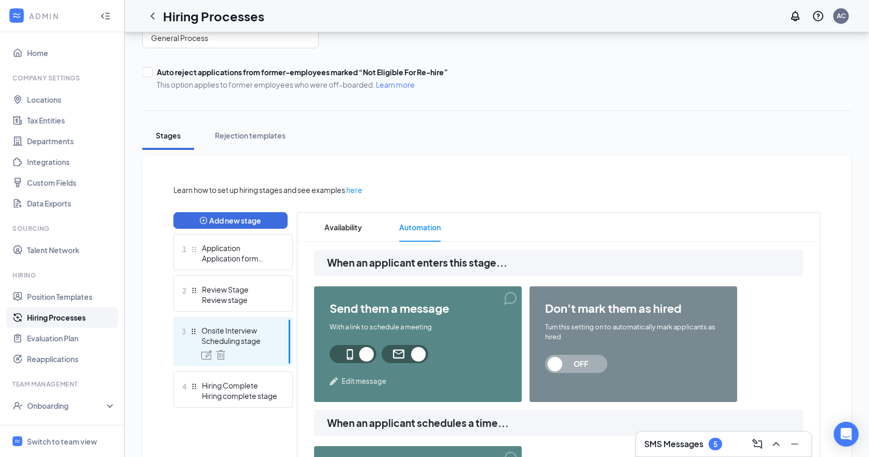
click at [362, 383] on span "Edit message" at bounding box center [363, 381] width 45 height 10
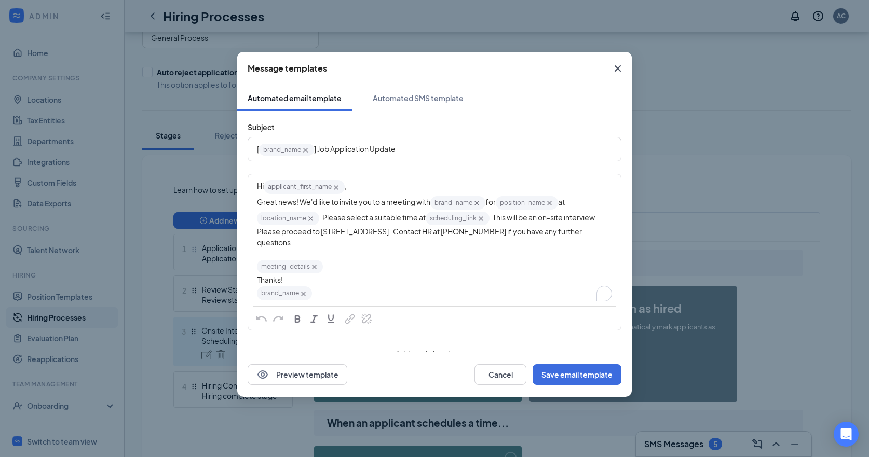
drag, startPoint x: 390, startPoint y: 270, endPoint x: 344, endPoint y: 264, distance: 46.5
click at [390, 270] on div "meeting_details‌‌‌‌ {{meeting_details}}" at bounding box center [434, 267] width 355 height 16
click at [344, 264] on div "meeting_details‌‌‌‌ {{meeting_details}}" at bounding box center [434, 267] width 355 height 16
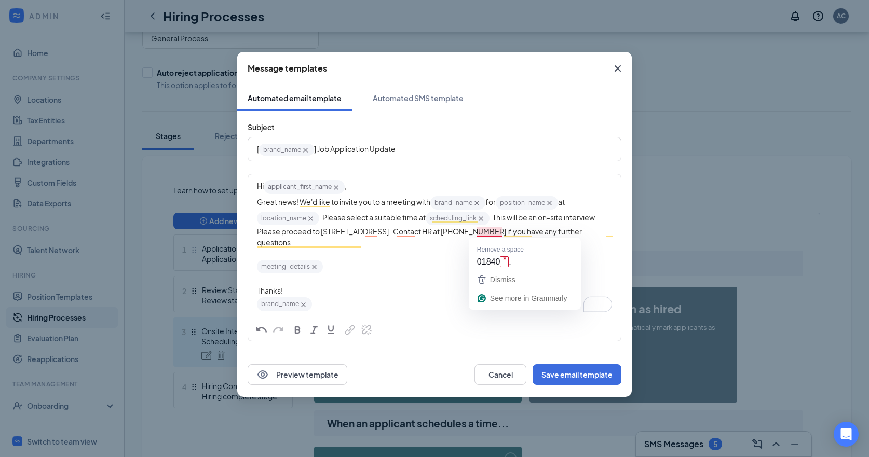
click at [426, 247] on div "Great news! We'd like to invite you to a meeting with brand_name‌‌‌‌ {{brand_na…" at bounding box center [434, 221] width 355 height 53
click at [495, 245] on div "Great news! We'd like to invite you to a meeting with brand_name‌‌‌‌ {{brand_na…" at bounding box center [434, 221] width 355 height 53
click at [460, 250] on div "To enrich screen reader interactions, please activate Accessibility in Grammarl…" at bounding box center [434, 253] width 355 height 11
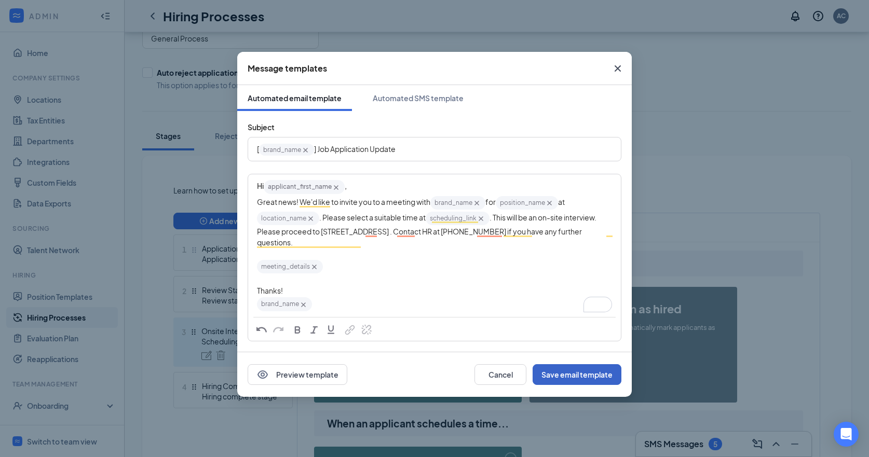
click at [568, 374] on button "Save email template" at bounding box center [576, 374] width 89 height 21
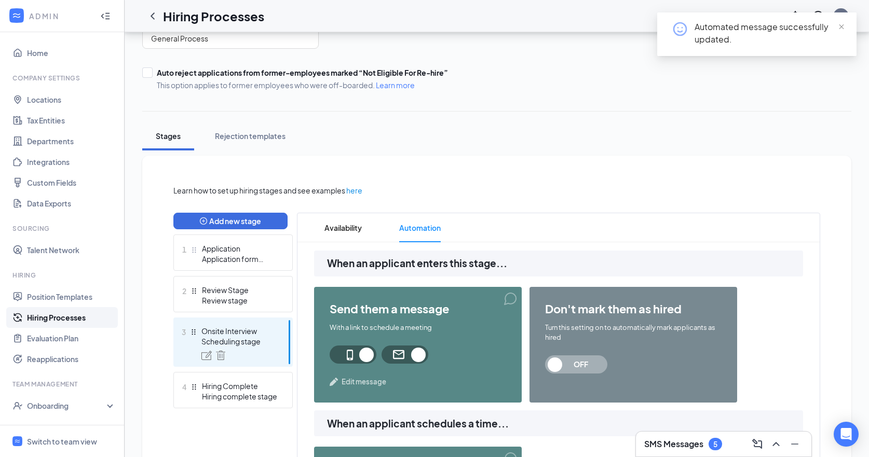
click at [362, 382] on span "Edit message" at bounding box center [363, 382] width 45 height 10
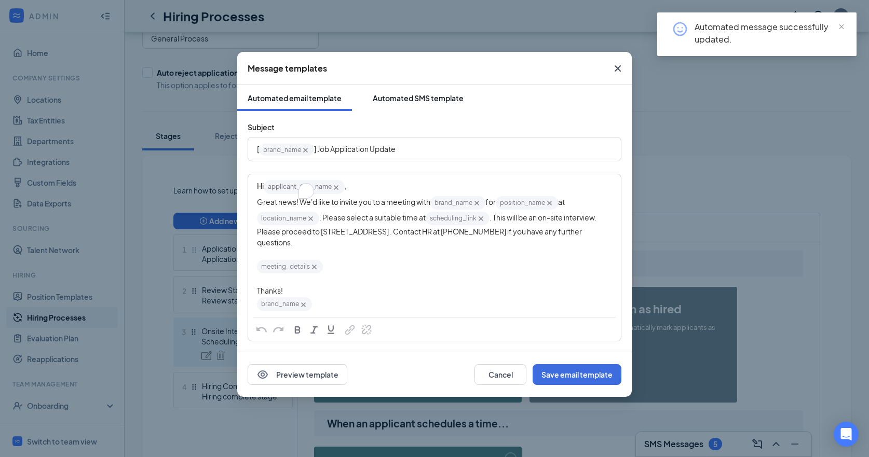
click at [416, 103] on div "Automated SMS template" at bounding box center [418, 98] width 91 height 10
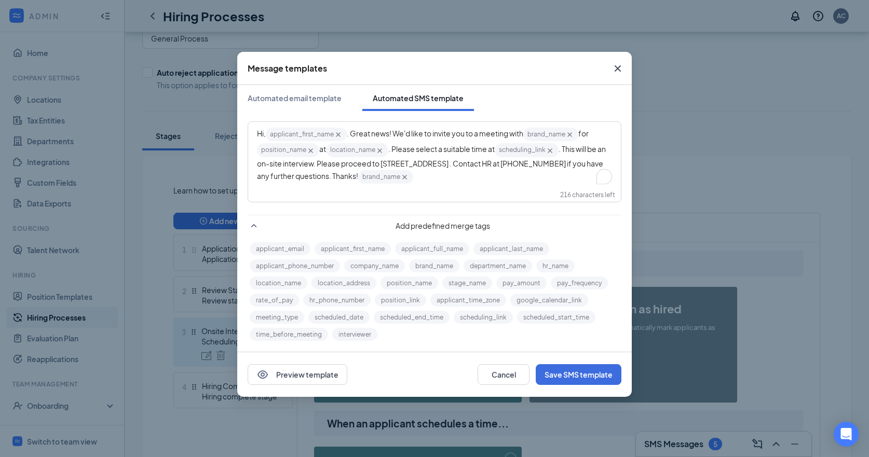
click at [614, 70] on icon "Cross" at bounding box center [617, 68] width 12 height 12
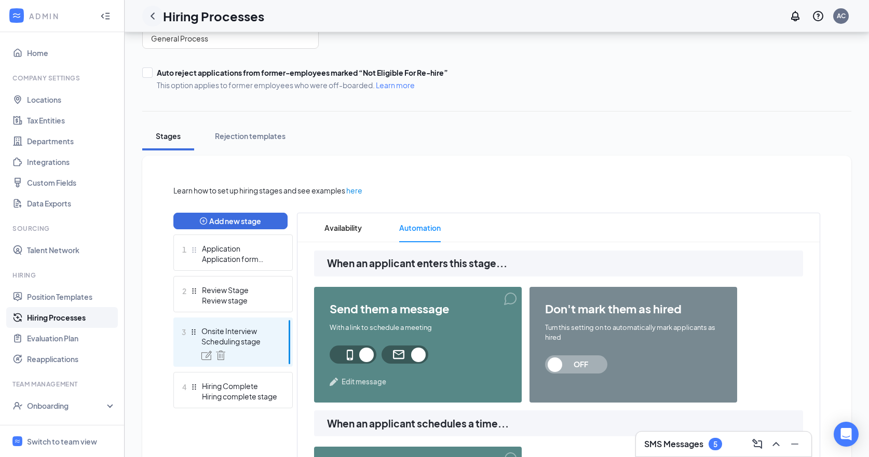
click at [154, 15] on icon "ChevronLeft" at bounding box center [152, 16] width 12 height 12
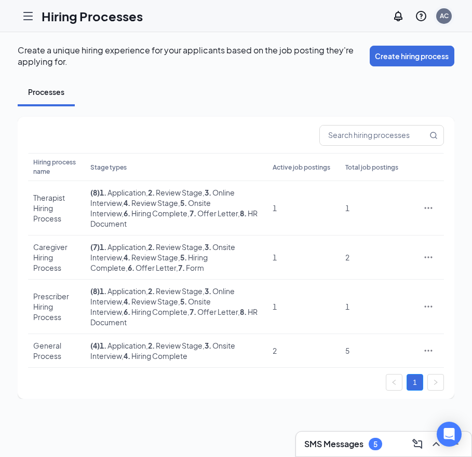
click at [441, 17] on div "AC" at bounding box center [444, 15] width 9 height 9
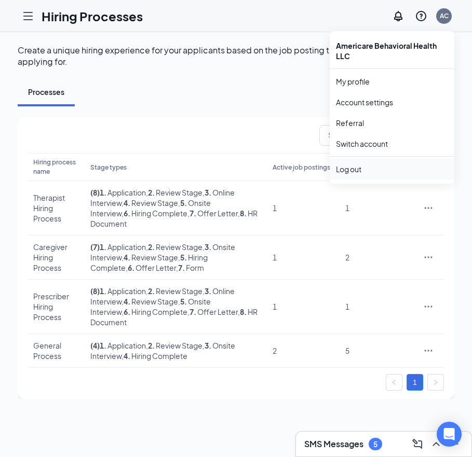
click at [347, 165] on div "Log out" at bounding box center [392, 169] width 112 height 10
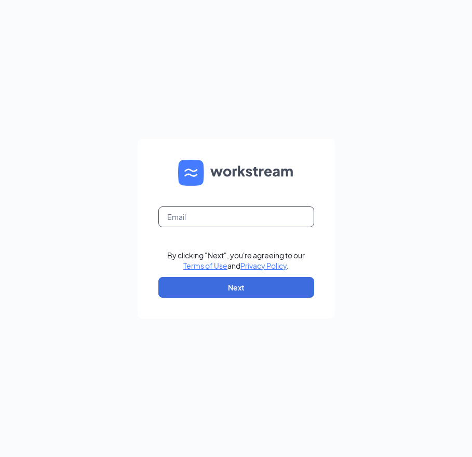
click at [217, 217] on input "text" at bounding box center [236, 217] width 156 height 21
type input "[PERSON_NAME][EMAIL_ADDRESS][DOMAIN_NAME]"
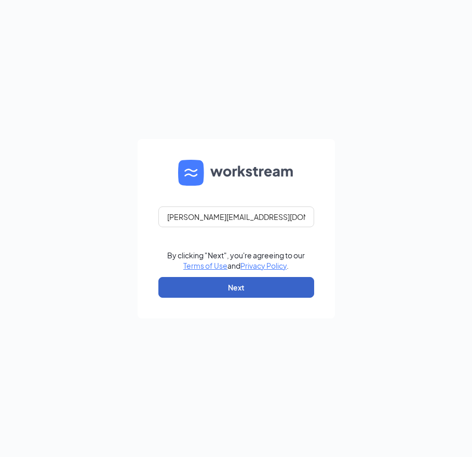
click at [258, 288] on button "Next" at bounding box center [236, 287] width 156 height 21
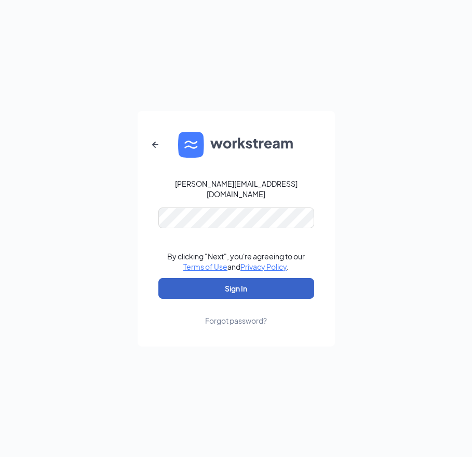
click at [252, 281] on button "Sign In" at bounding box center [236, 288] width 156 height 21
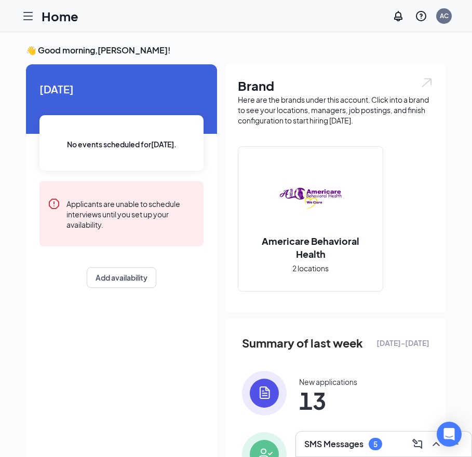
click at [29, 16] on icon "Hamburger" at bounding box center [28, 15] width 8 height 7
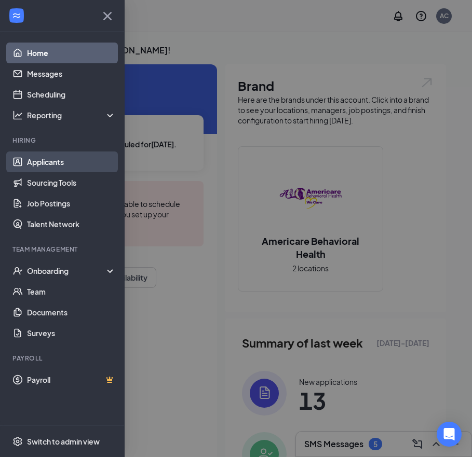
click at [66, 165] on link "Applicants" at bounding box center [71, 162] width 89 height 21
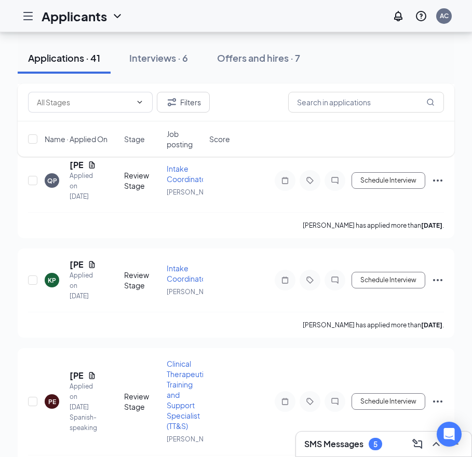
scroll to position [704, 0]
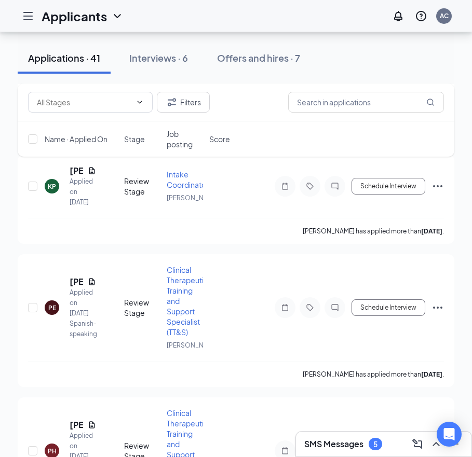
click at [431, 73] on div "Applications · 41 Interviews · 6 Offers and hires · 7" at bounding box center [236, 58] width 436 height 31
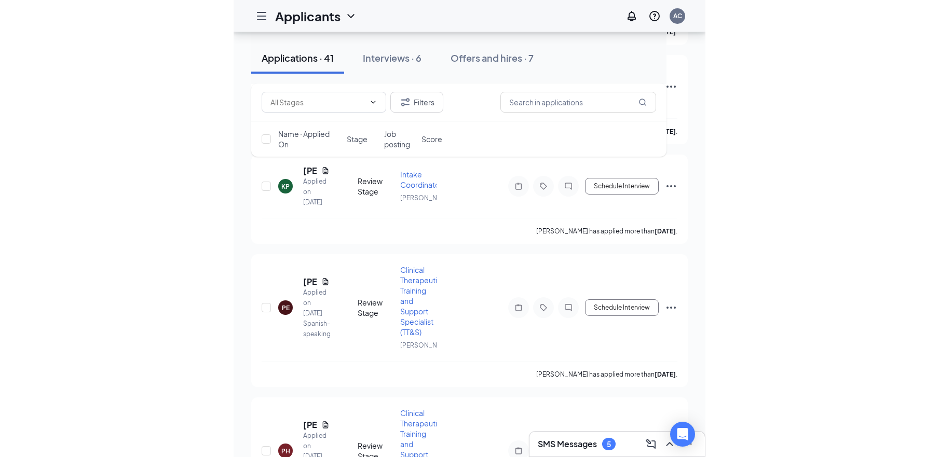
scroll to position [715, 0]
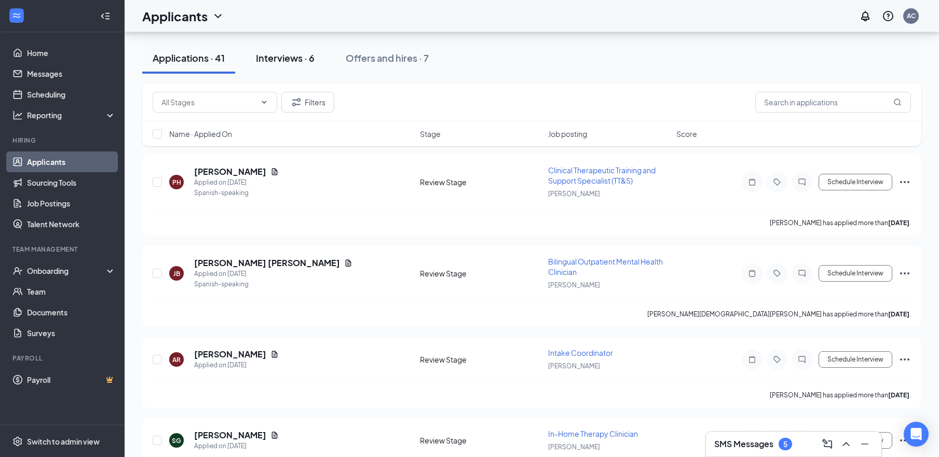
click at [303, 60] on div "Interviews · 6" at bounding box center [285, 57] width 59 height 13
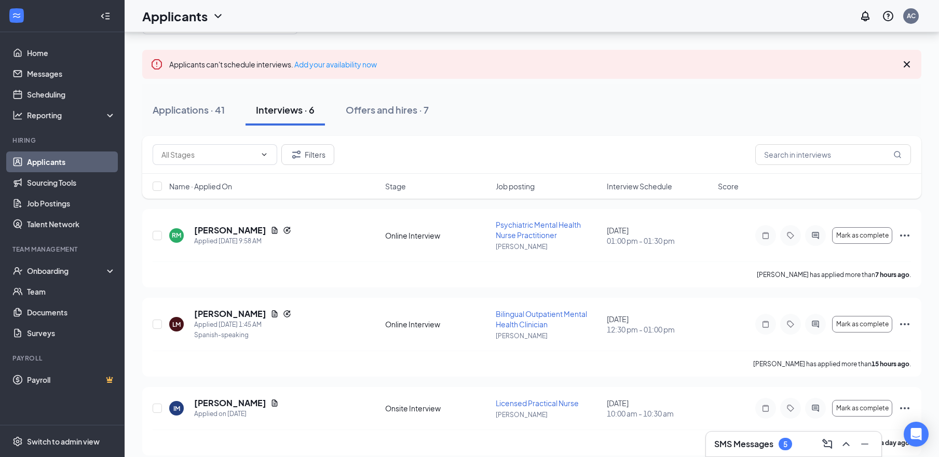
scroll to position [69, 0]
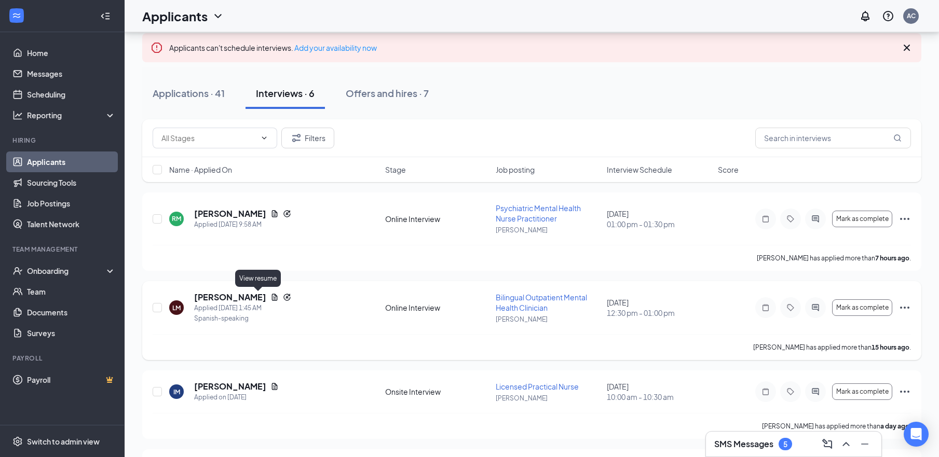
click at [272, 297] on icon "Document" at bounding box center [275, 297] width 6 height 7
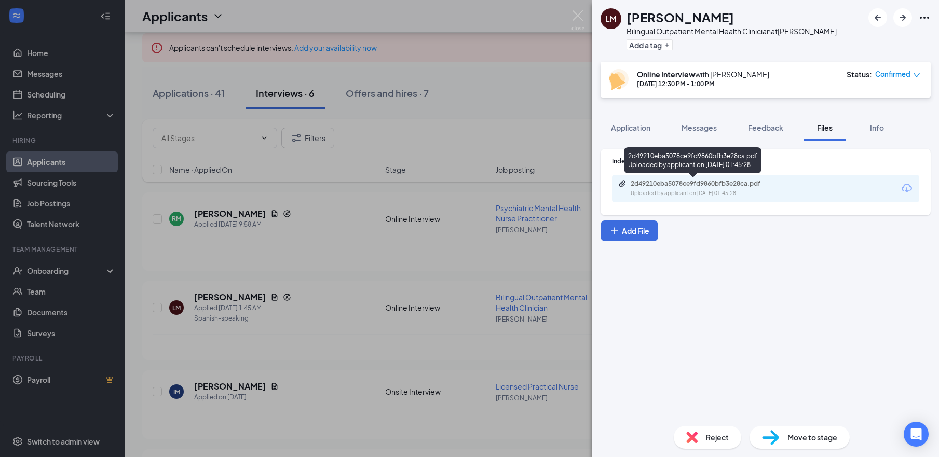
click at [471, 186] on div "2d49210eba5078ce9fd9860bfb3e28ca.pdf" at bounding box center [703, 184] width 145 height 8
click at [471, 15] on img at bounding box center [577, 20] width 13 height 20
click at [471, 14] on img at bounding box center [577, 20] width 13 height 20
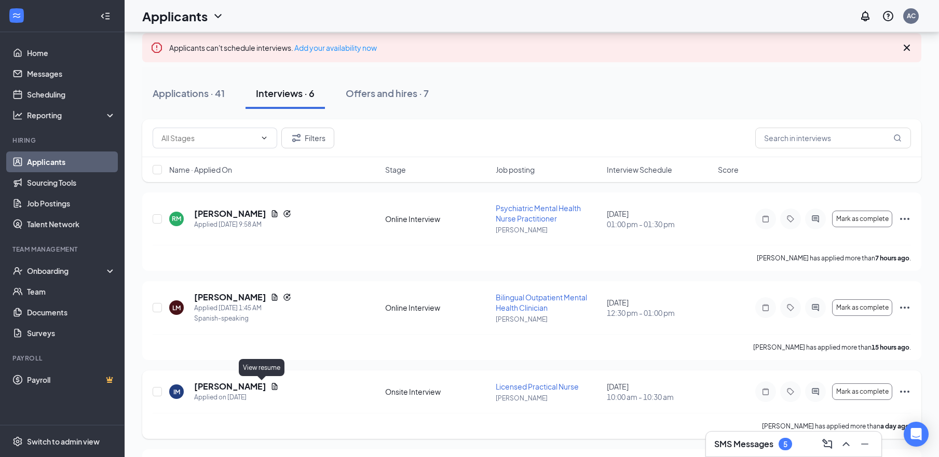
click at [272, 388] on icon "Document" at bounding box center [275, 386] width 6 height 7
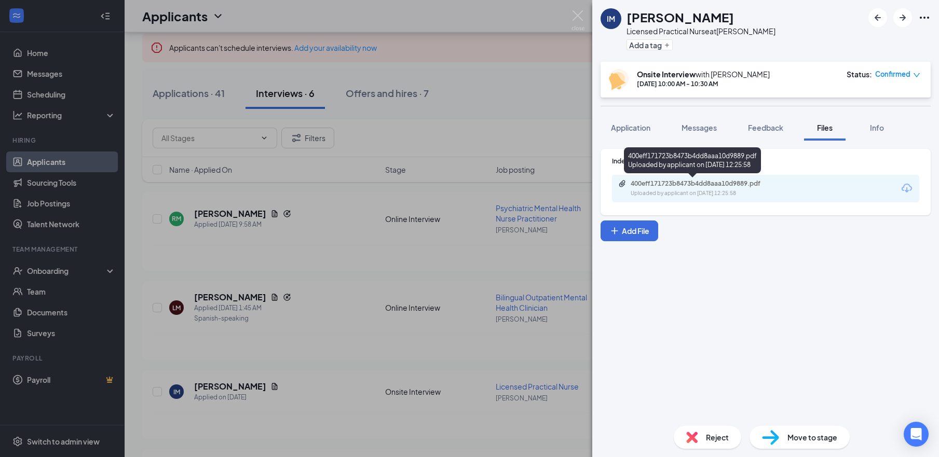
click at [471, 192] on div "Uploaded by applicant on [DATE] 12:25:58" at bounding box center [709, 193] width 156 height 8
click at [471, 11] on img at bounding box center [577, 20] width 13 height 20
click at [471, 16] on div "Applicants AC" at bounding box center [532, 16] width 814 height 32
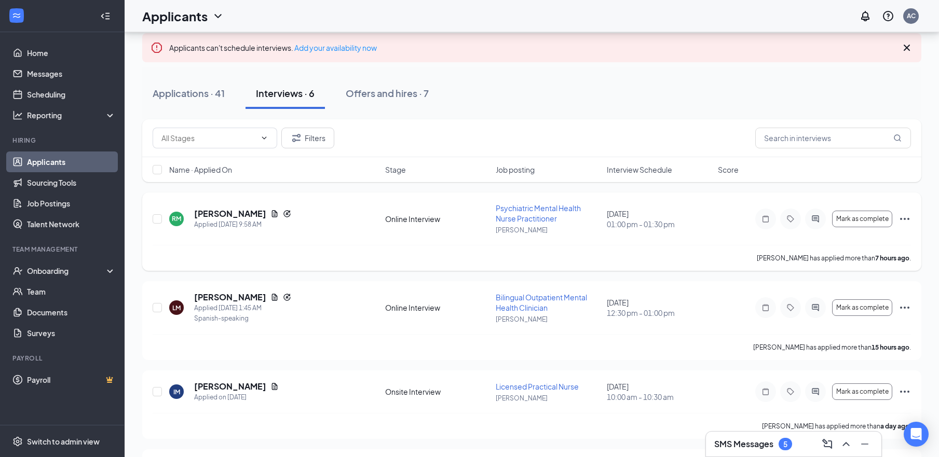
click at [278, 215] on icon "Document" at bounding box center [275, 213] width 6 height 7
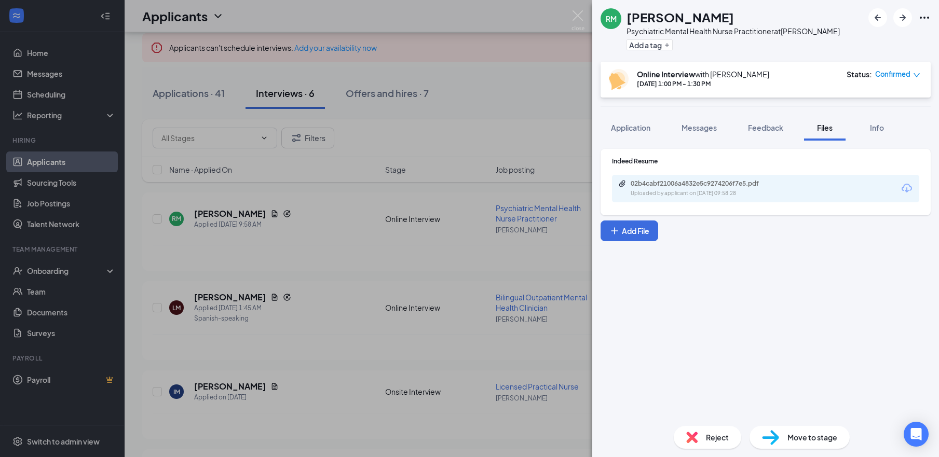
click at [471, 191] on div "02b4cabf21006a4832e5c9274206f7e5.pdf Uploaded by applicant on [DATE] 09:58:28" at bounding box center [765, 189] width 307 height 28
click at [471, 187] on div "02b4cabf21006a4832e5c9274206f7e5.pdf" at bounding box center [703, 184] width 145 height 8
click at [471, 20] on img at bounding box center [577, 20] width 13 height 20
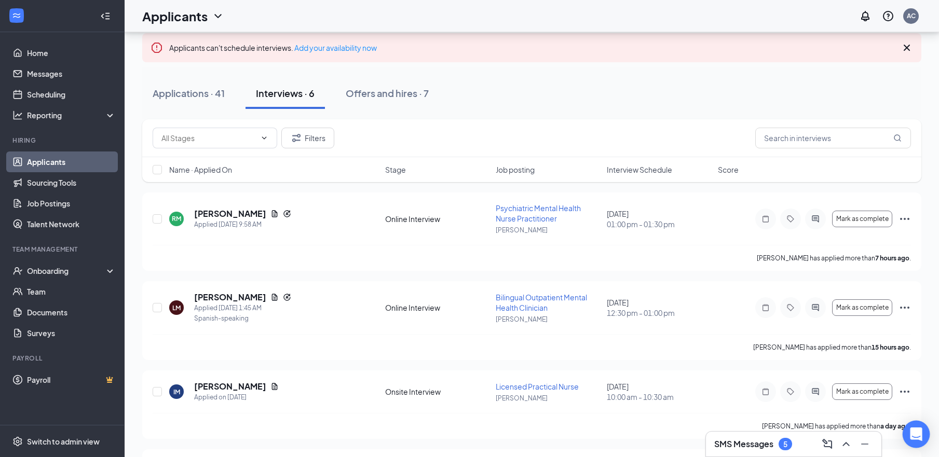
click at [471, 435] on div "Open Intercom Messenger" at bounding box center [917, 435] width 28 height 28
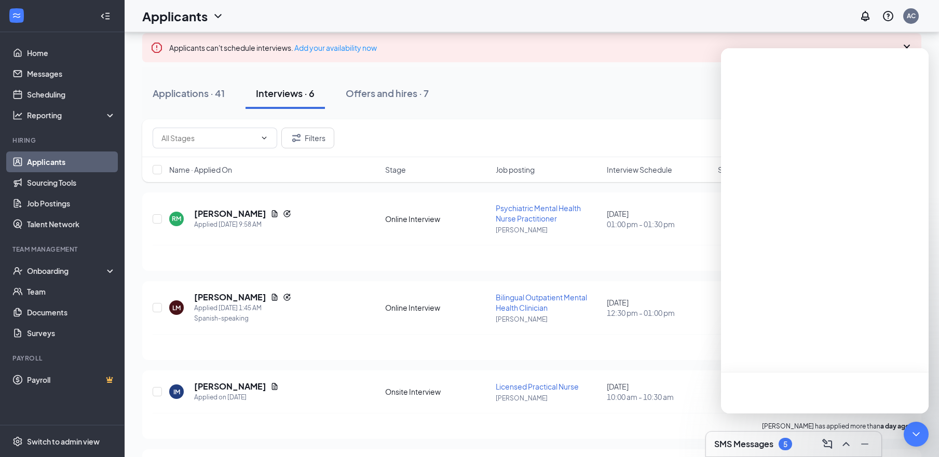
click at [471, 445] on icon "ChevronUp" at bounding box center [846, 444] width 12 height 12
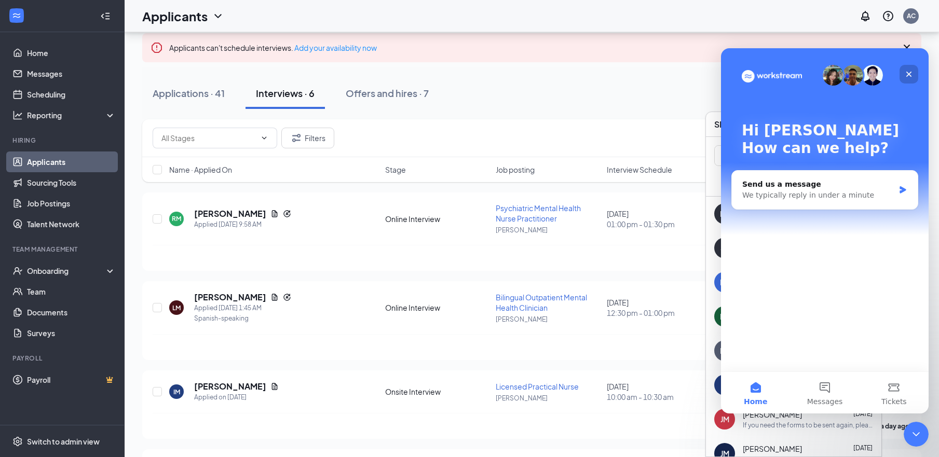
click at [471, 74] on icon "Close" at bounding box center [909, 75] width 6 height 6
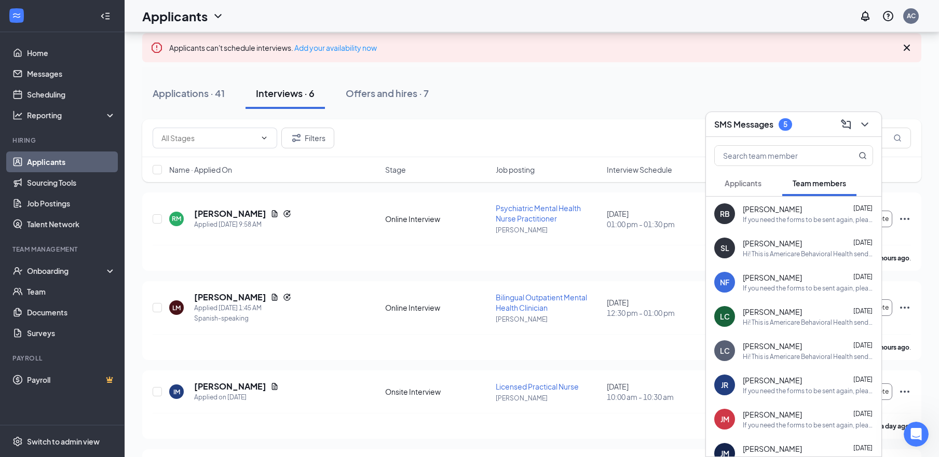
click at [471, 182] on span "Applicants" at bounding box center [743, 183] width 37 height 9
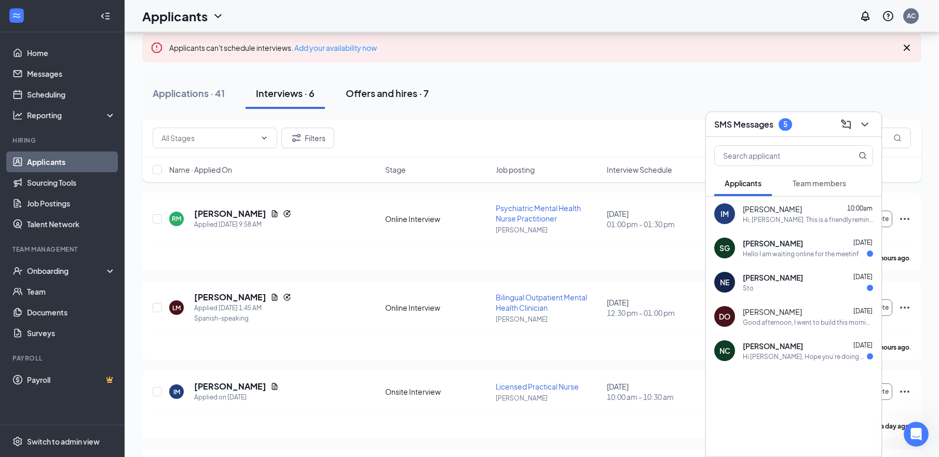
click at [368, 88] on div "Offers and hires · 7" at bounding box center [387, 93] width 83 height 13
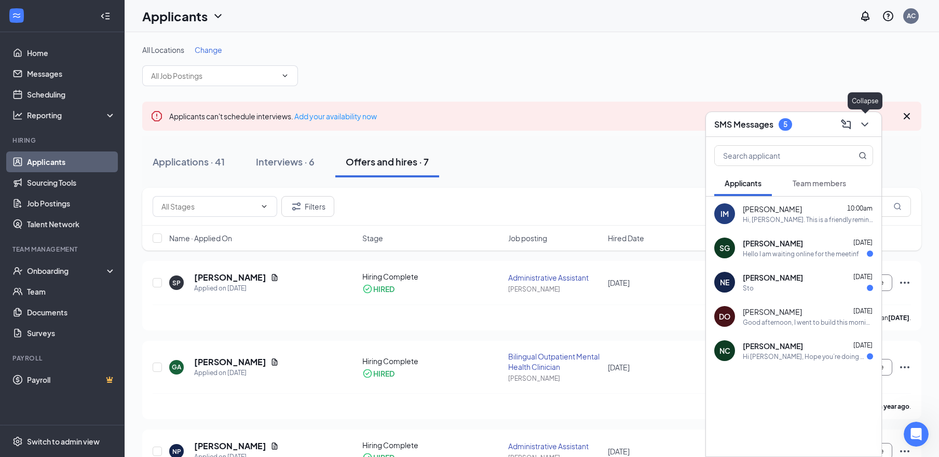
click at [471, 125] on icon "ChevronDown" at bounding box center [864, 124] width 12 height 12
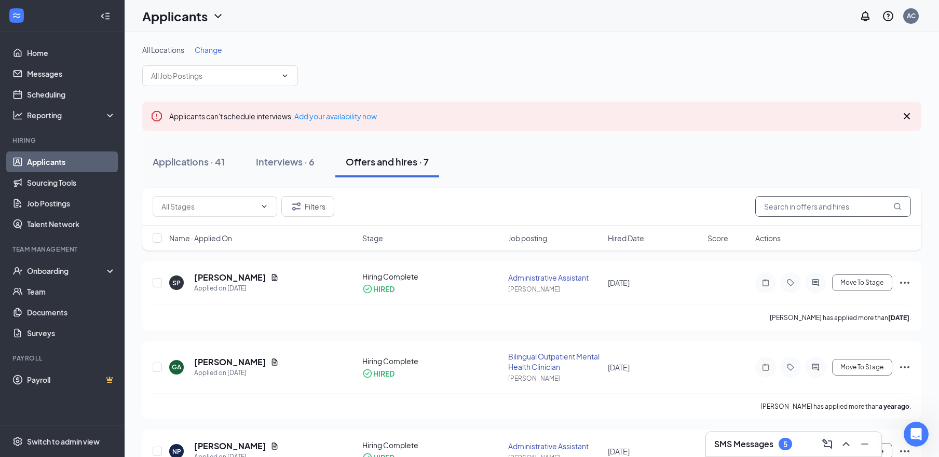
click at [471, 207] on input "text" at bounding box center [833, 206] width 156 height 21
type input "[PERSON_NAME]"
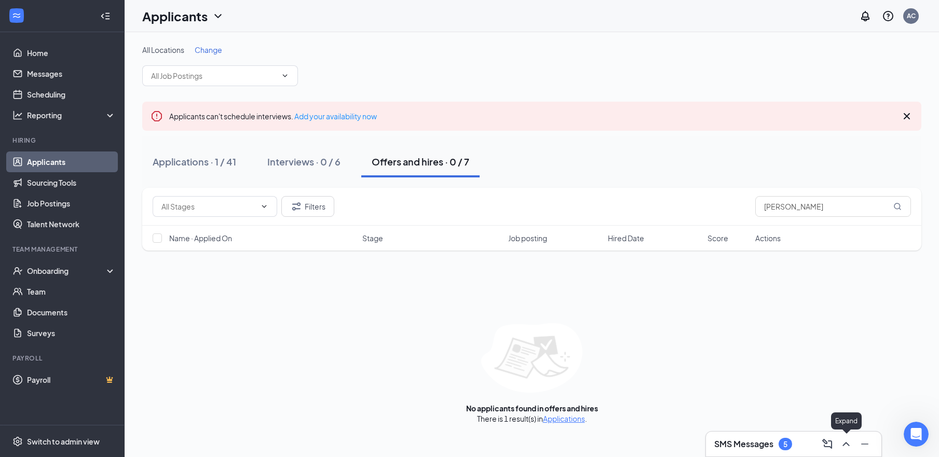
click at [471, 444] on icon "ChevronUp" at bounding box center [846, 444] width 12 height 12
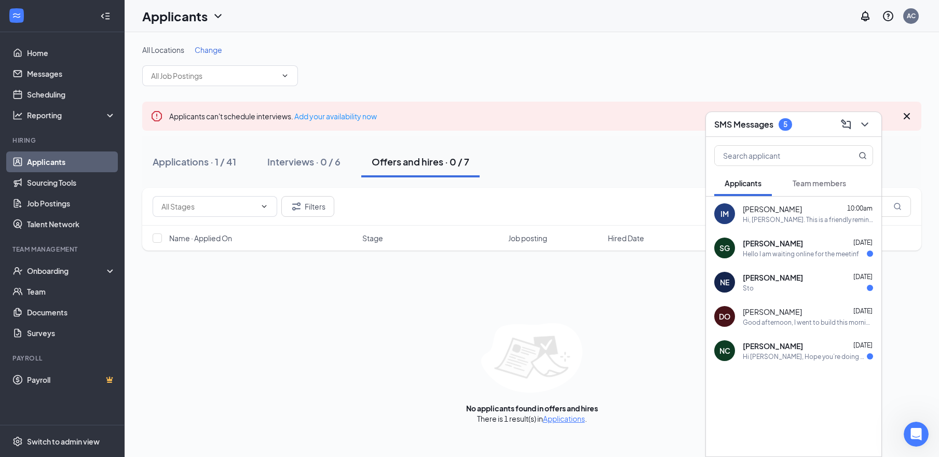
click at [471, 251] on div "Hello I am waiting online for the meetinf" at bounding box center [801, 254] width 116 height 9
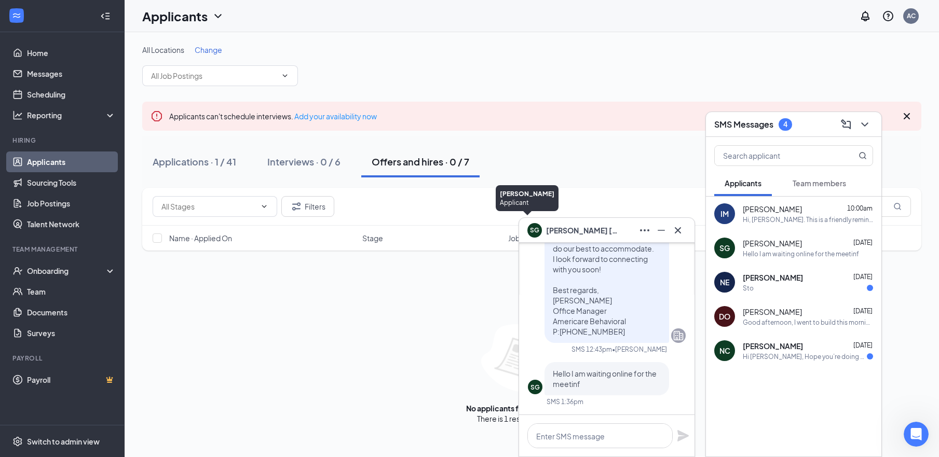
click at [471, 230] on div "SG" at bounding box center [534, 229] width 9 height 9
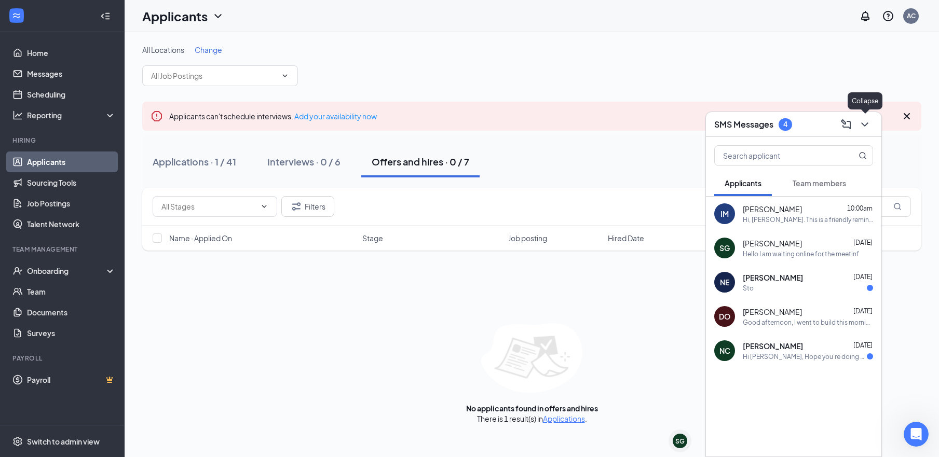
click at [471, 127] on icon "ChevronDown" at bounding box center [864, 124] width 12 height 12
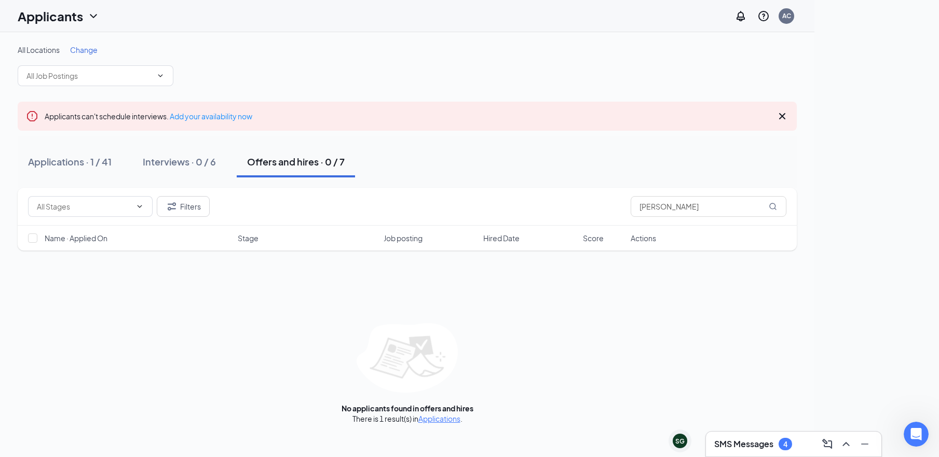
click at [394, 46] on div "All Locations Change" at bounding box center [407, 50] width 779 height 10
drag, startPoint x: 98, startPoint y: 165, endPoint x: 439, endPoint y: 115, distance: 344.5
click at [98, 165] on div "Applications · 1 / 41" at bounding box center [70, 161] width 84 height 13
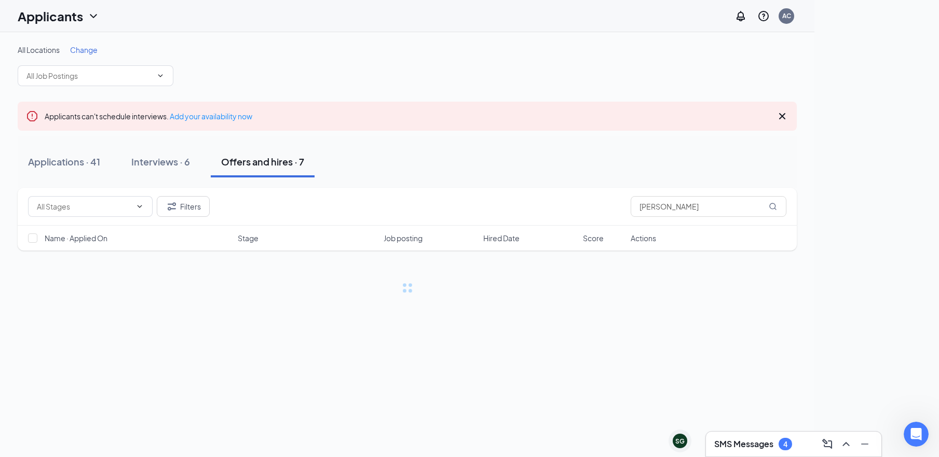
click at [471, 115] on icon "Cross" at bounding box center [782, 116] width 6 height 6
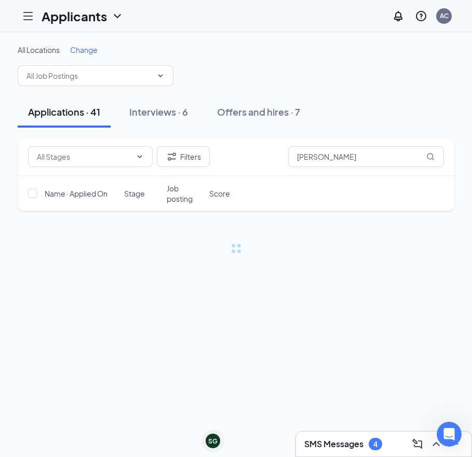
click at [92, 114] on div "Applications · 41" at bounding box center [64, 111] width 72 height 13
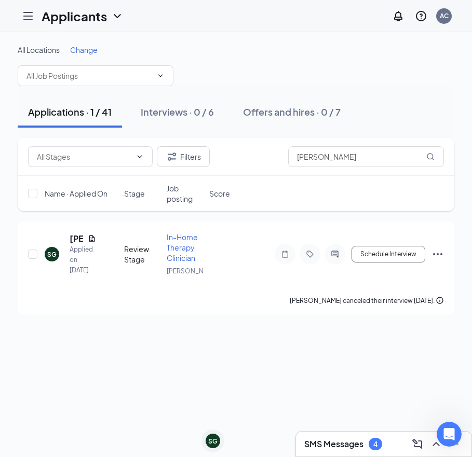
click at [437, 126] on div "Applications · 1 / 41 Interviews · 0 / 6 Offers and hires · 0 / 7" at bounding box center [236, 112] width 436 height 31
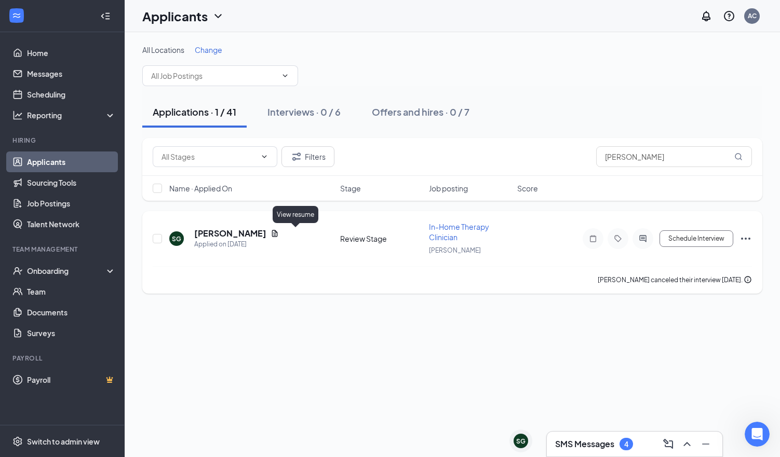
click at [279, 235] on icon "Document" at bounding box center [274, 233] width 8 height 8
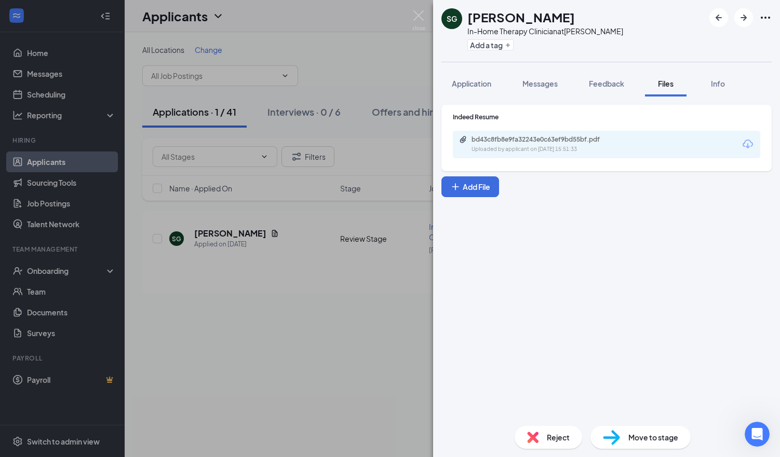
click at [471, 141] on div "bd43c8fb8e9fa32243e0c63ef9bd55bf.pdf" at bounding box center [543, 139] width 145 height 8
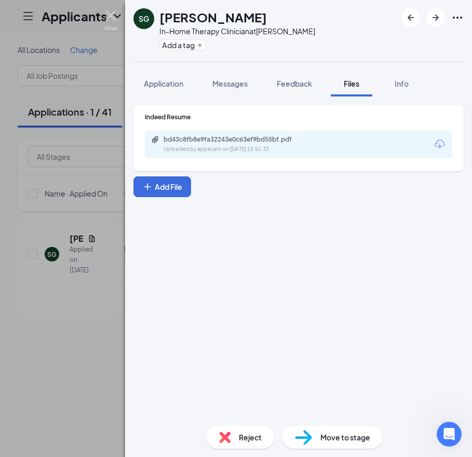
click at [112, 15] on img at bounding box center [110, 20] width 13 height 20
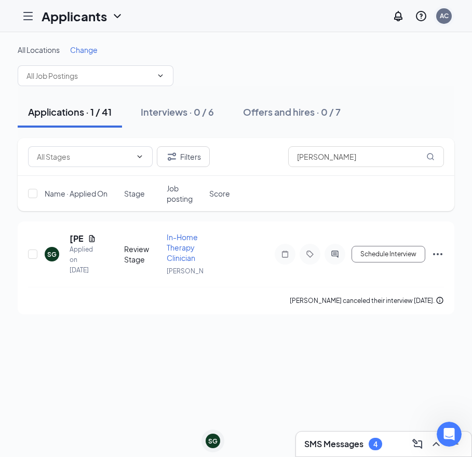
click at [440, 17] on div "AC" at bounding box center [444, 15] width 9 height 9
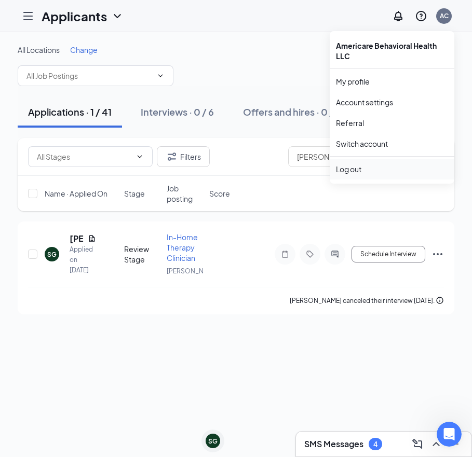
click at [356, 170] on div "Log out" at bounding box center [392, 169] width 112 height 10
